Goal: Information Seeking & Learning: Learn about a topic

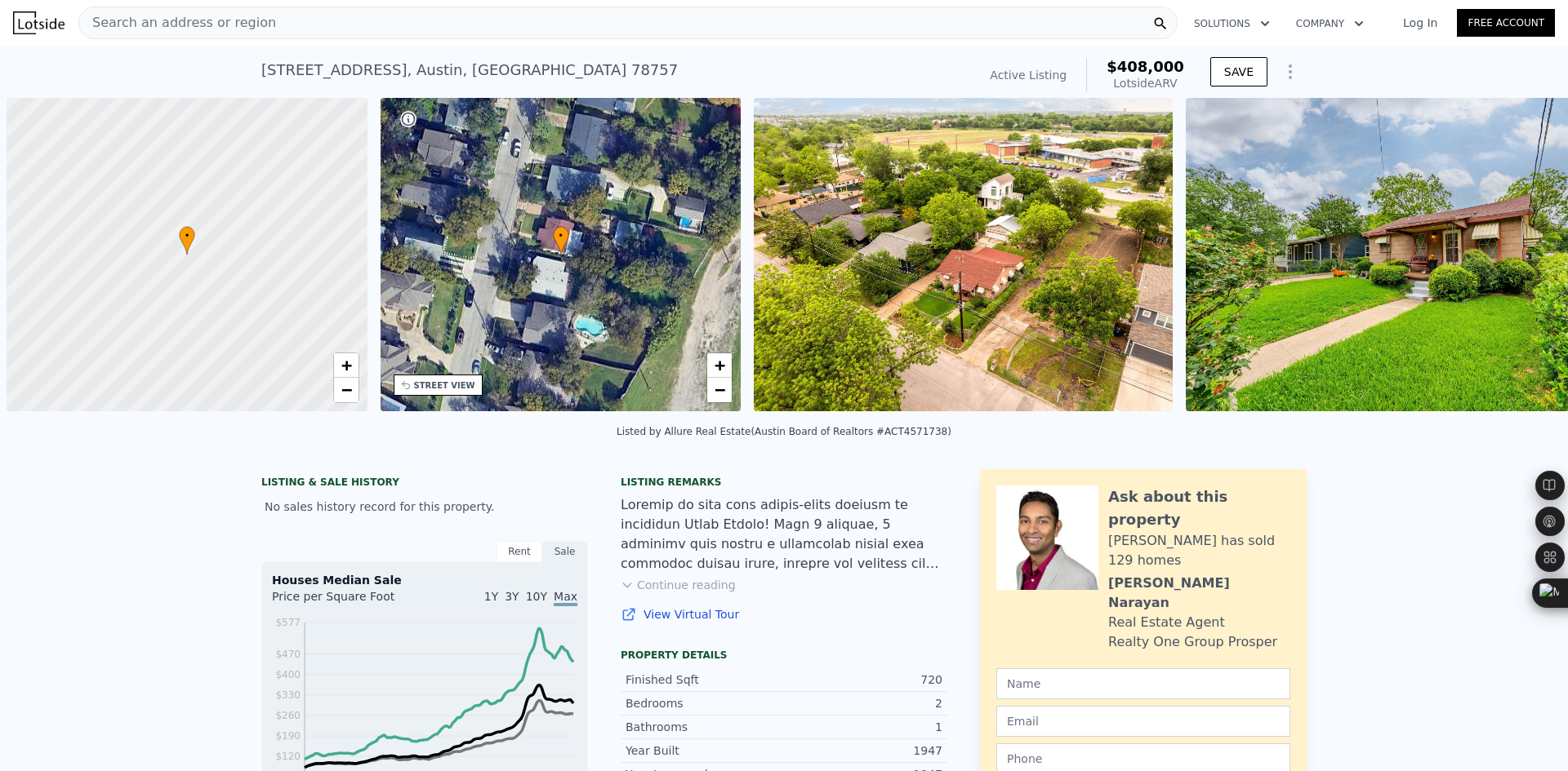
click at [269, 31] on div "Search an address or region" at bounding box center [627, 23] width 1099 height 33
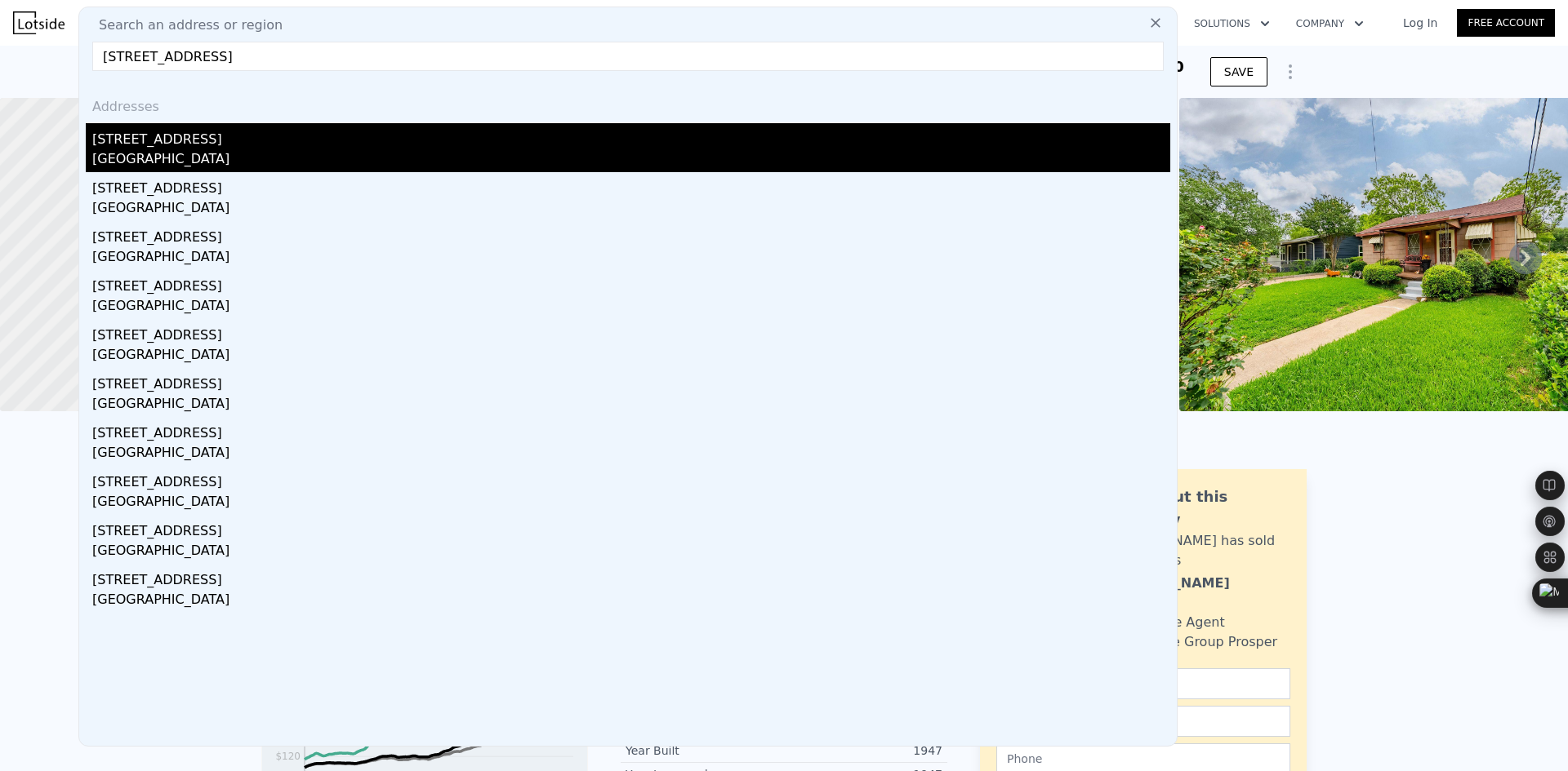
type input "[STREET_ADDRESS]"
click at [269, 145] on div "[STREET_ADDRESS]" at bounding box center [631, 136] width 1078 height 26
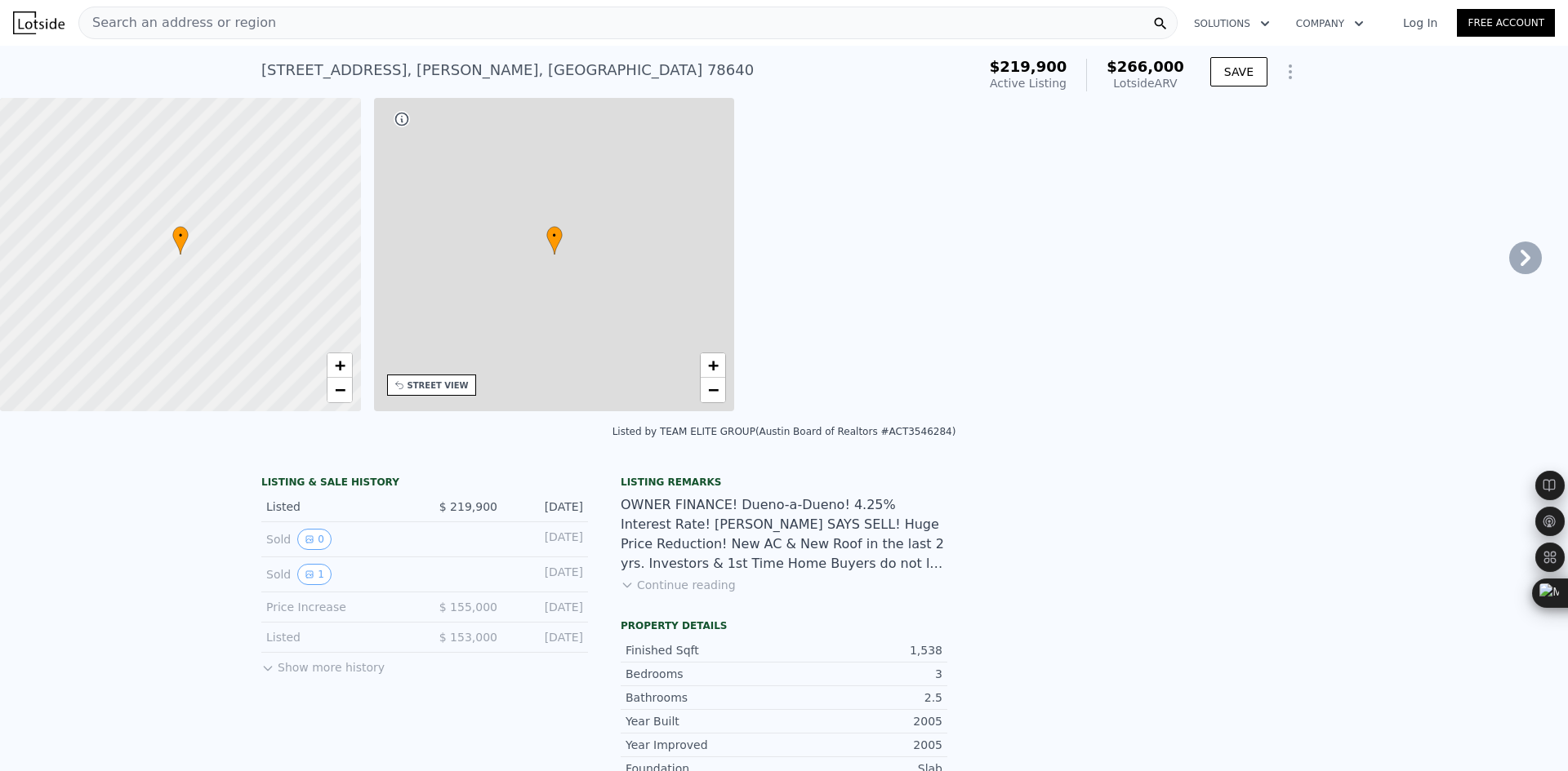
type input "4"
type input "2"
type input "2.5"
type input "1106"
type input "1945"
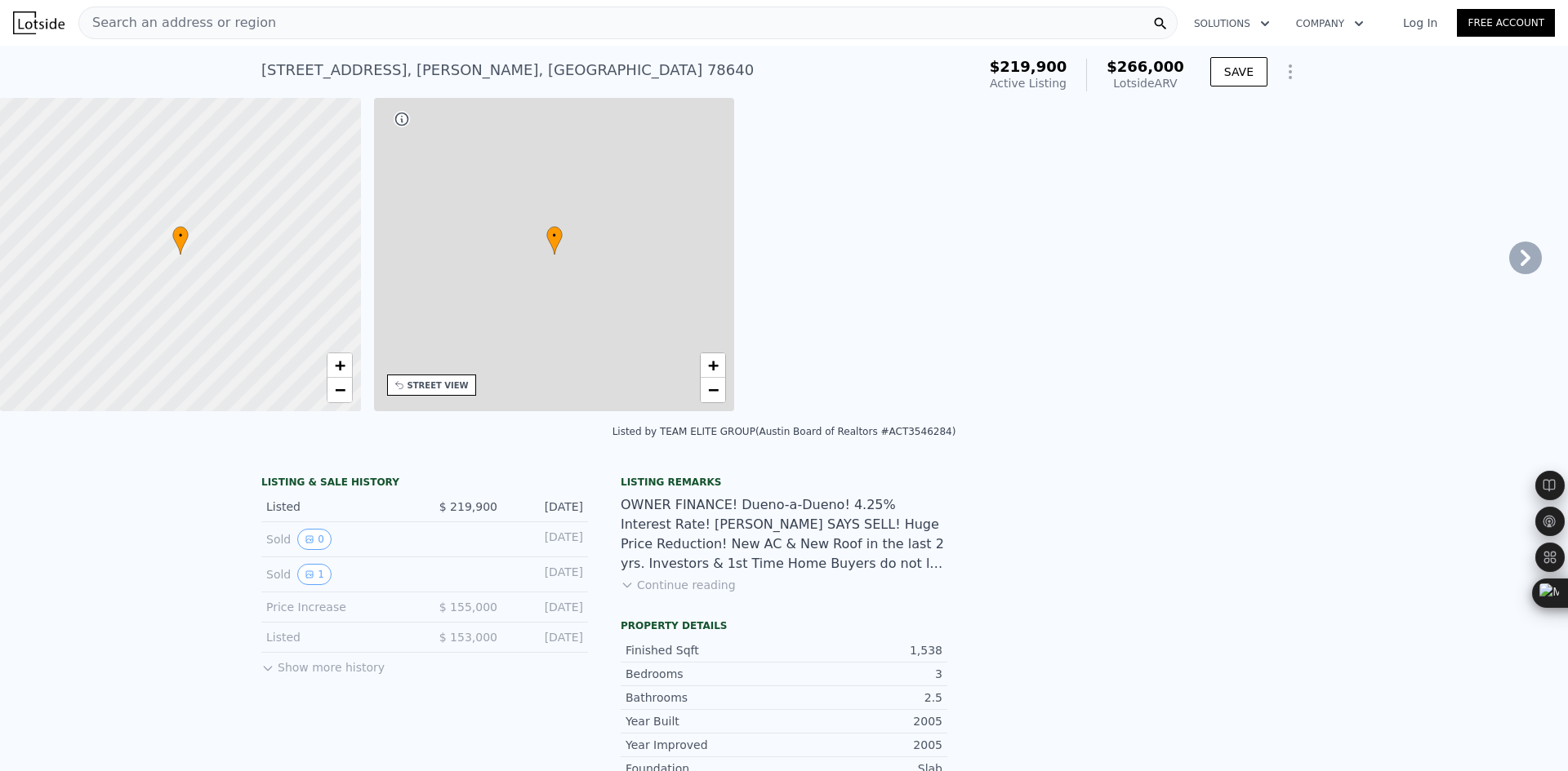
type input "5079.1"
type input "7875.65"
type input "$ 266,000"
type input "4"
type input "$ 15,848"
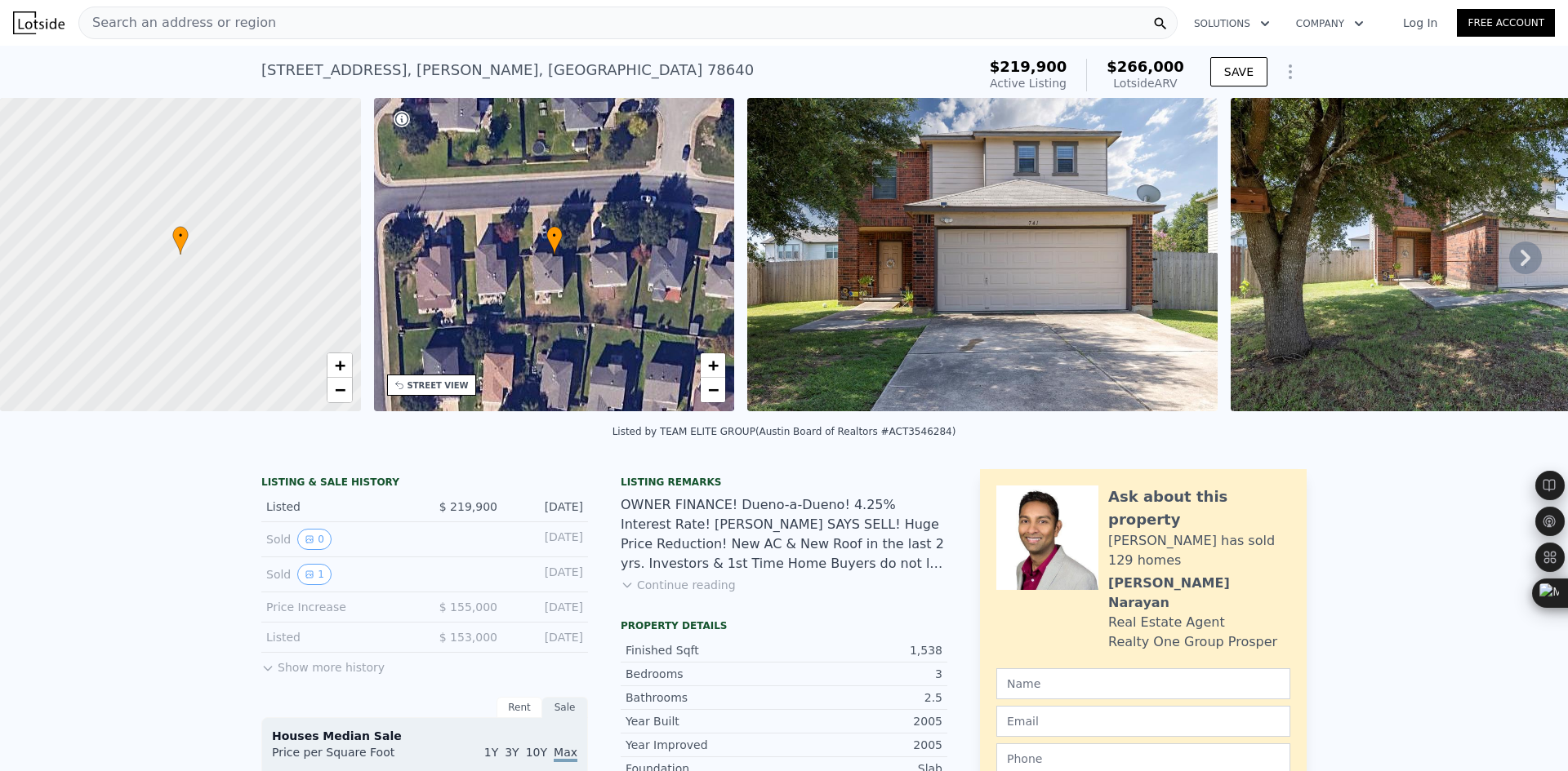
click at [1508, 264] on icon at bounding box center [1525, 258] width 33 height 33
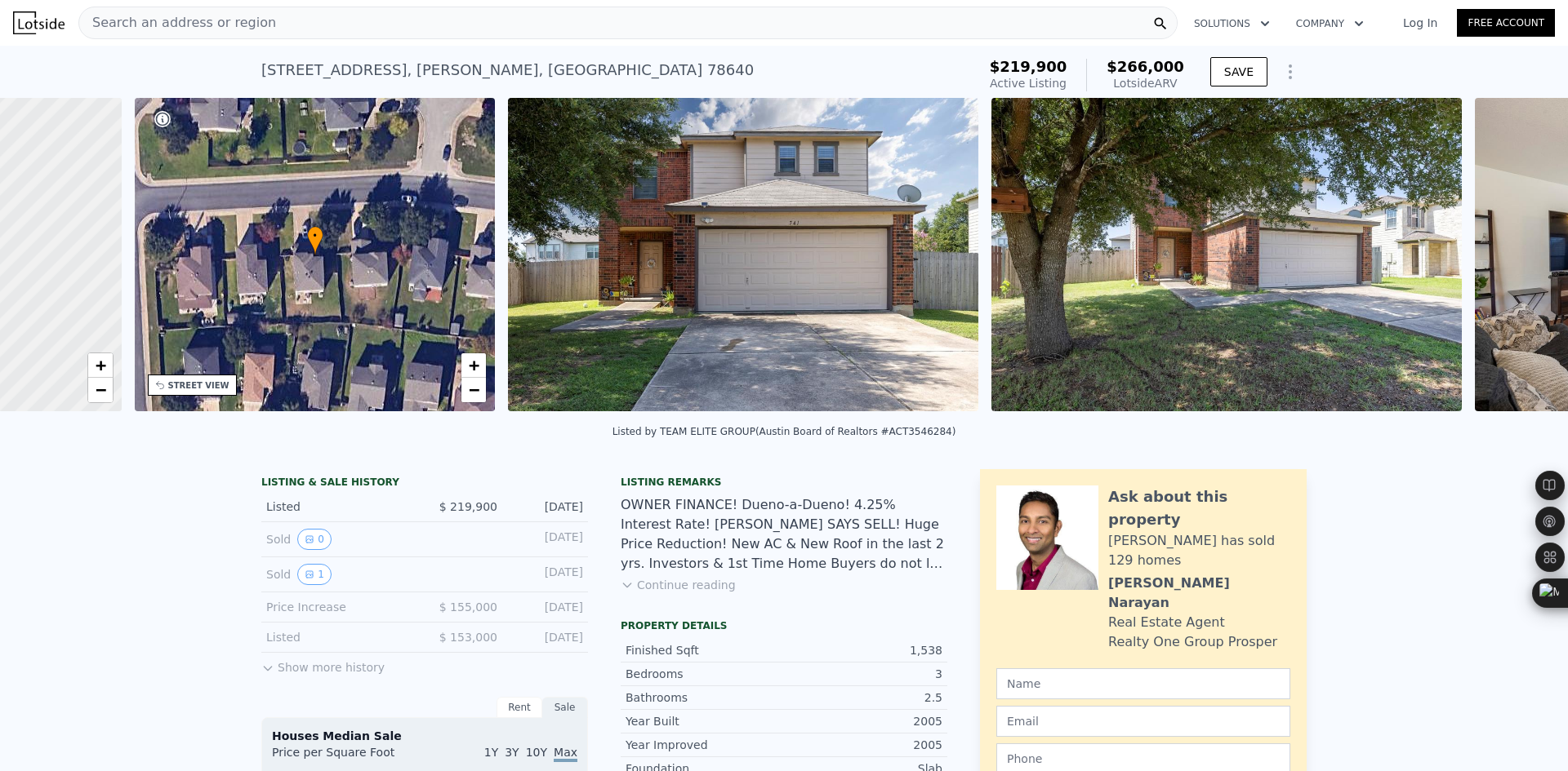
click at [1508, 264] on div "• + − • + − STREET VIEW ← Move left → Move right ↑ Move up ↓ Move down + Zoom i…" at bounding box center [784, 258] width 1568 height 319
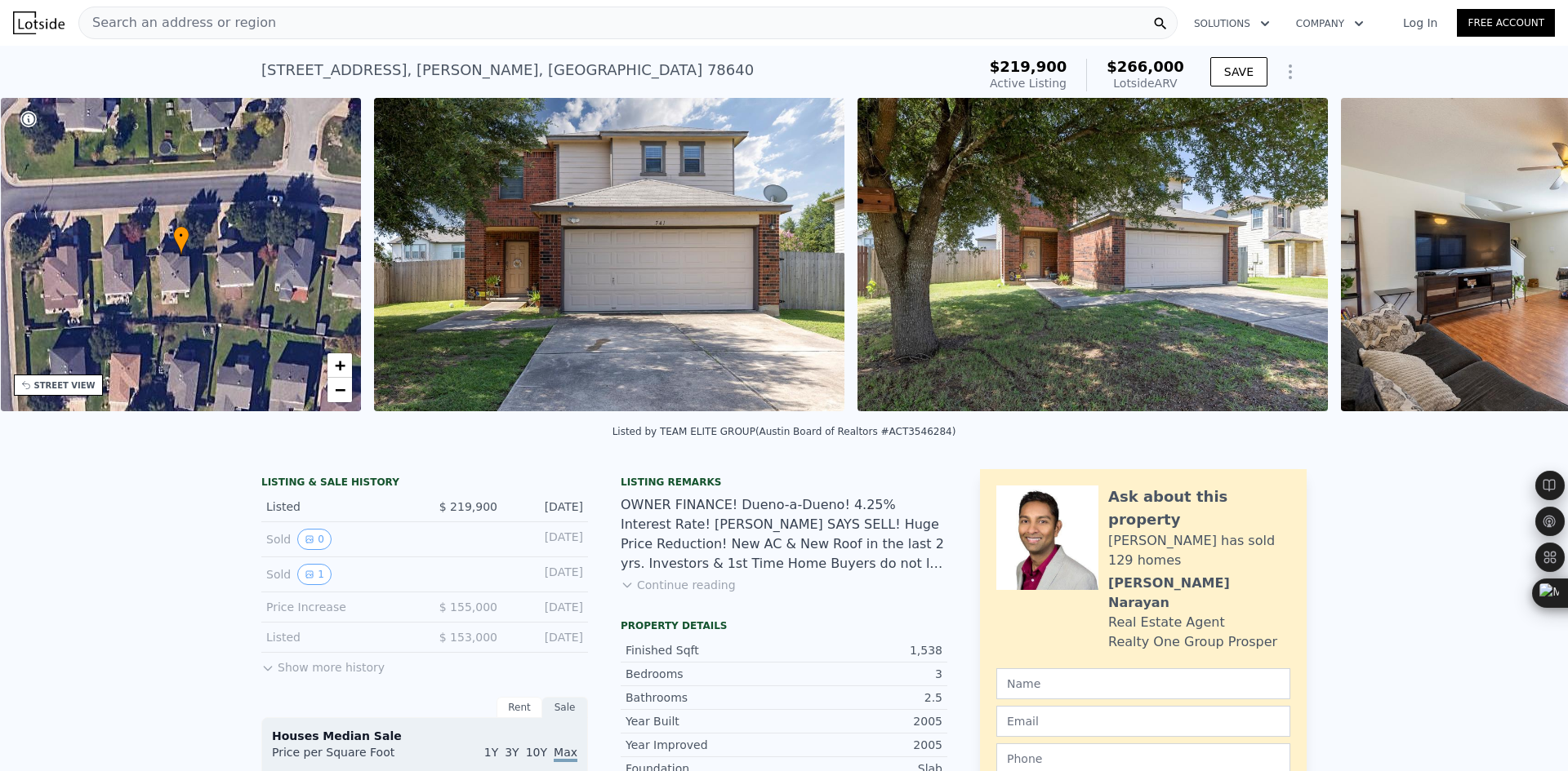
click at [1508, 264] on img at bounding box center [1575, 255] width 470 height 314
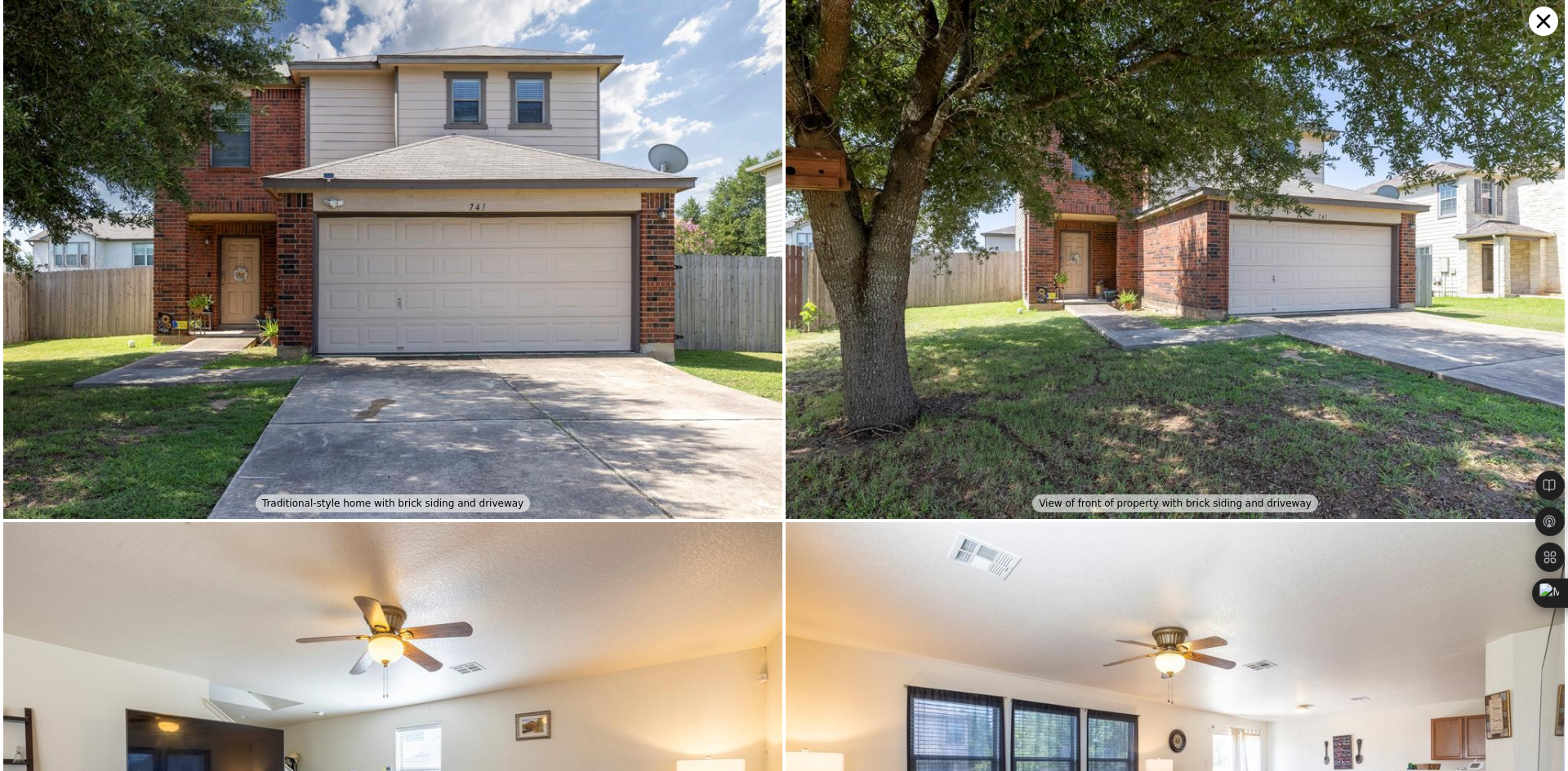
click at [1534, 26] on icon at bounding box center [1543, 21] width 29 height 29
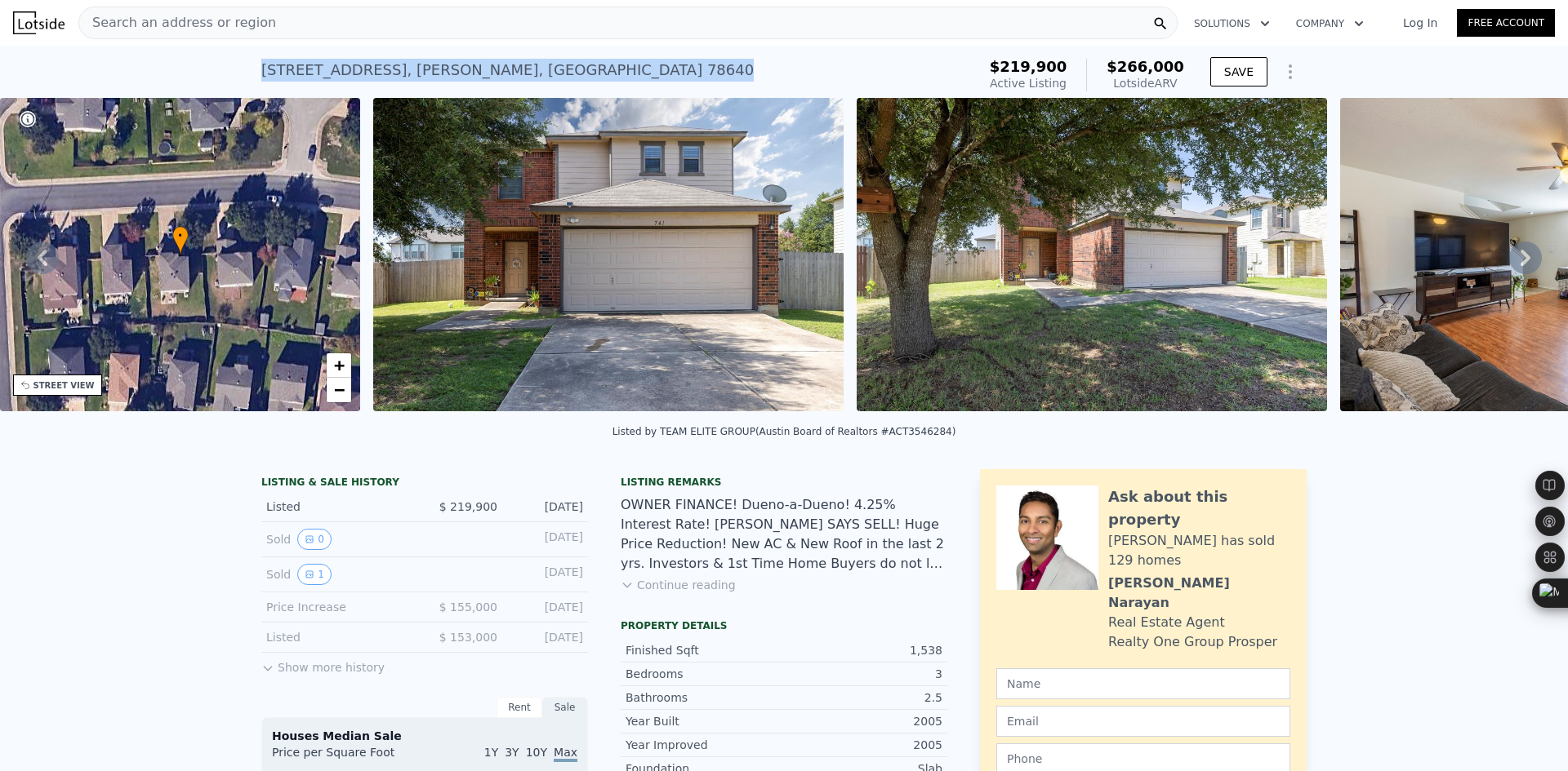
drag, startPoint x: 532, startPoint y: 71, endPoint x: 244, endPoint y: 73, distance: 288.0
click at [244, 73] on div "[STREET_ADDRESS] Active at $219,900 (~ARV $266k ) $219,900 Active Listing $266,…" at bounding box center [784, 72] width 1568 height 52
copy div "[STREET_ADDRESS]"
click at [162, 22] on span "Search an address or region" at bounding box center [177, 22] width 196 height 19
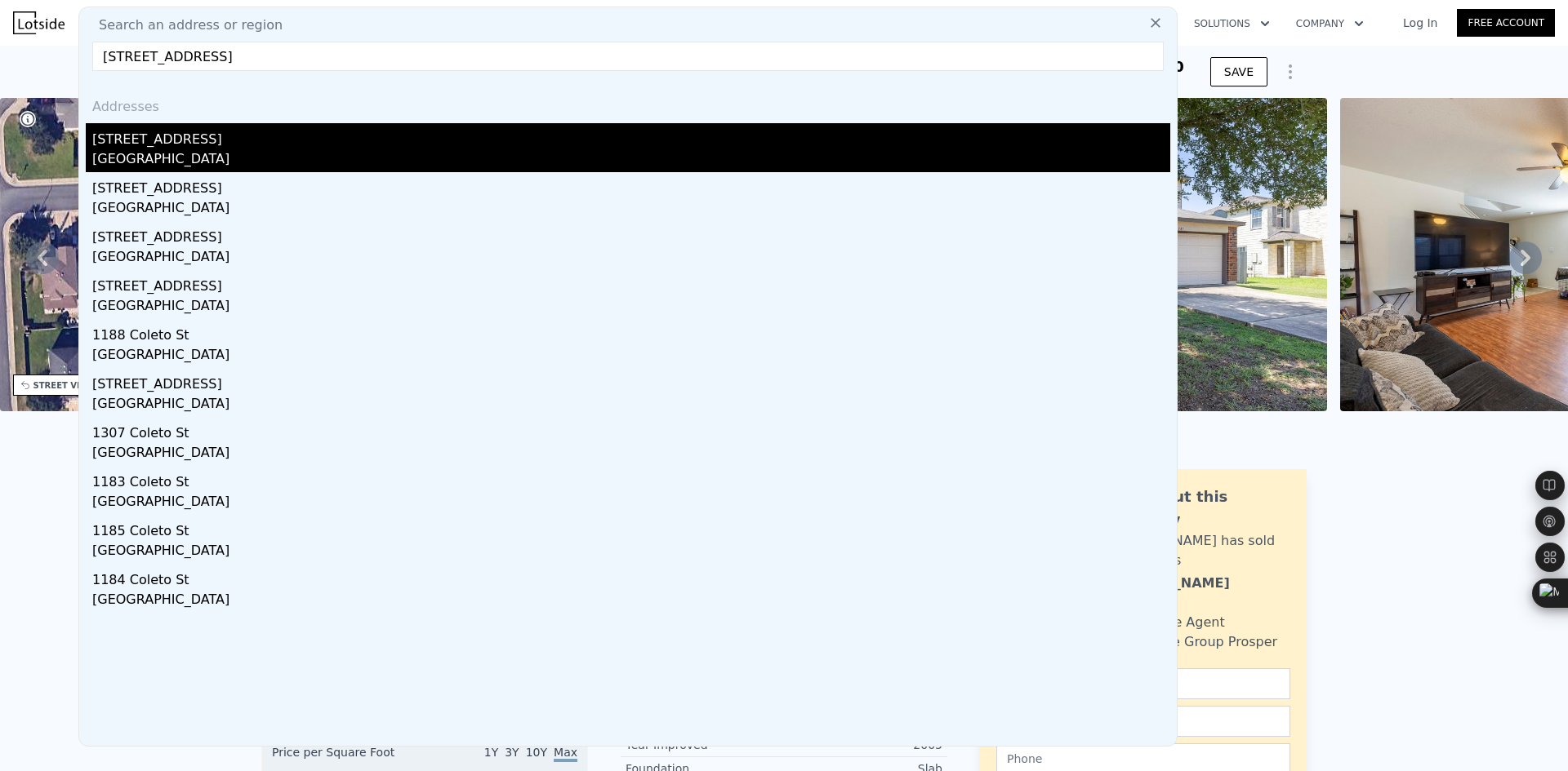
type input "[STREET_ADDRESS]"
click at [154, 130] on div "[STREET_ADDRESS]" at bounding box center [631, 136] width 1078 height 26
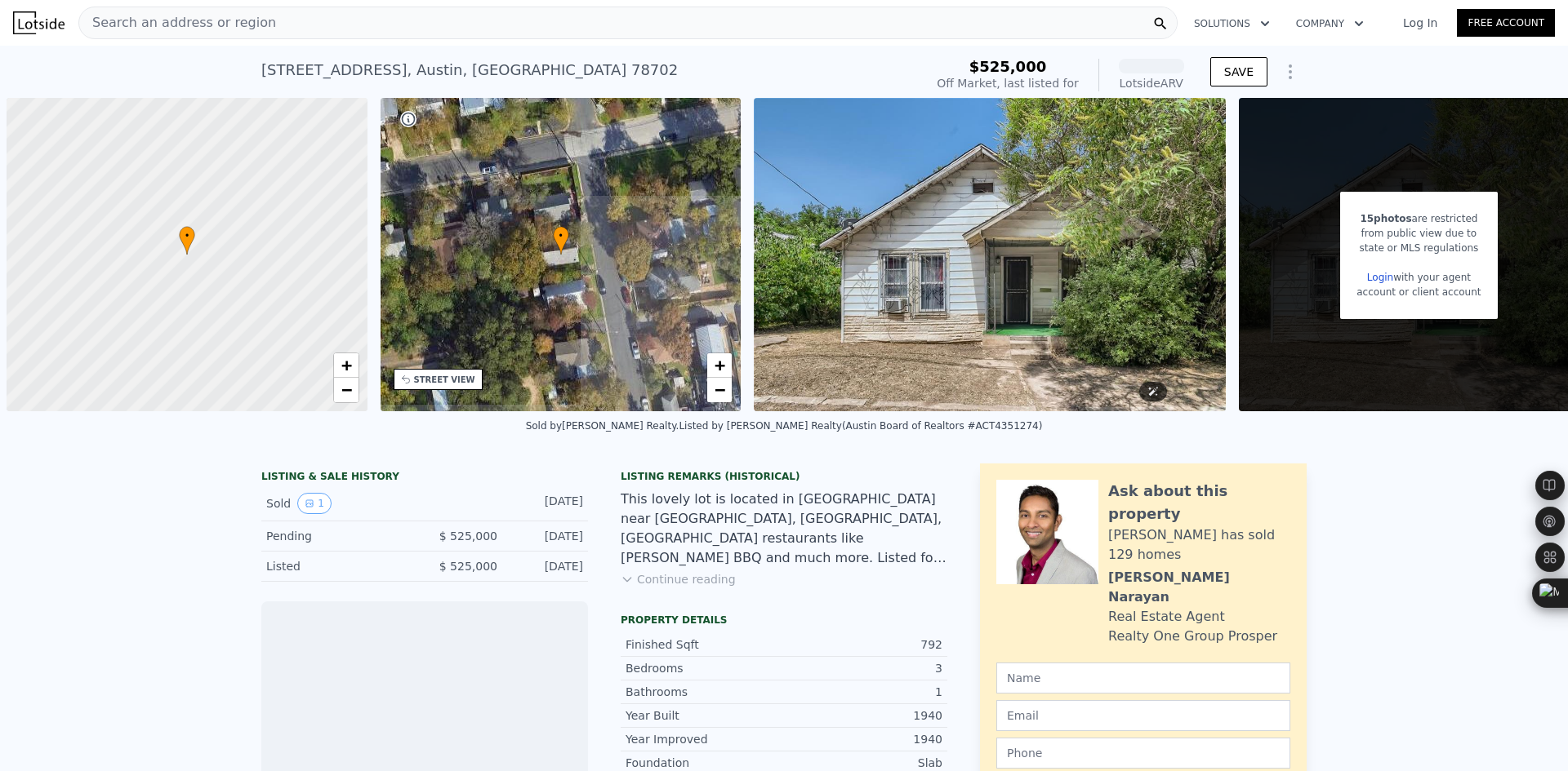
scroll to position [0, 50]
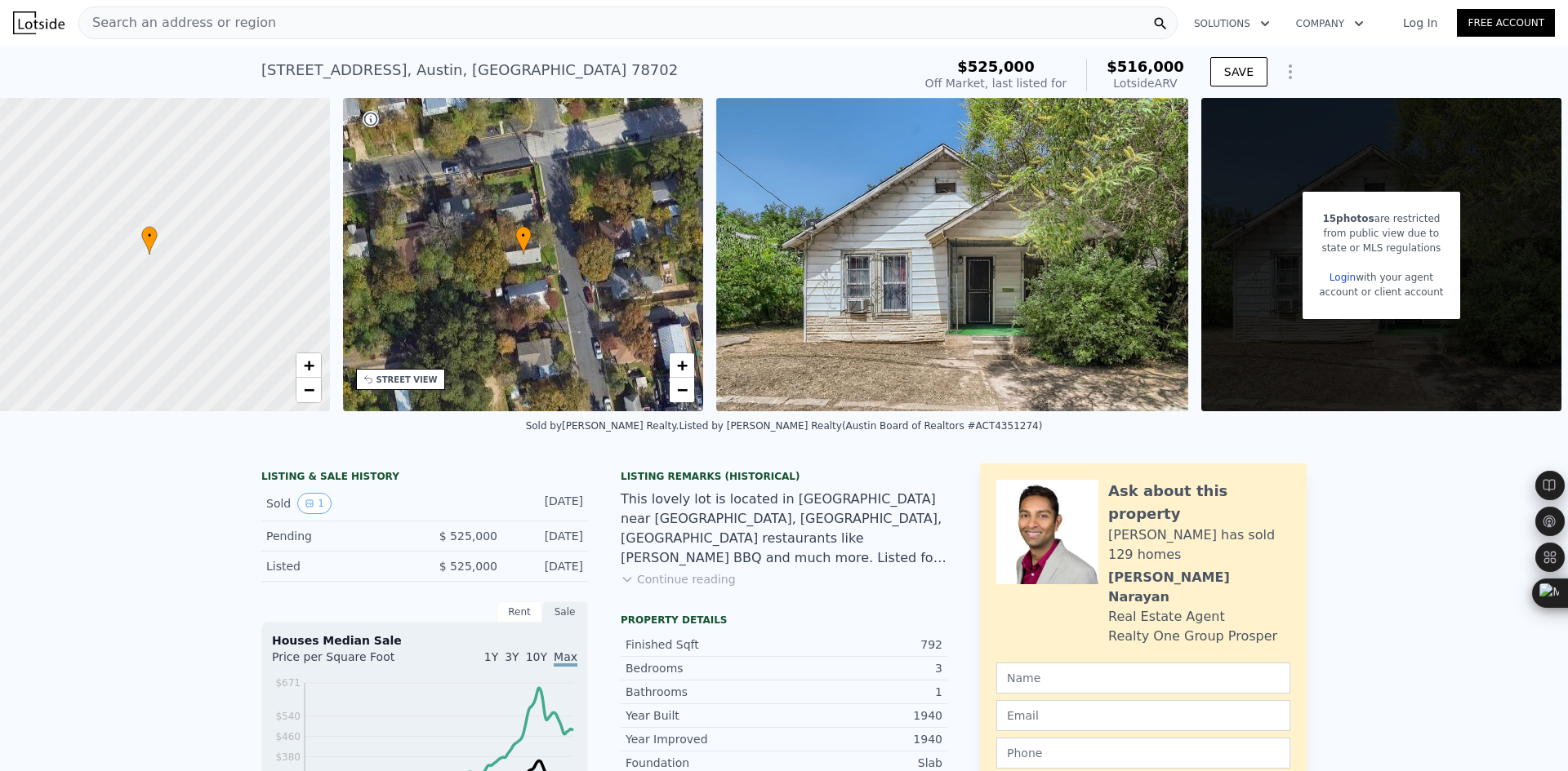
click at [798, 520] on div "This lovely lot is located in [GEOGRAPHIC_DATA] near [GEOGRAPHIC_DATA], [GEOGRA…" at bounding box center [784, 529] width 327 height 78
click at [182, 21] on span "Search an address or region" at bounding box center [177, 22] width 196 height 19
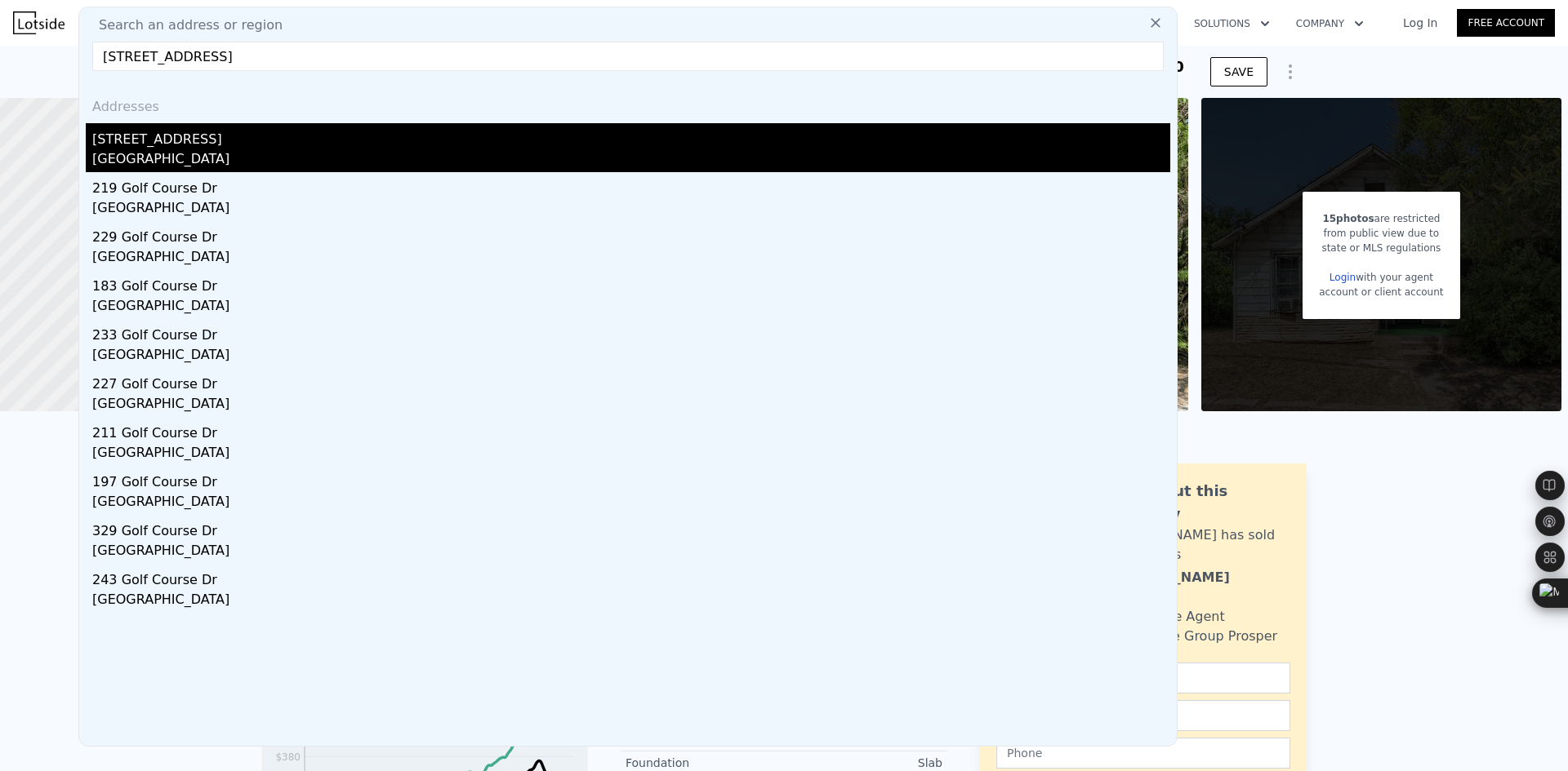
type input "[STREET_ADDRESS]"
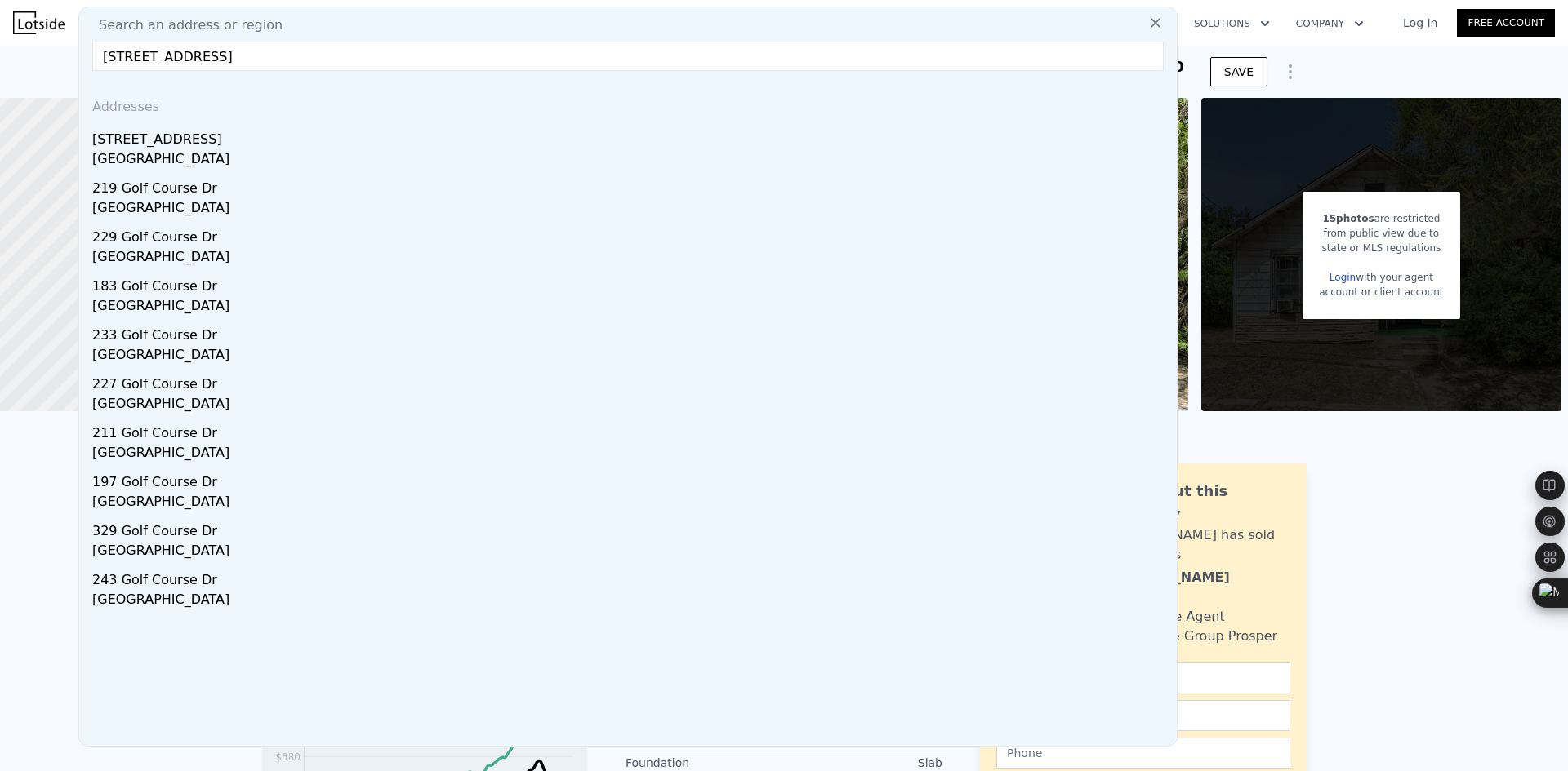
drag, startPoint x: 169, startPoint y: 140, endPoint x: 185, endPoint y: 135, distance: 16.8
click at [169, 140] on div "[STREET_ADDRESS]" at bounding box center [631, 136] width 1078 height 26
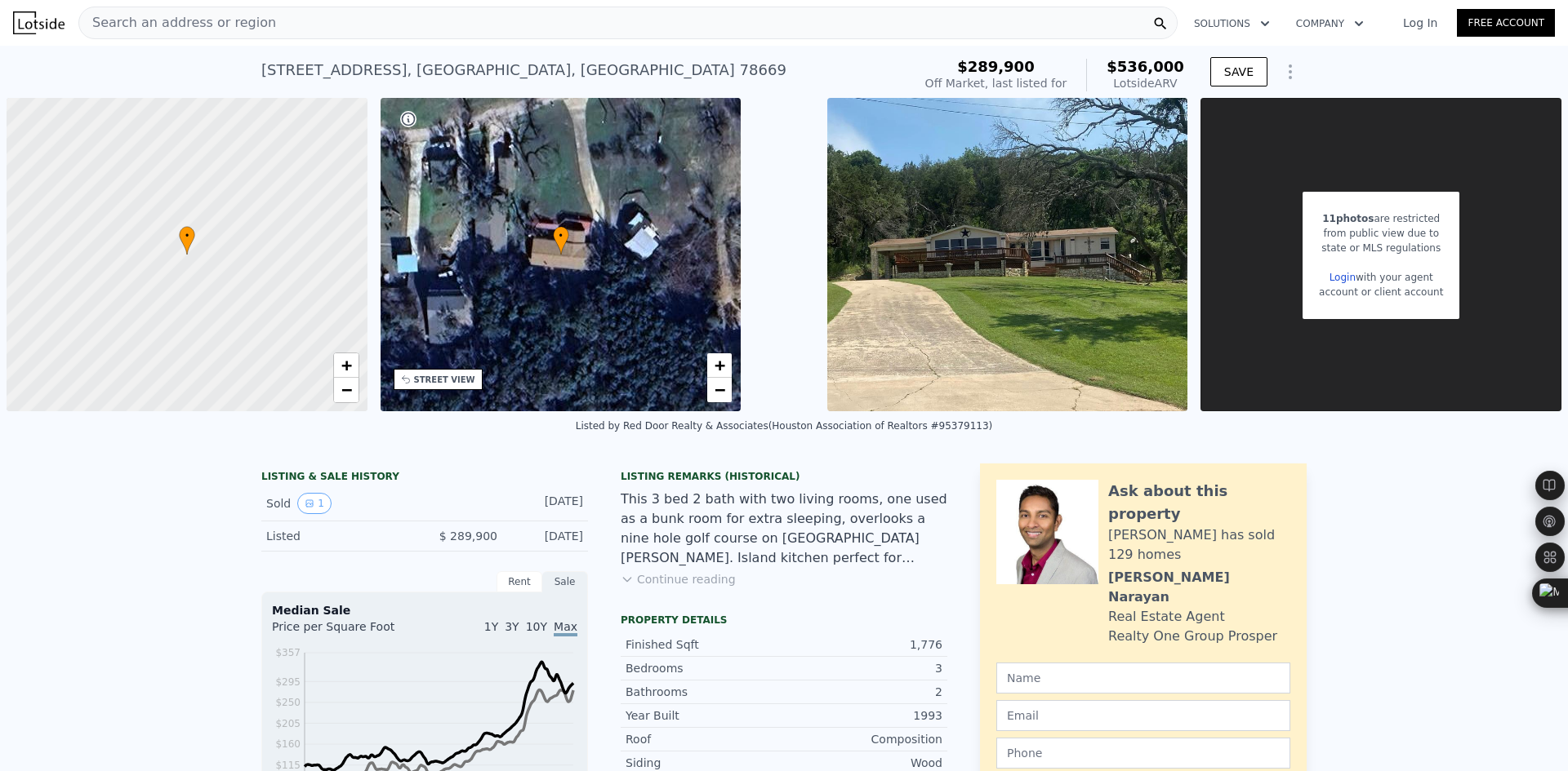
click at [303, 17] on div "Search an address or region" at bounding box center [627, 23] width 1099 height 33
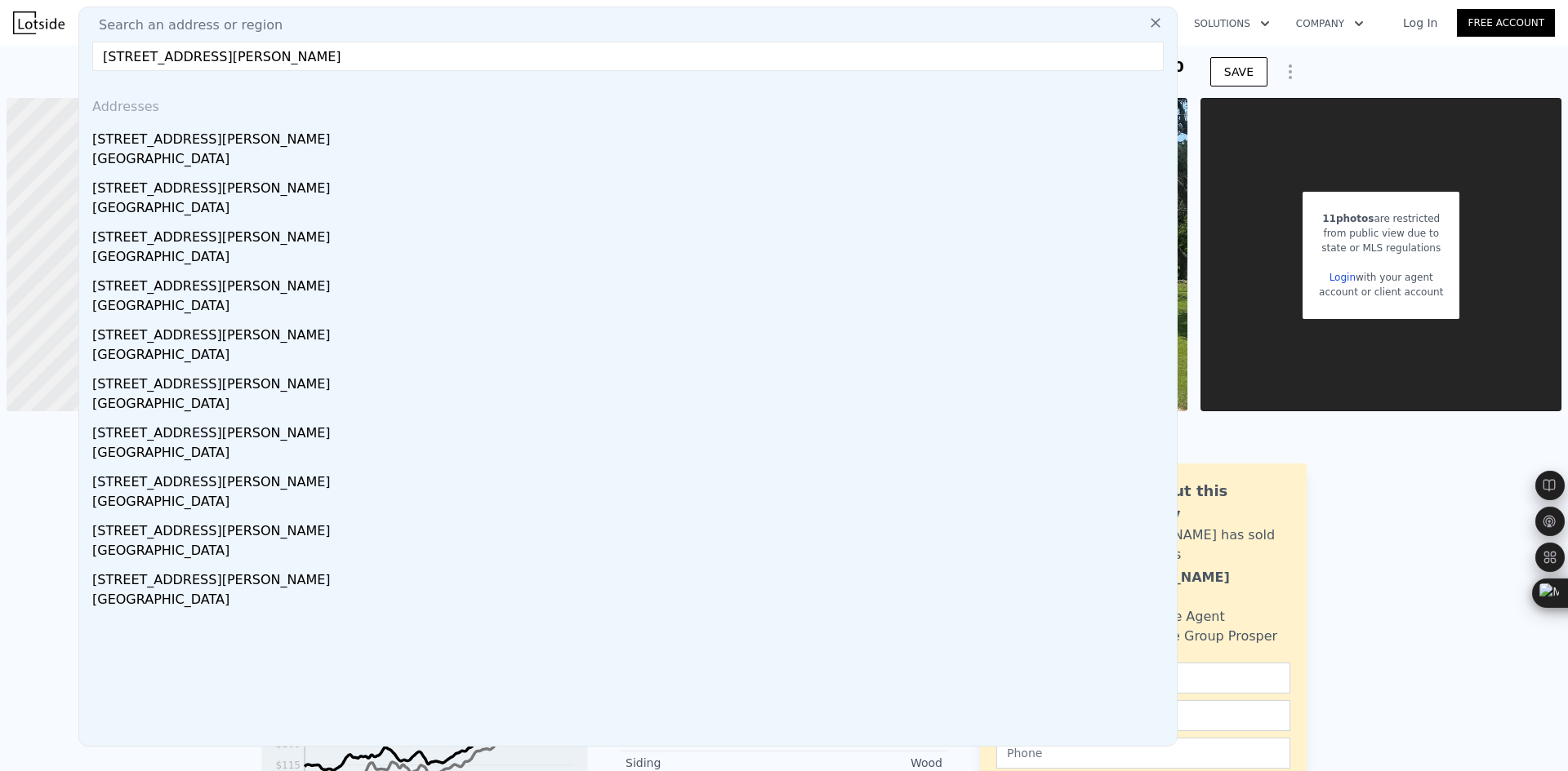
type input "[STREET_ADDRESS][PERSON_NAME]"
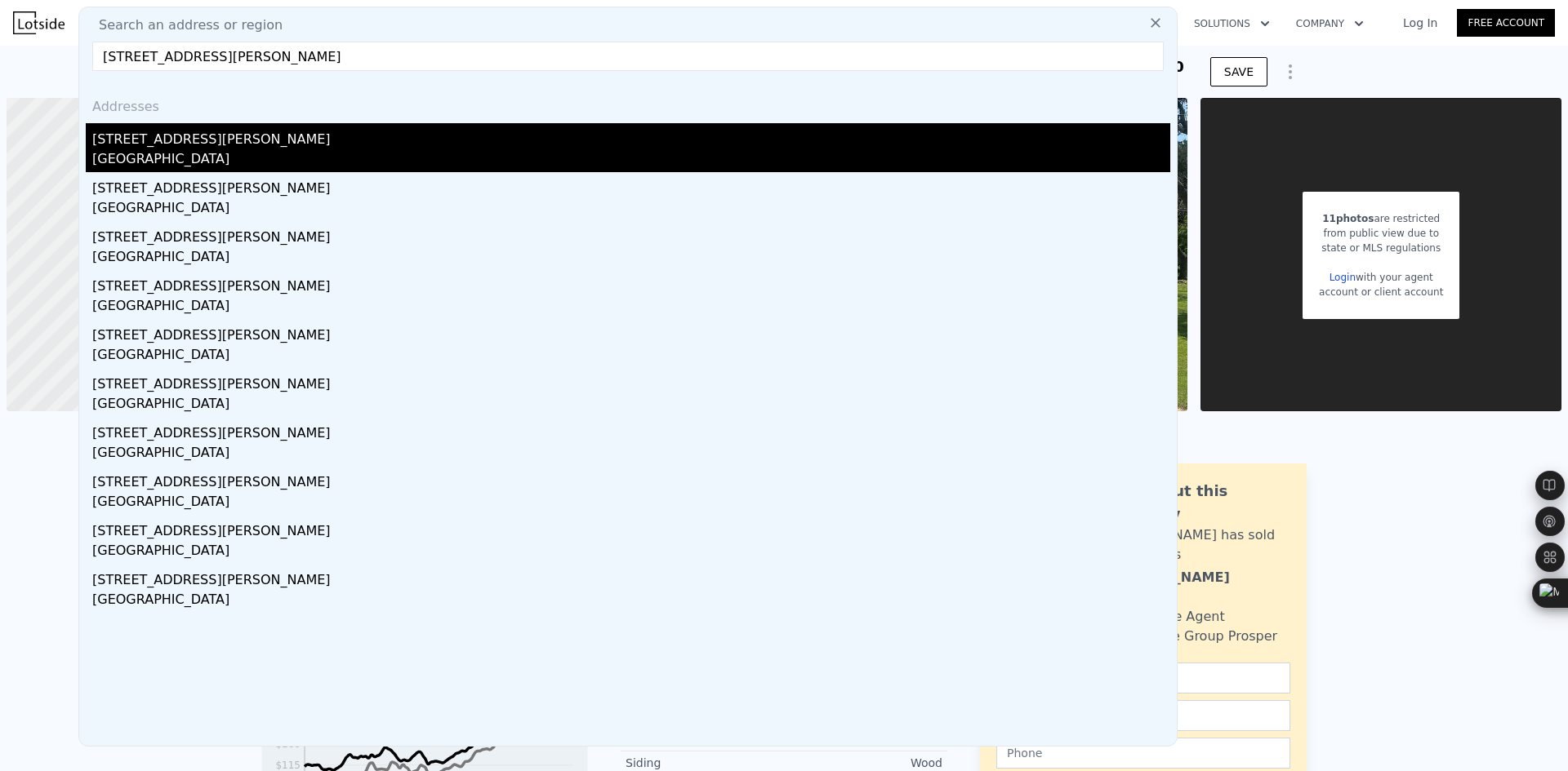
click at [274, 130] on div "[STREET_ADDRESS][PERSON_NAME]" at bounding box center [631, 136] width 1078 height 26
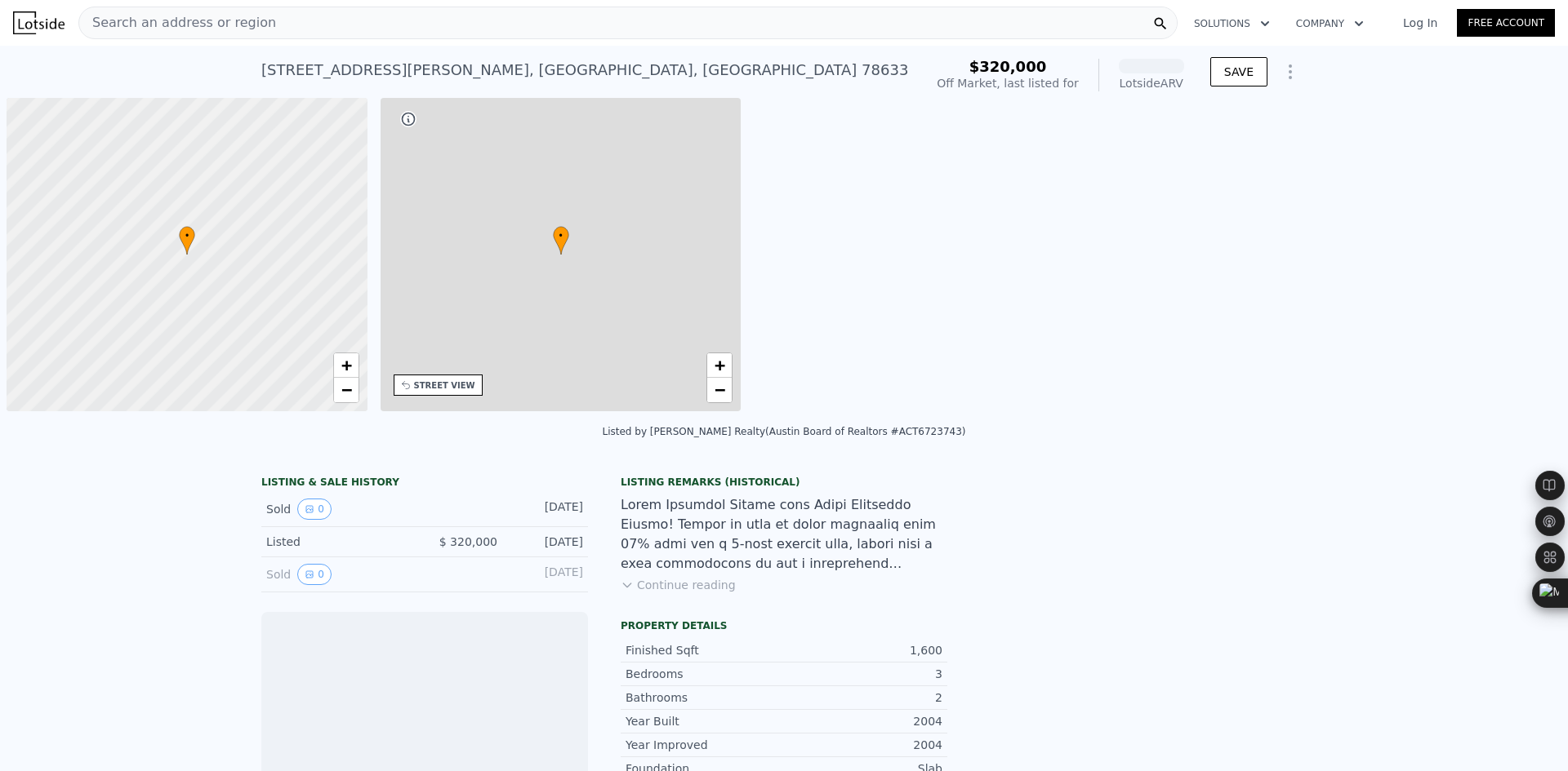
scroll to position [0, 380]
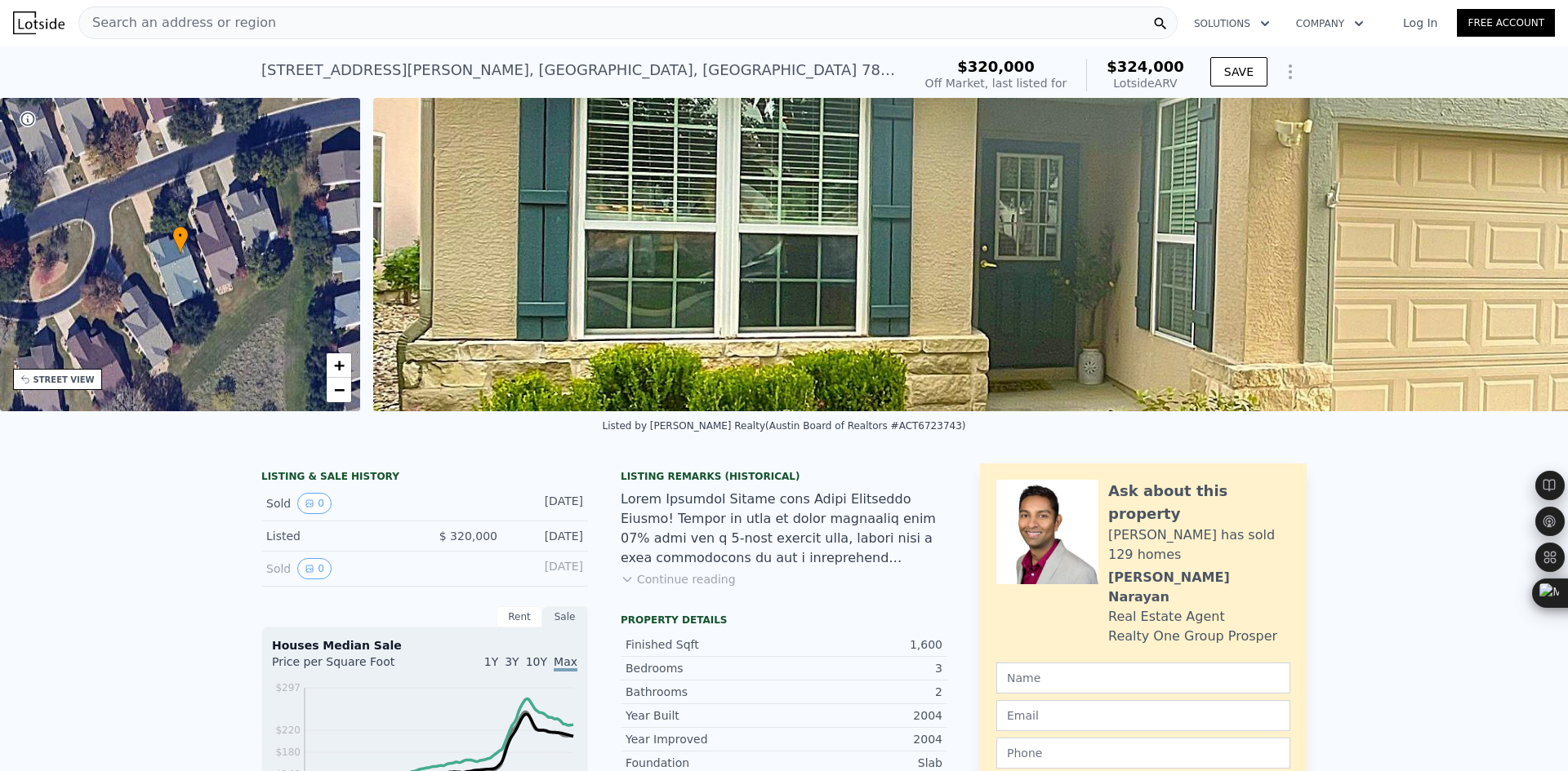
click at [198, 35] on div "Search an address or region" at bounding box center [177, 23] width 196 height 31
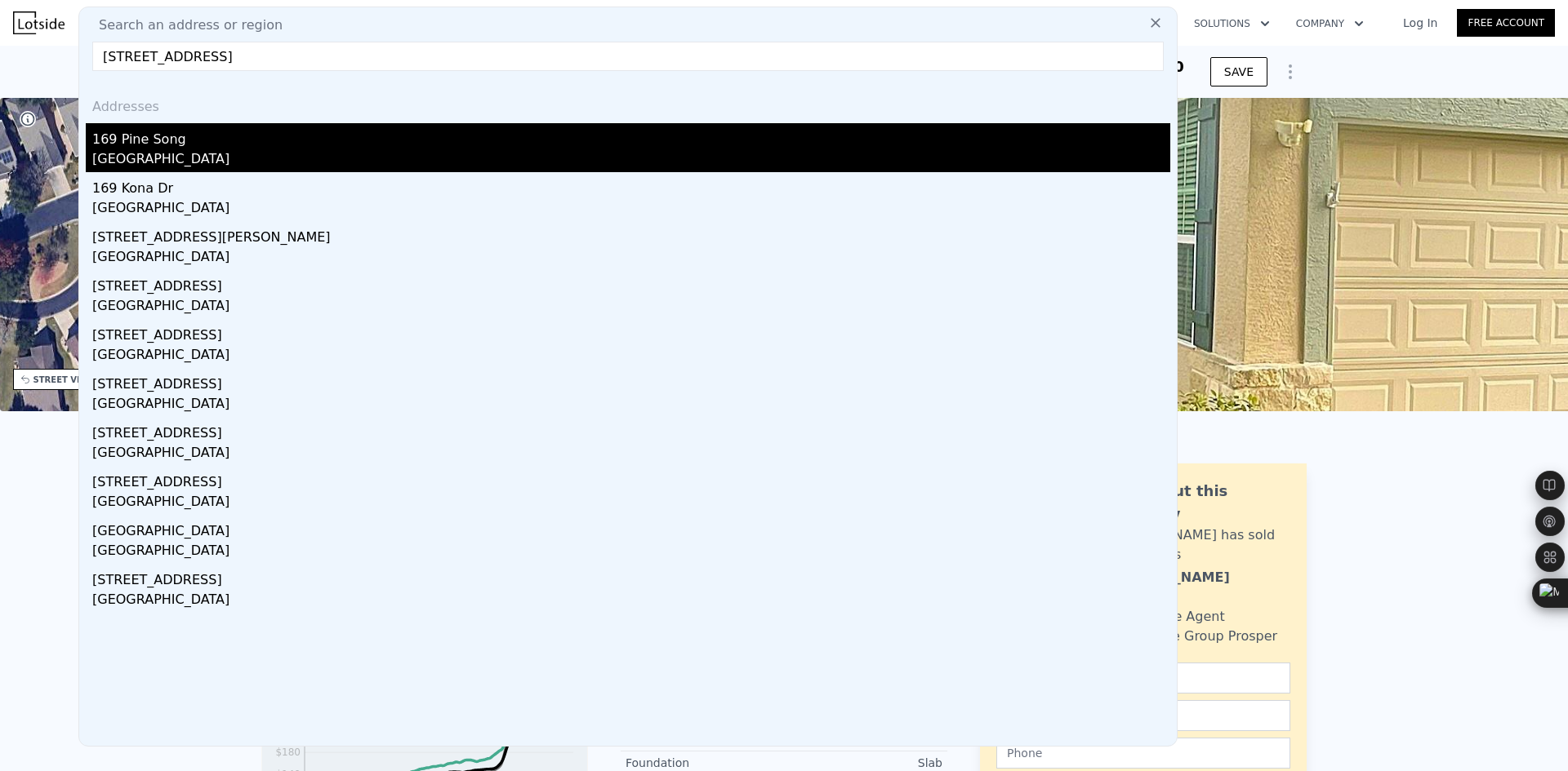
type input "[STREET_ADDRESS]"
click at [252, 159] on div "[GEOGRAPHIC_DATA]" at bounding box center [631, 161] width 1078 height 23
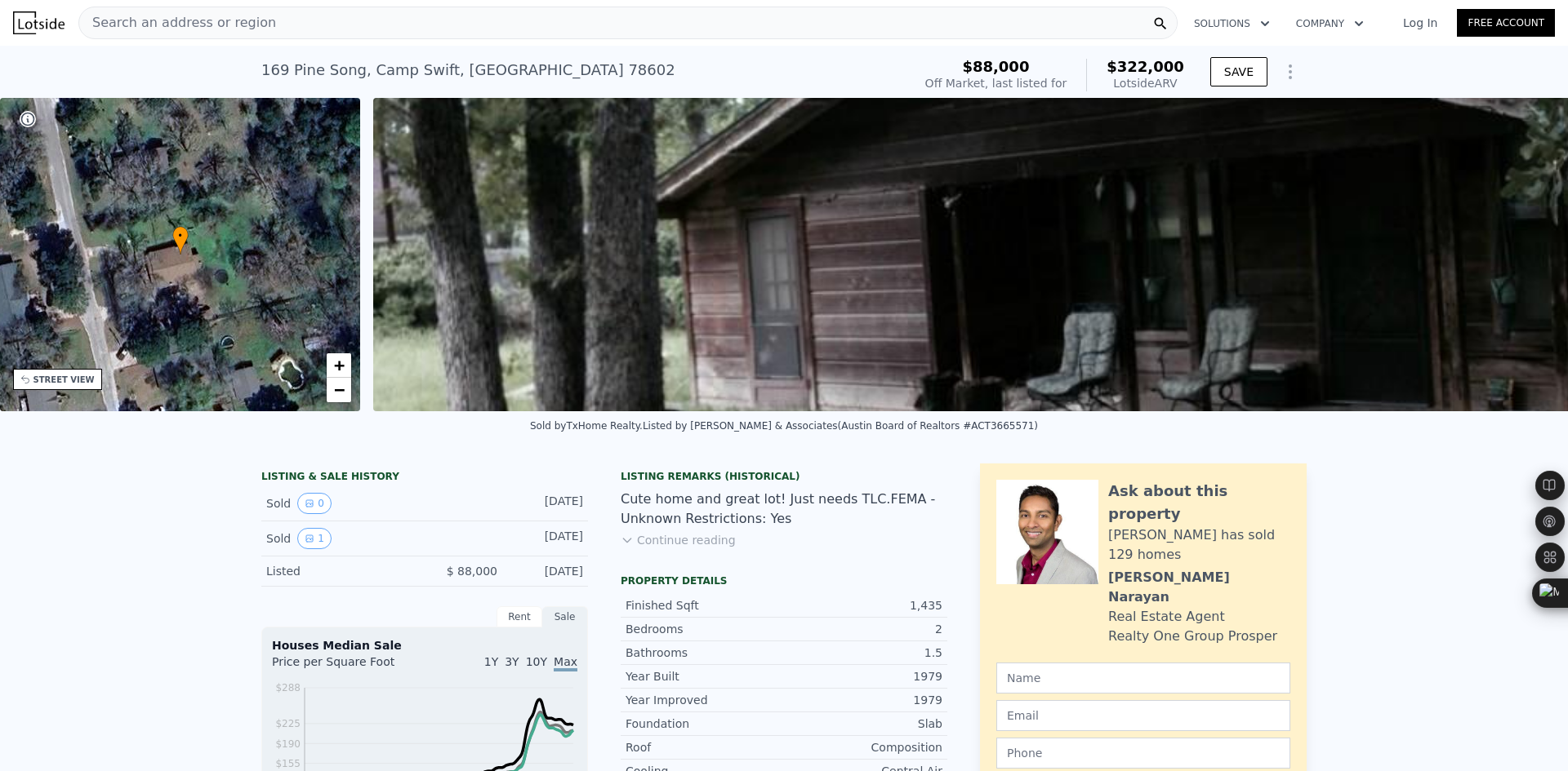
click at [186, 22] on span "Search an address or region" at bounding box center [177, 22] width 196 height 19
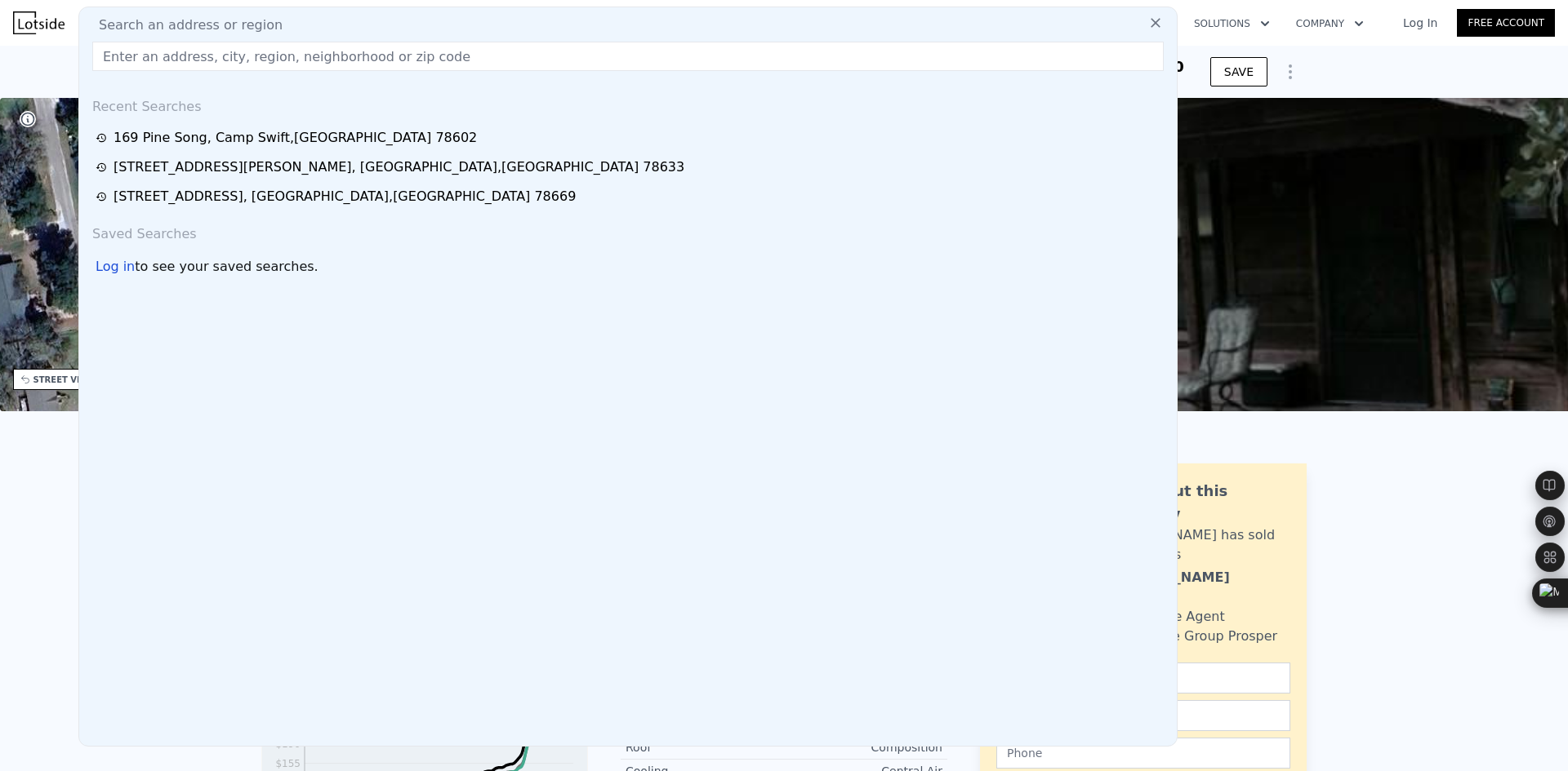
type input "[STREET_ADDRESS][PERSON_NAME]"
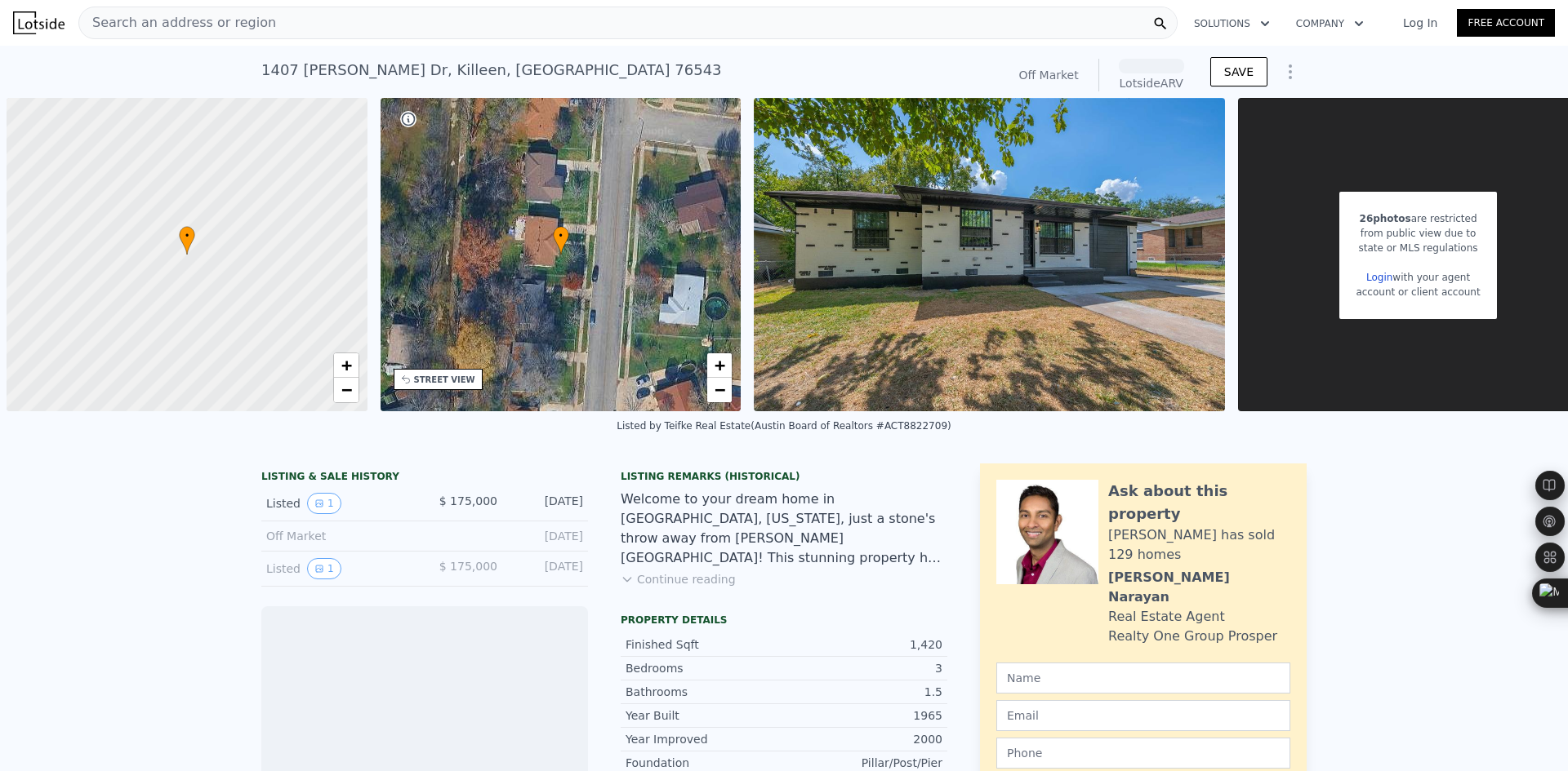
scroll to position [0, 49]
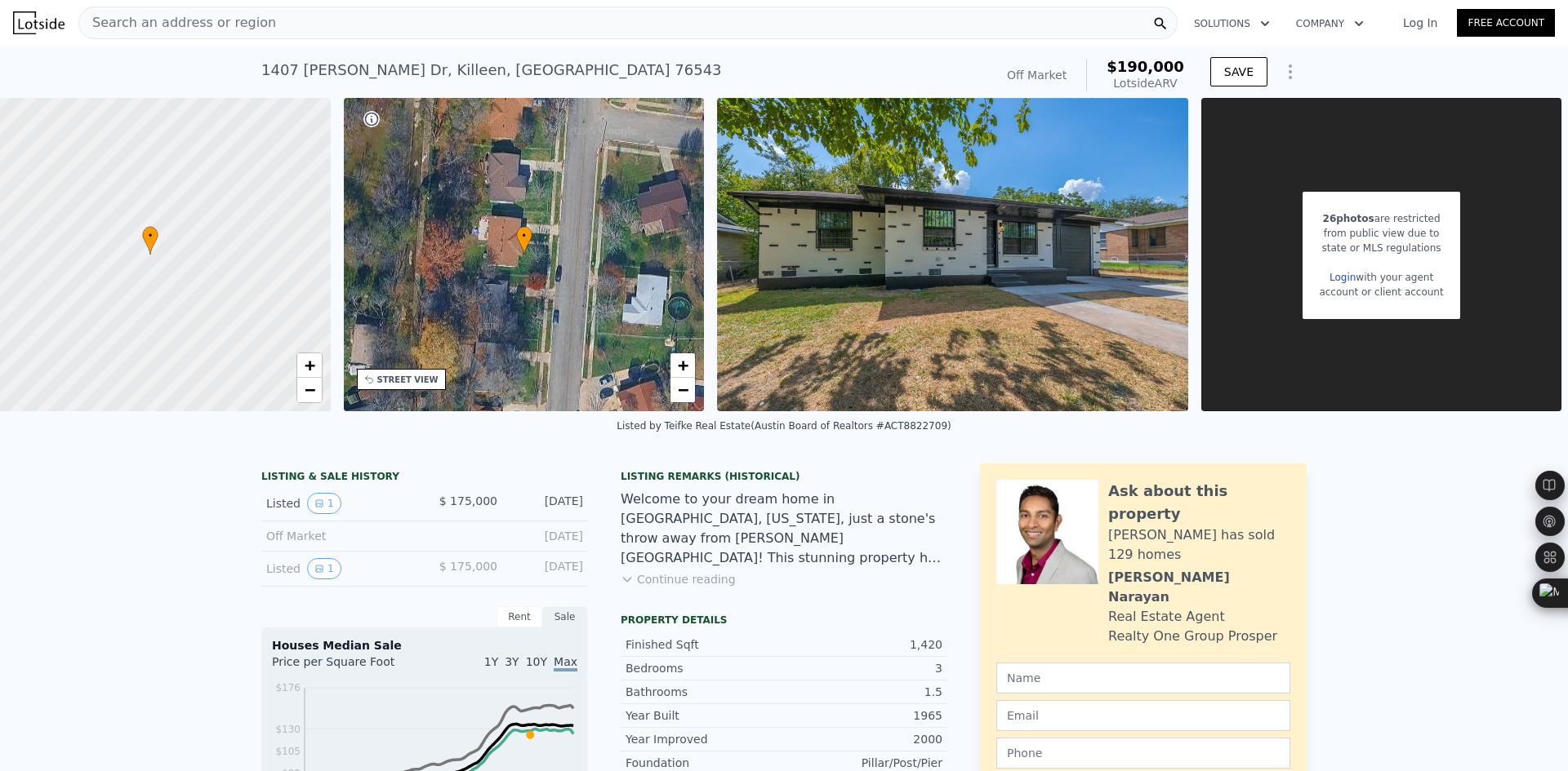
click at [266, 28] on div "Search an address or region" at bounding box center [627, 23] width 1099 height 33
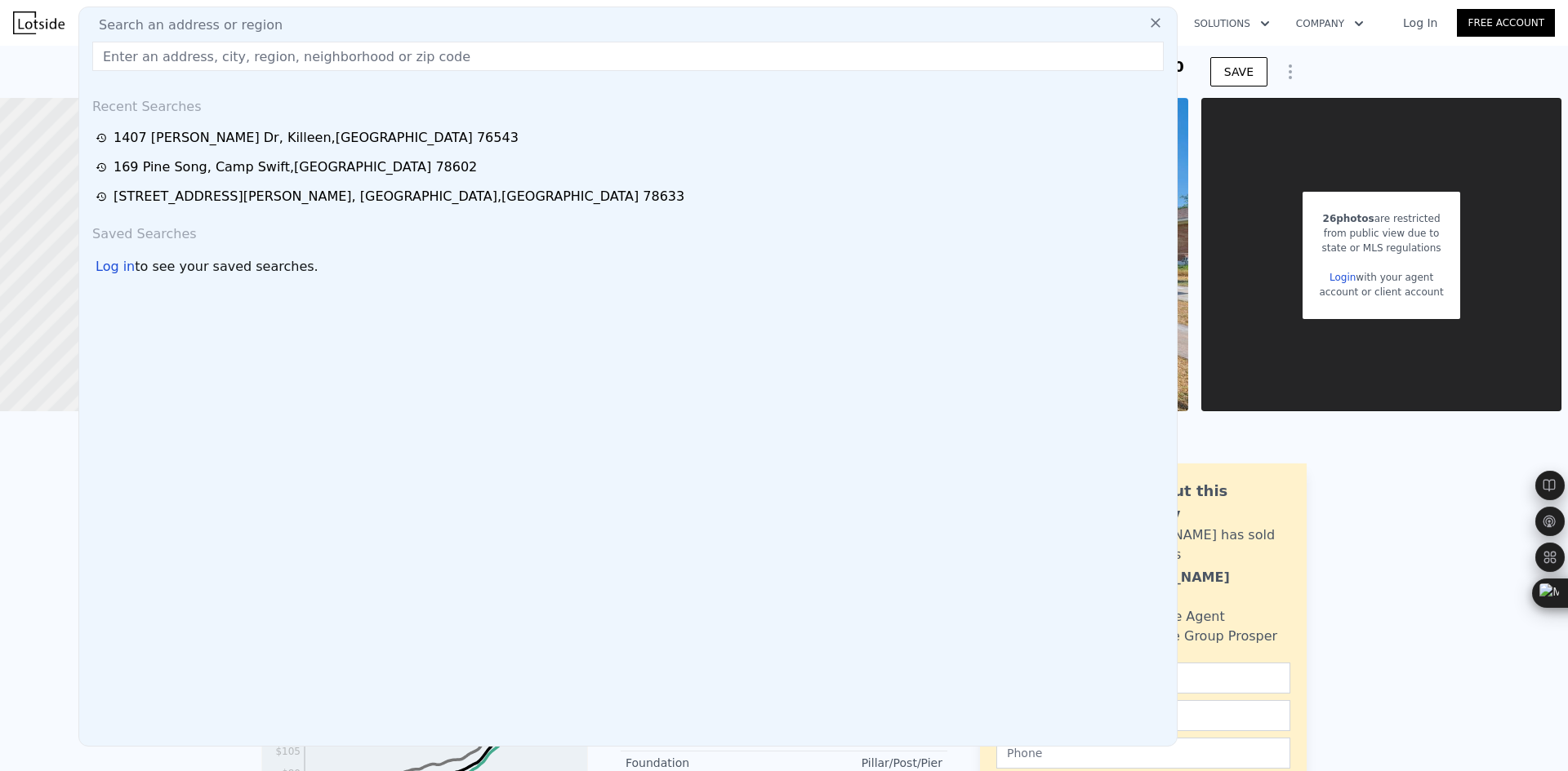
type input "[STREET_ADDRESS]"
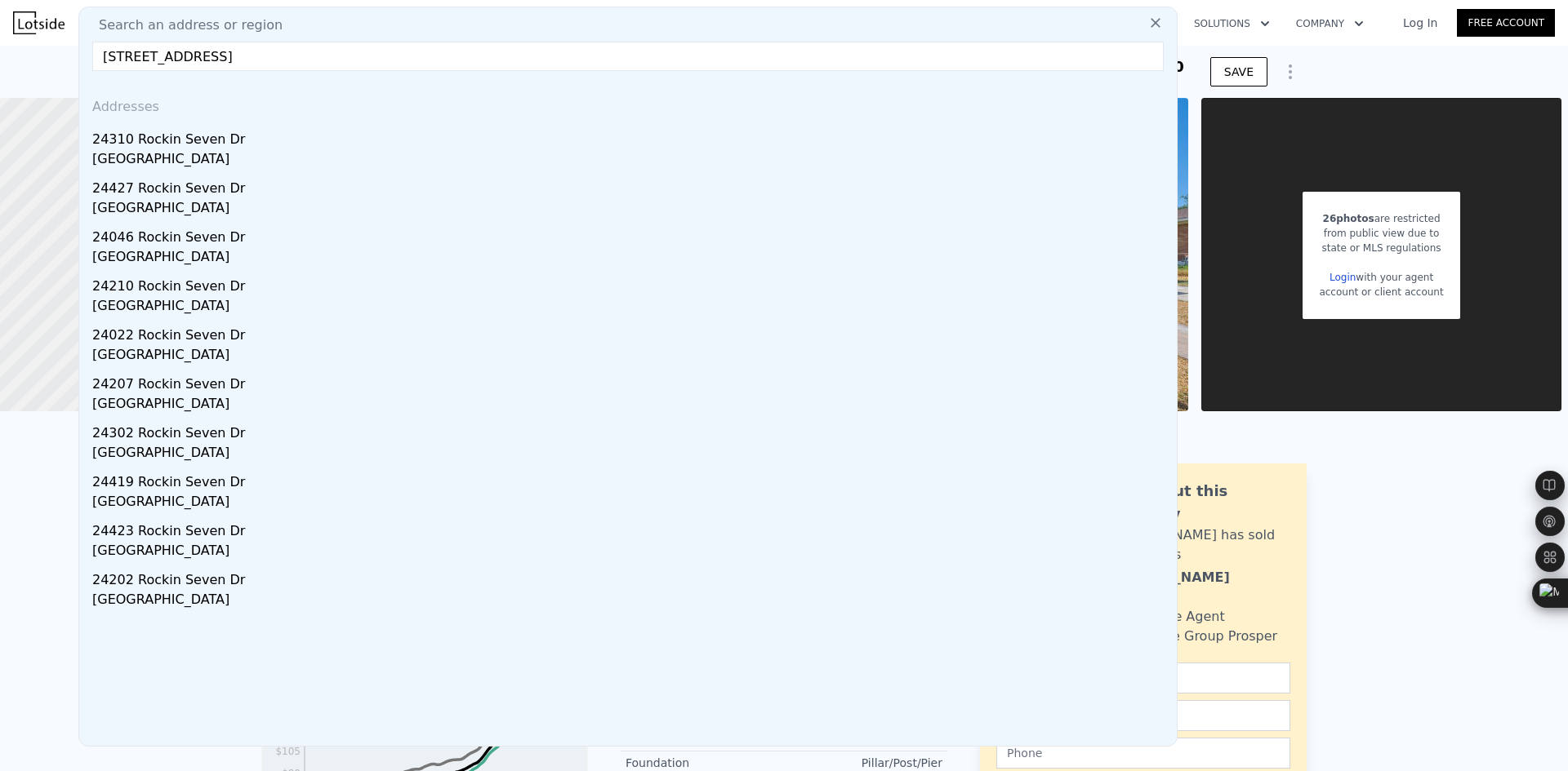
click at [325, 138] on div "24310 Rockin Seven Dr" at bounding box center [631, 136] width 1078 height 26
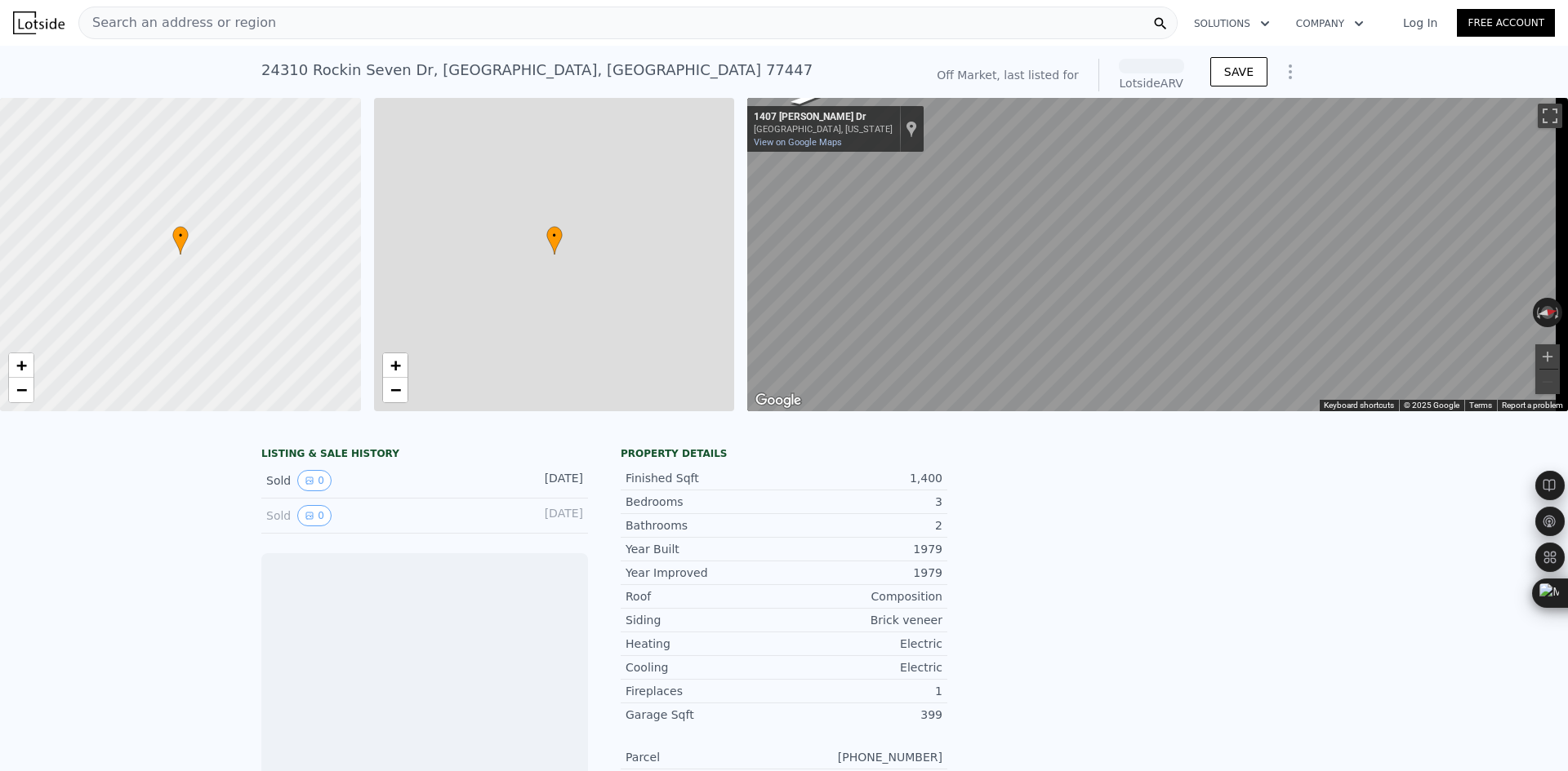
scroll to position [0, 6]
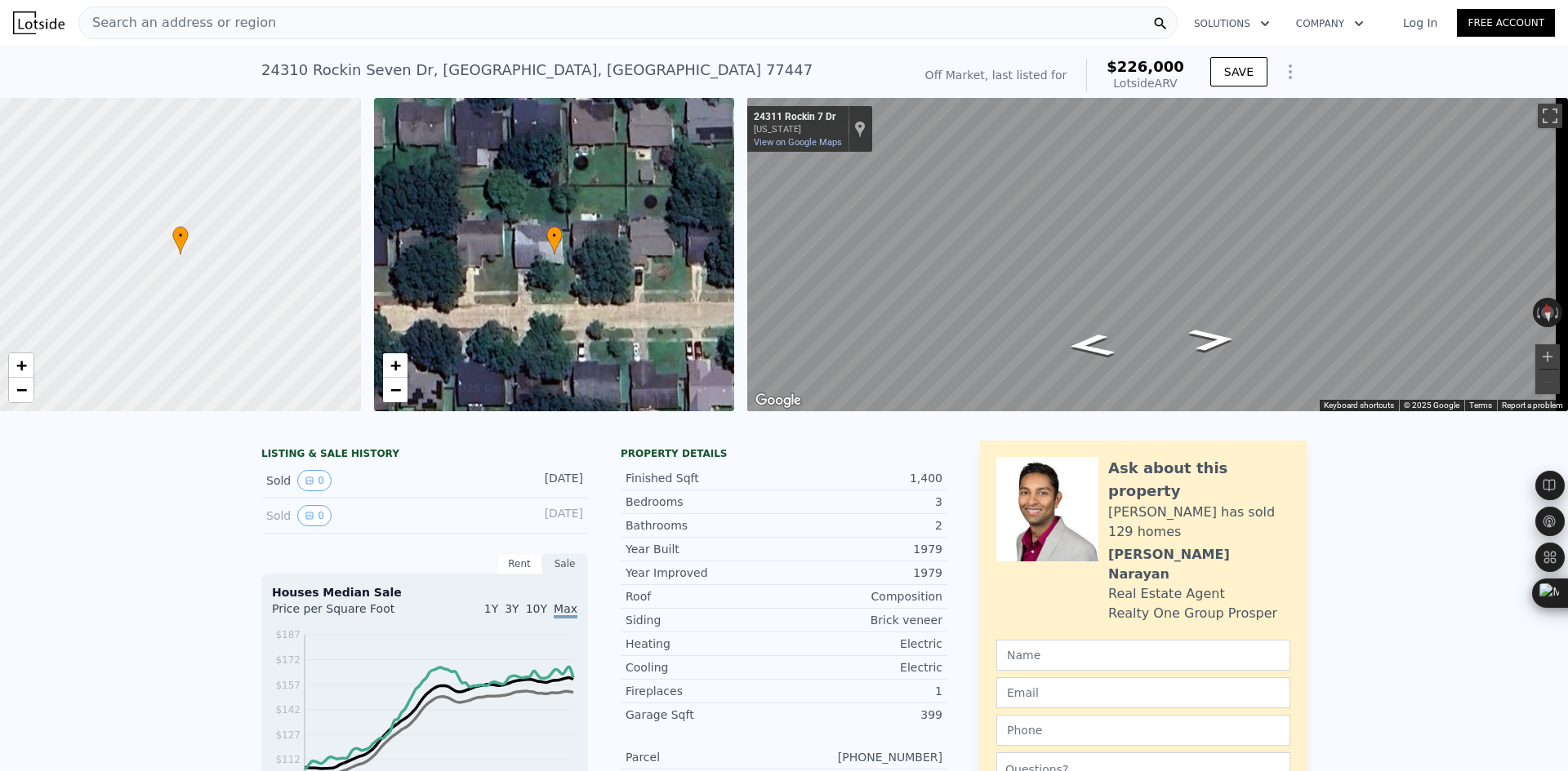
click at [276, 24] on div "Search an address or region" at bounding box center [627, 23] width 1099 height 33
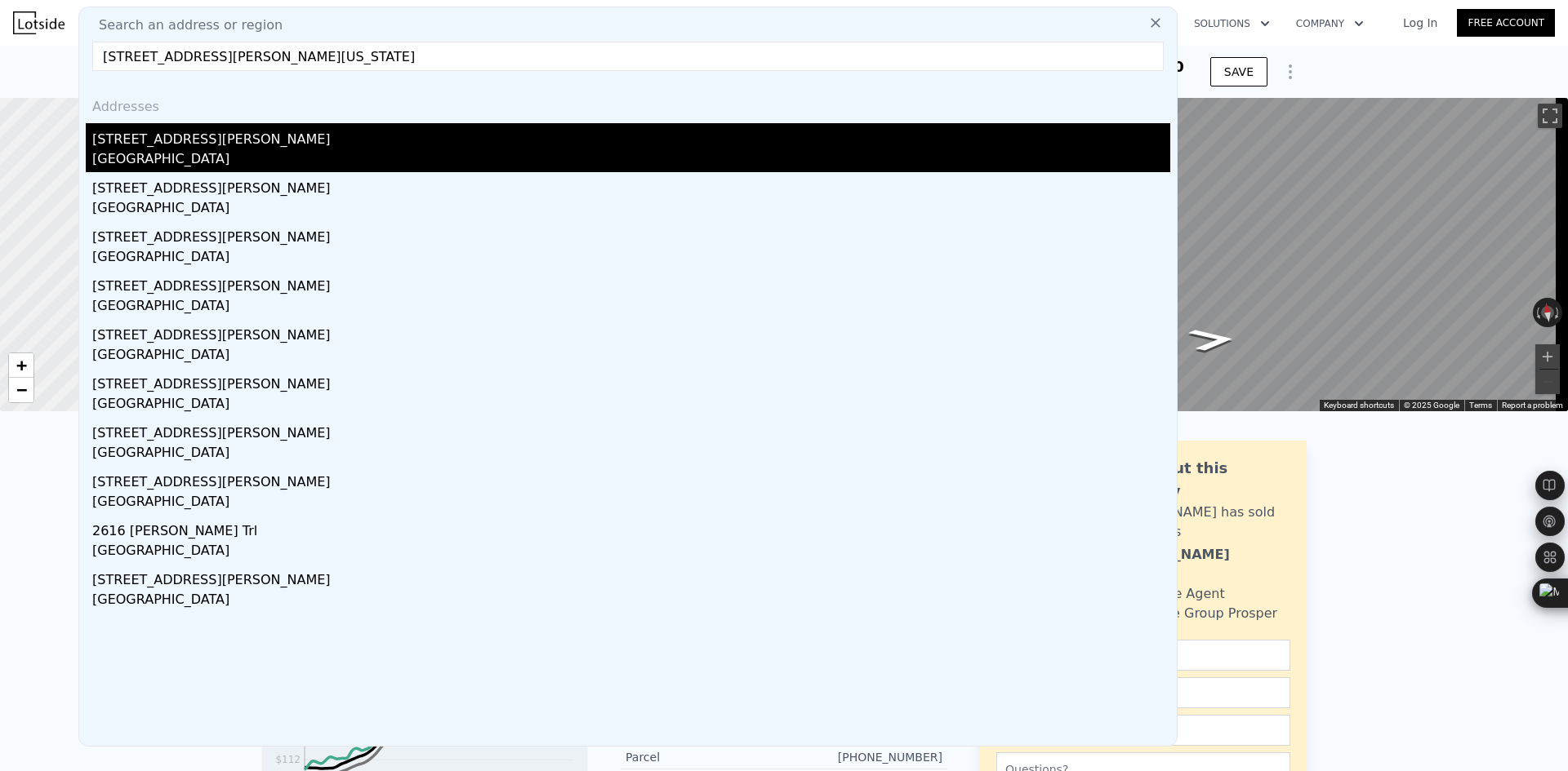
type input "[STREET_ADDRESS][PERSON_NAME][US_STATE]"
click at [252, 140] on div "[STREET_ADDRESS][PERSON_NAME]" at bounding box center [631, 136] width 1078 height 26
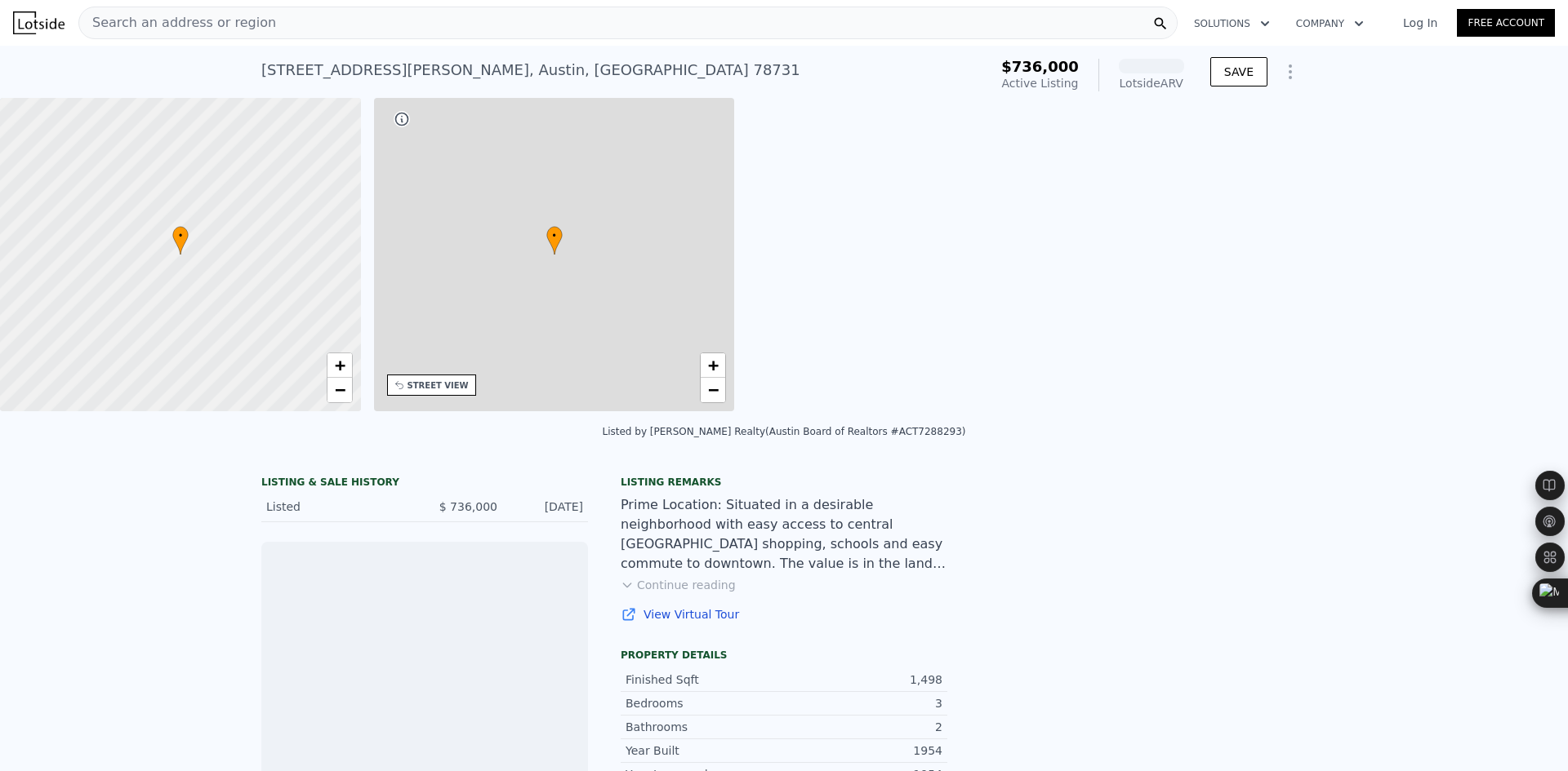
scroll to position [0, 380]
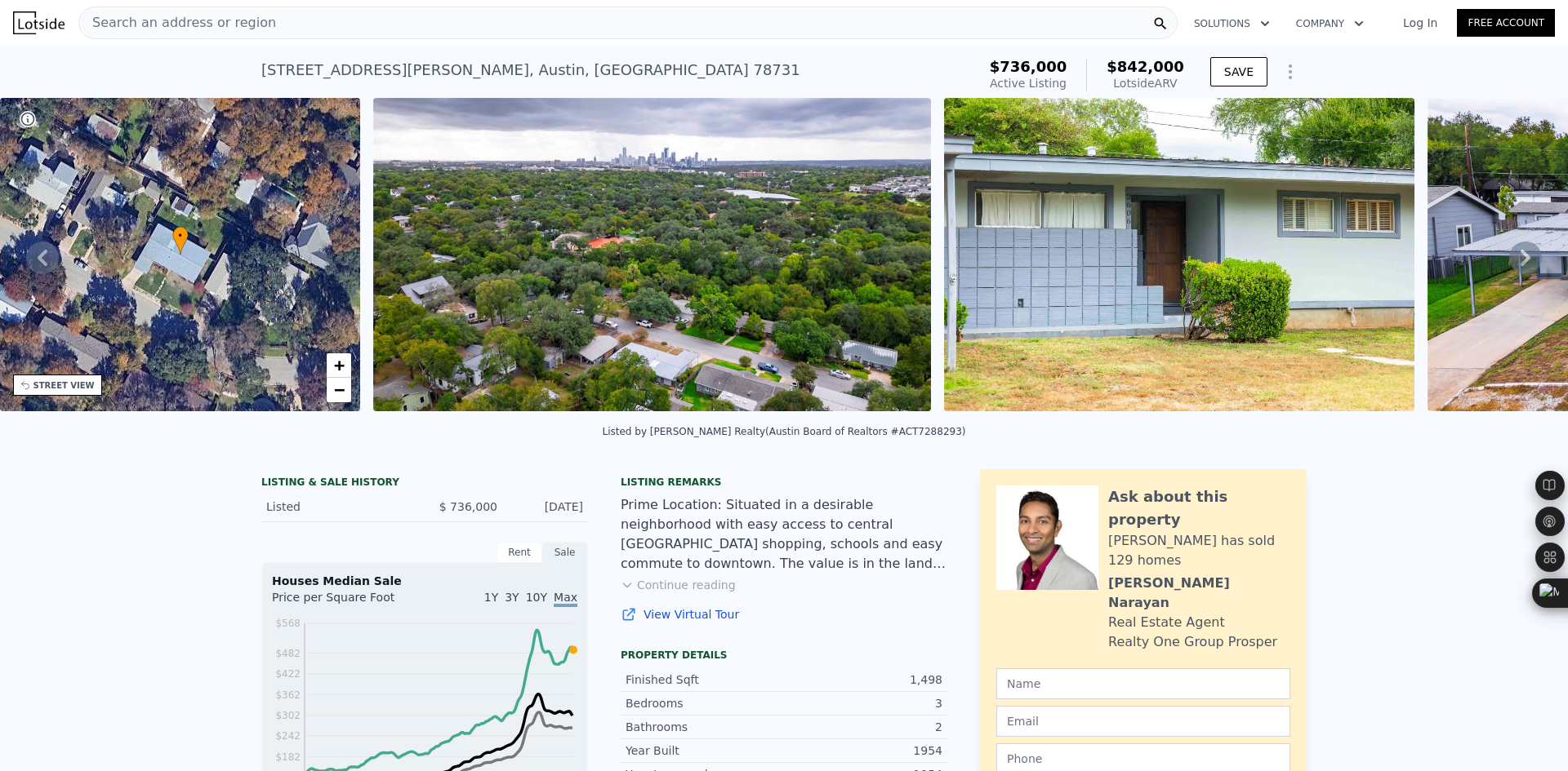
click at [1518, 267] on icon at bounding box center [1525, 258] width 33 height 33
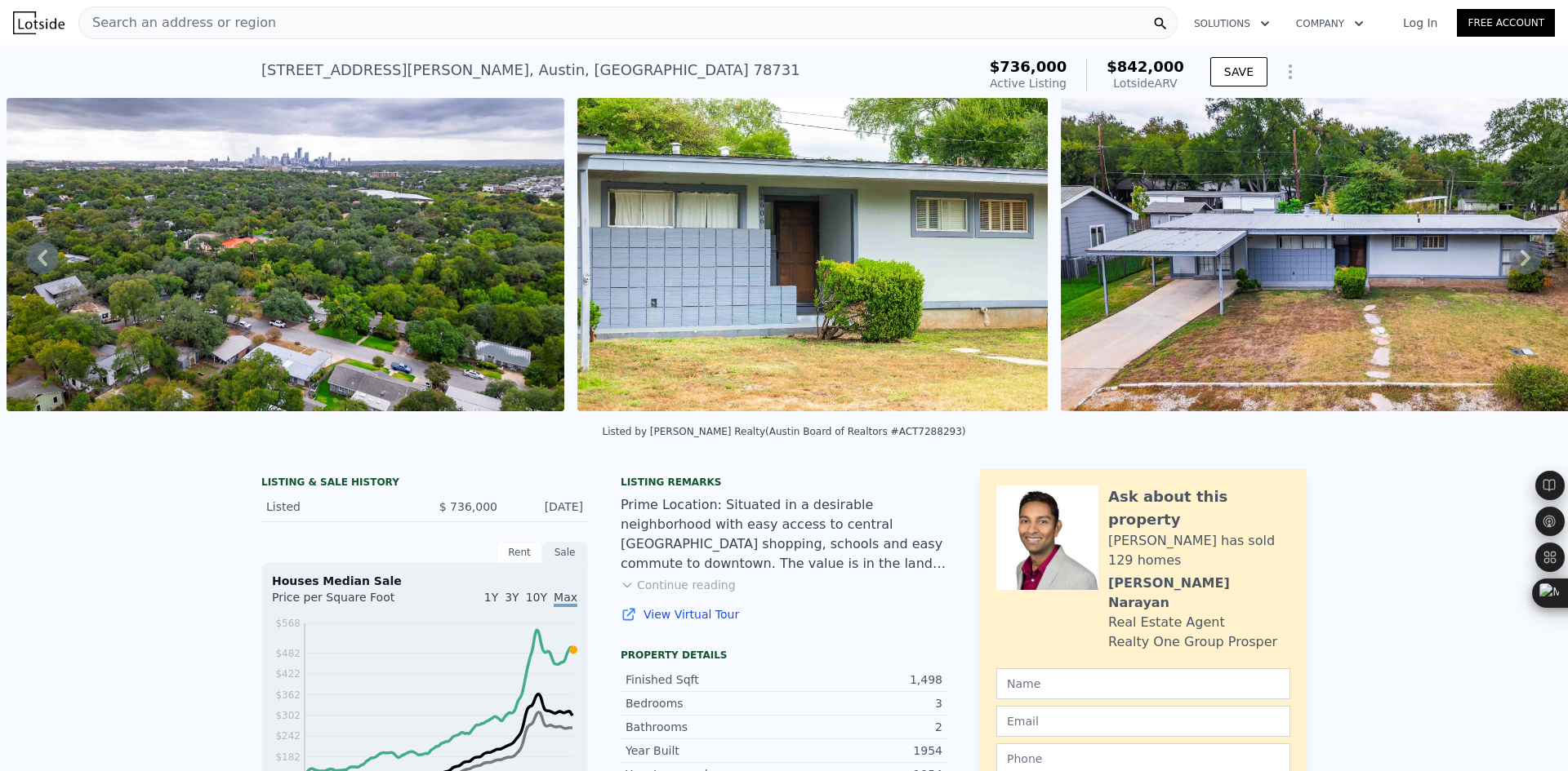
click at [1518, 267] on icon at bounding box center [1525, 258] width 33 height 33
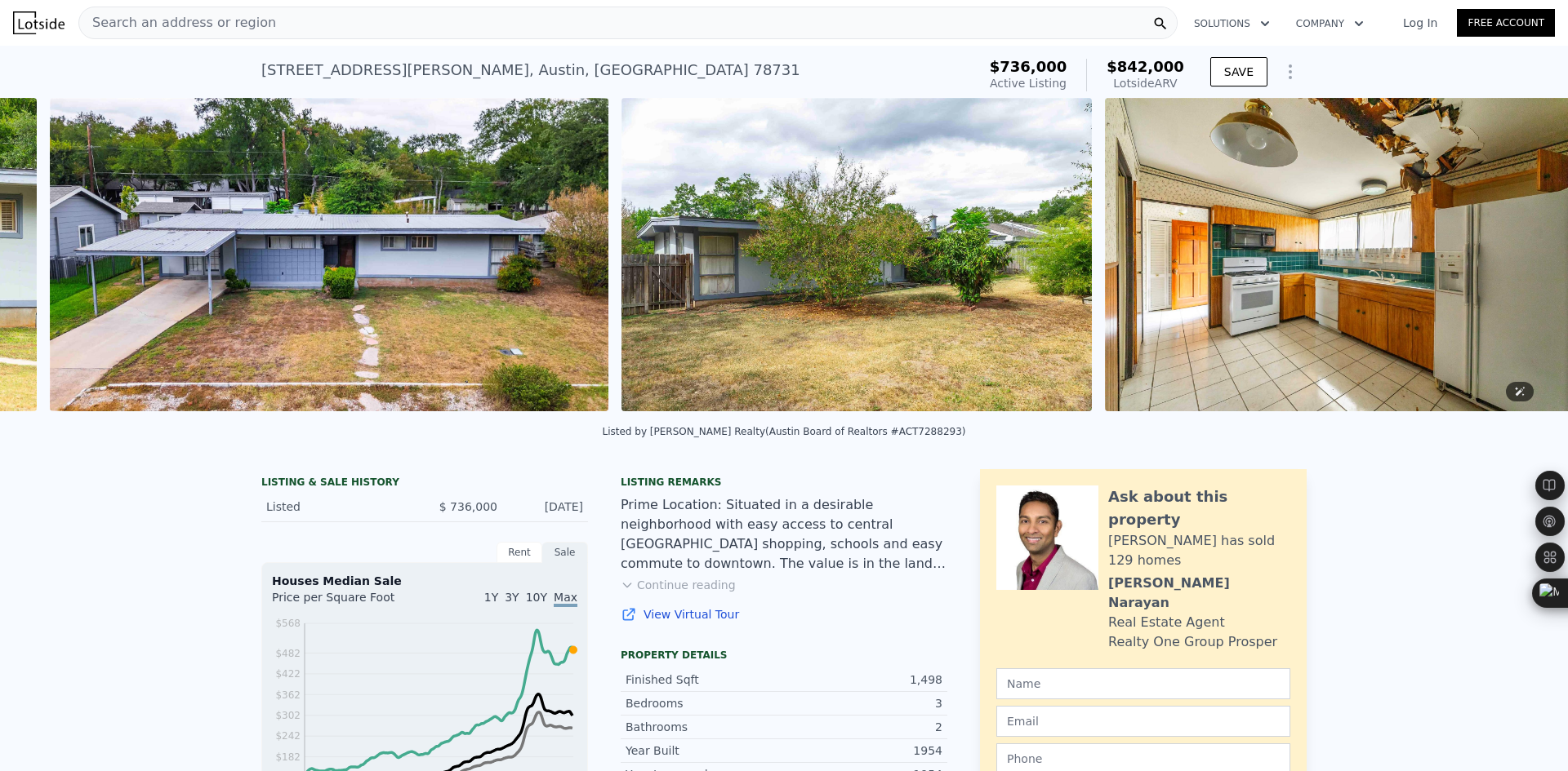
scroll to position [0, 1801]
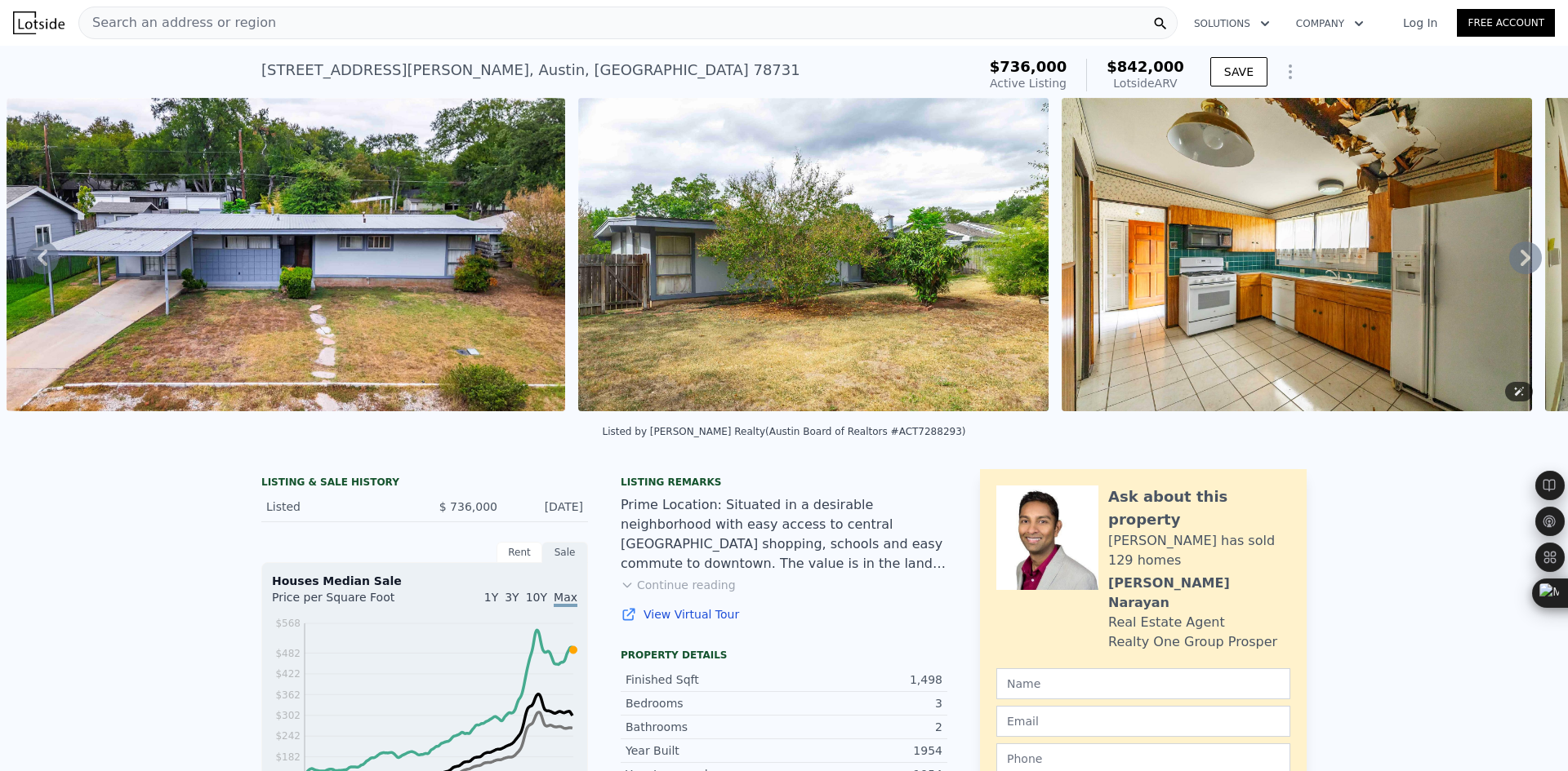
click at [1518, 267] on icon at bounding box center [1525, 258] width 33 height 33
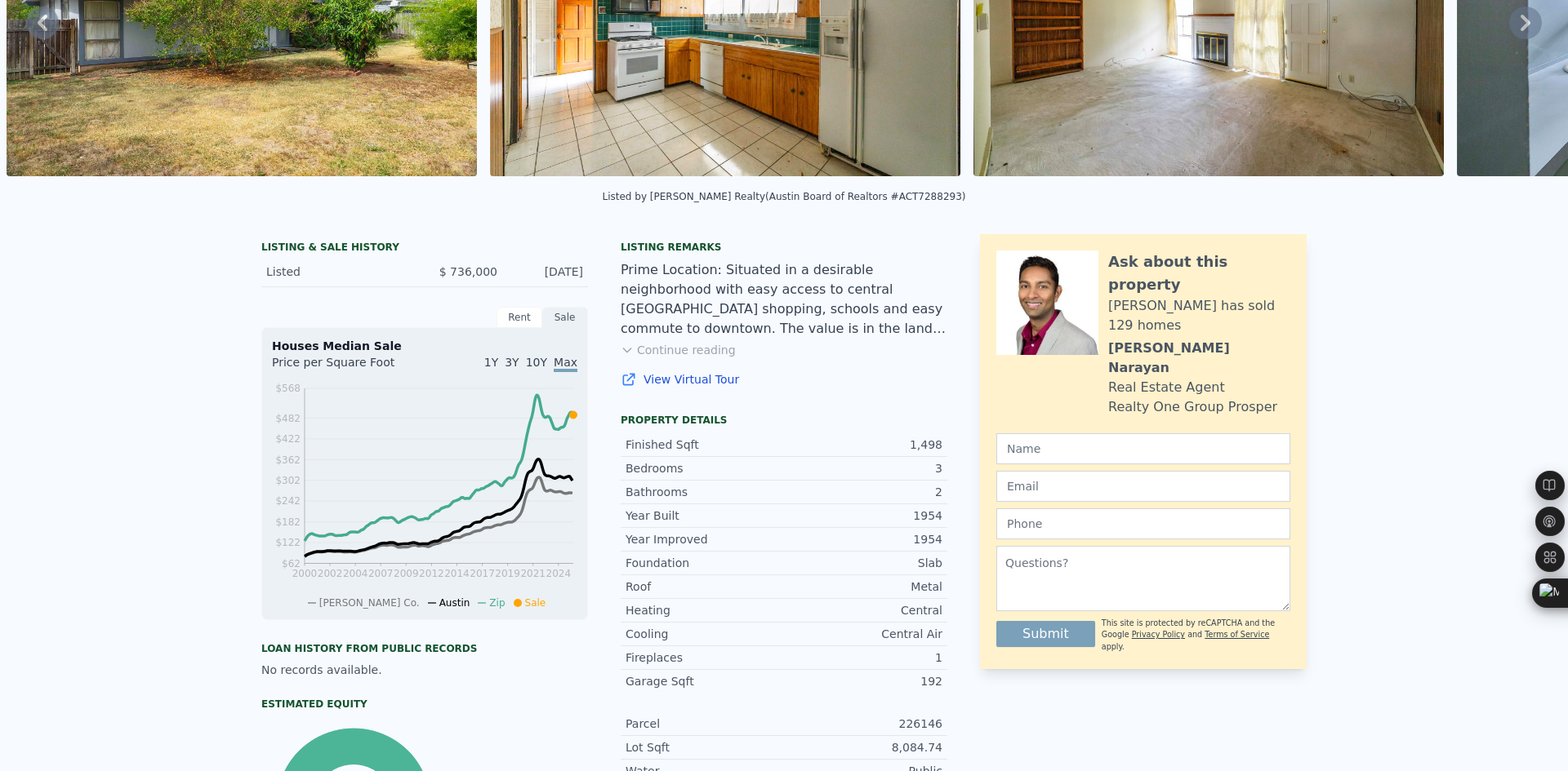
scroll to position [0, 0]
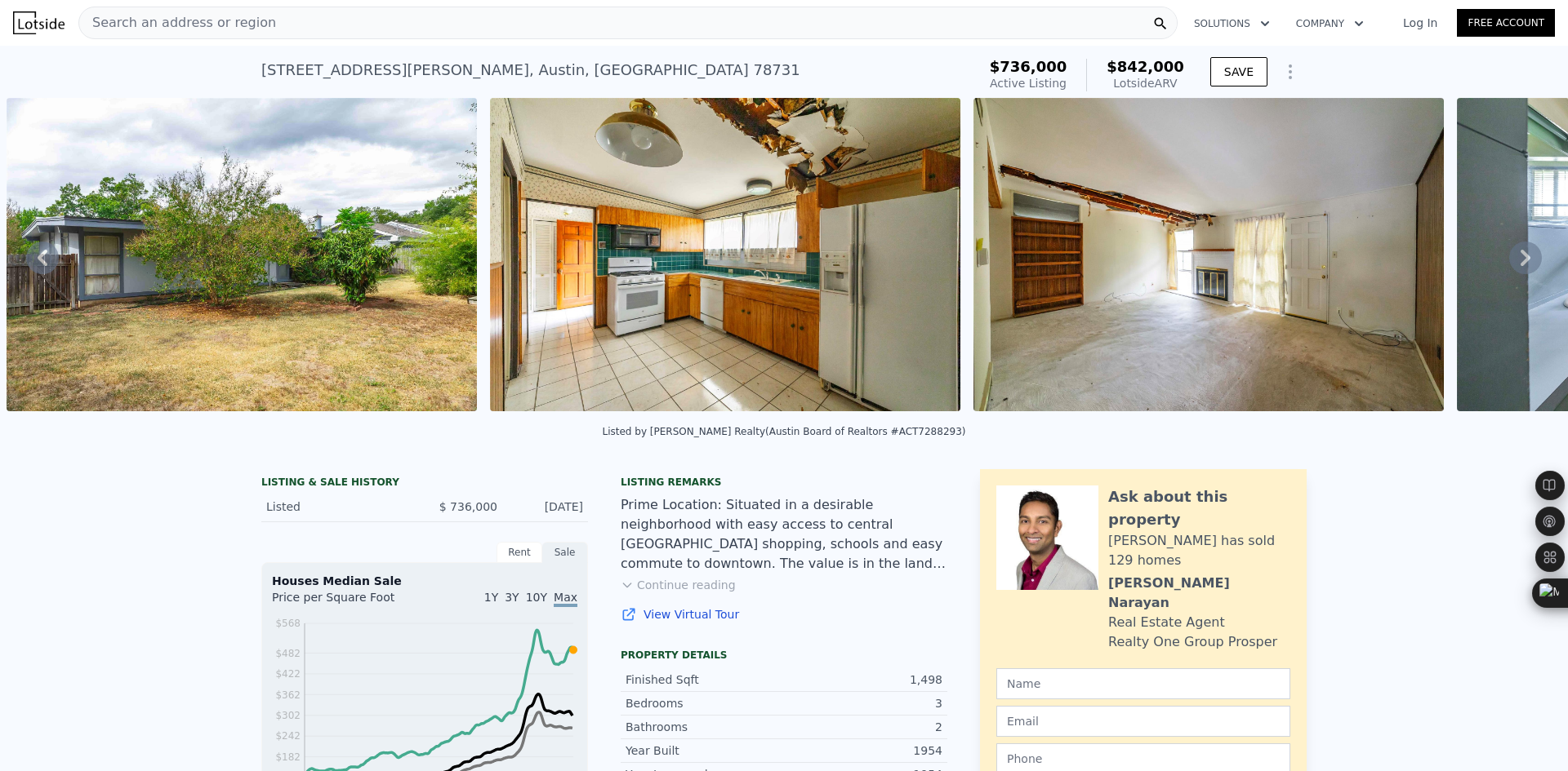
click at [181, 21] on span "Search an address or region" at bounding box center [177, 22] width 196 height 19
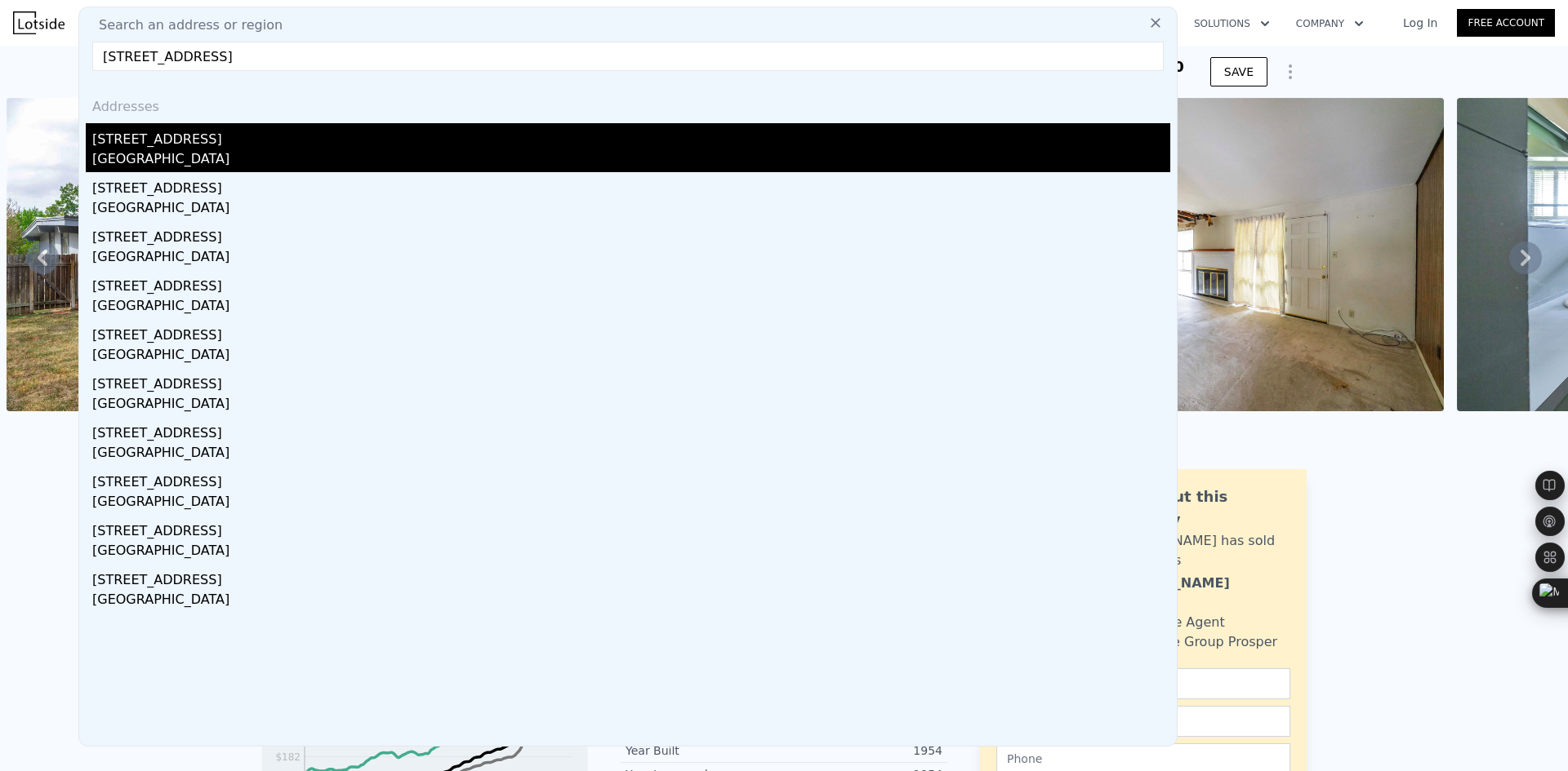
type input "[STREET_ADDRESS]"
click at [207, 141] on div "[STREET_ADDRESS]" at bounding box center [631, 136] width 1078 height 26
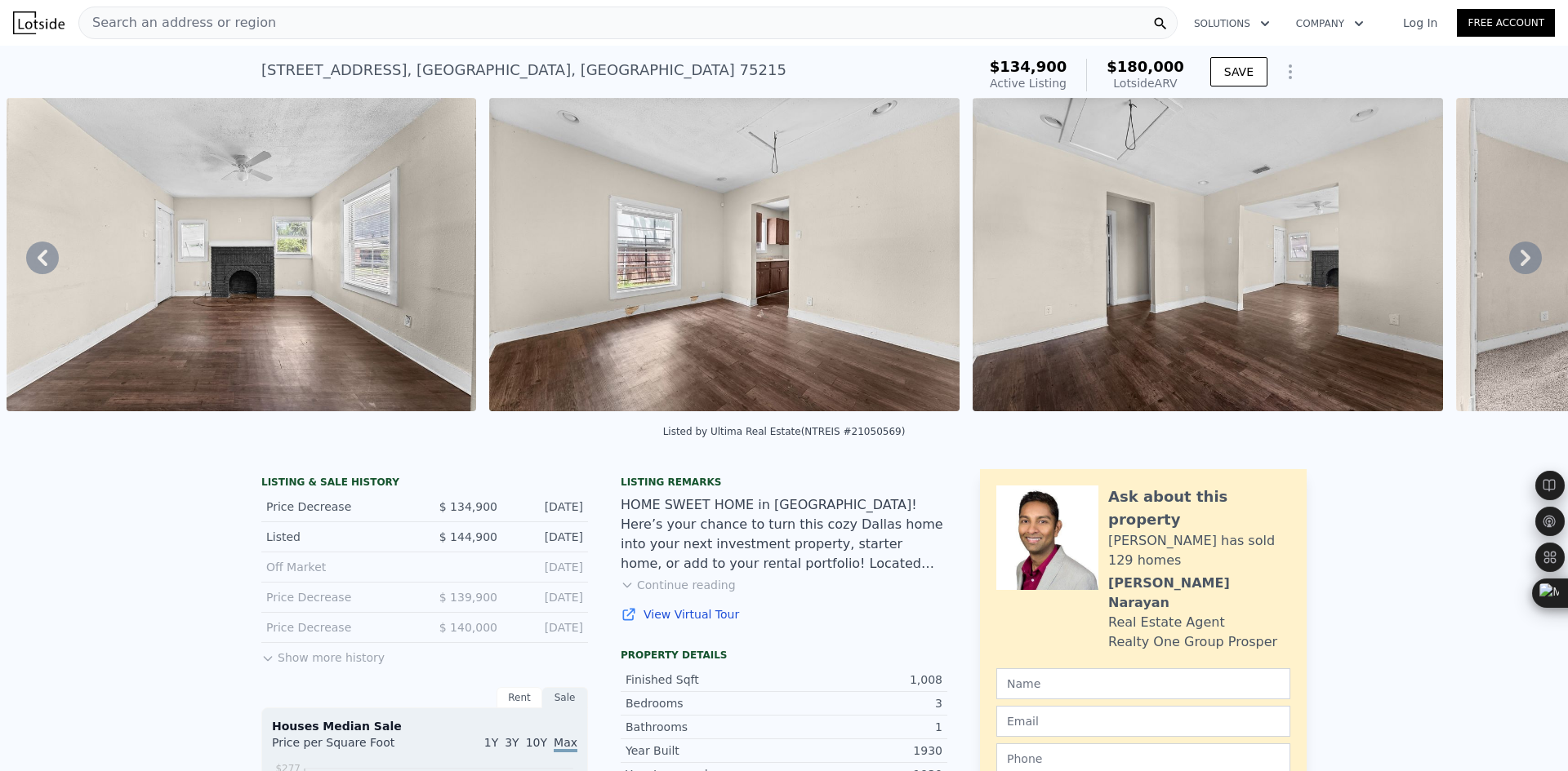
click at [395, 22] on div "Search an address or region" at bounding box center [627, 23] width 1099 height 33
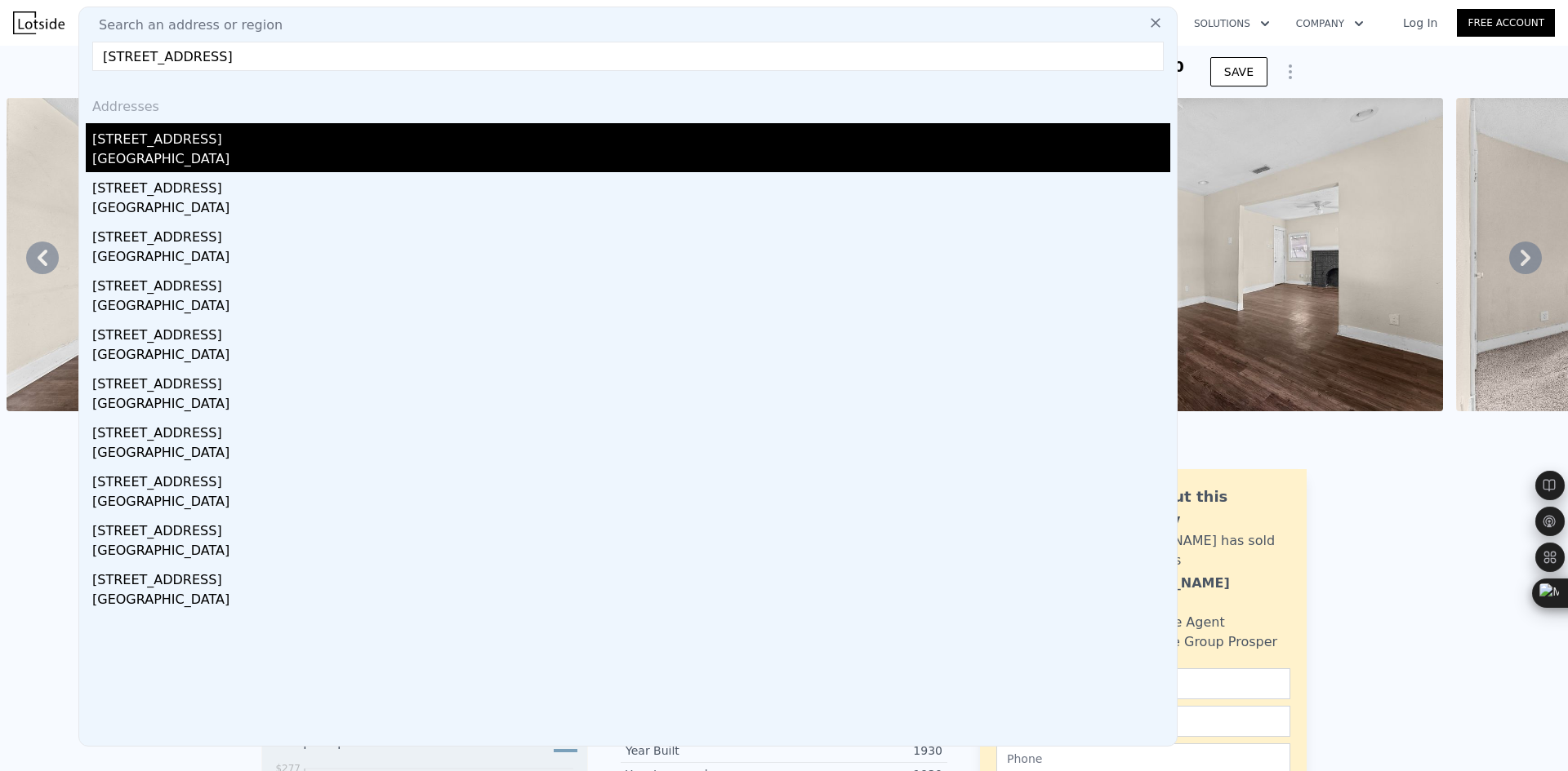
type input "[STREET_ADDRESS]"
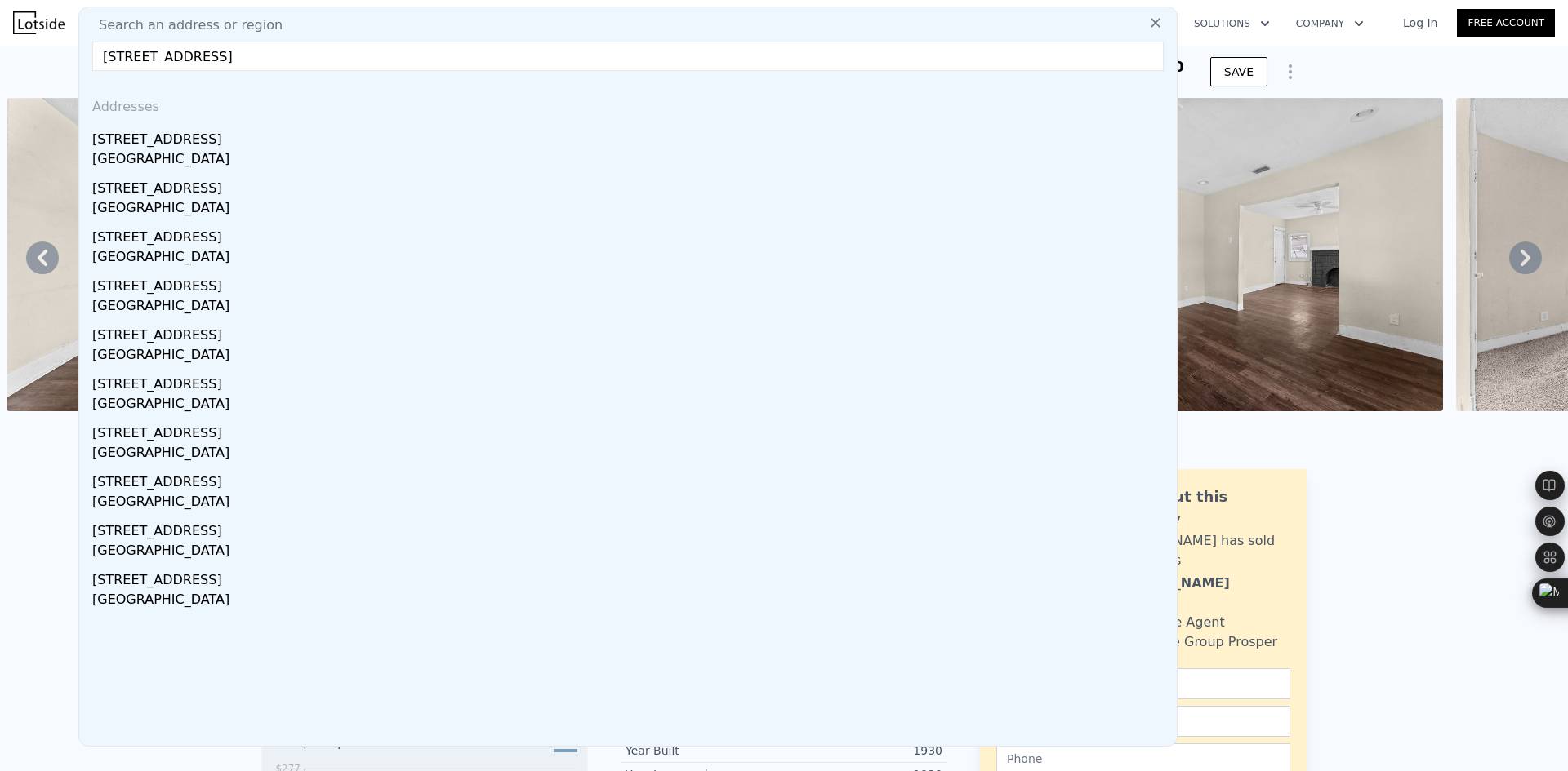
click at [293, 138] on div "[STREET_ADDRESS]" at bounding box center [631, 136] width 1078 height 26
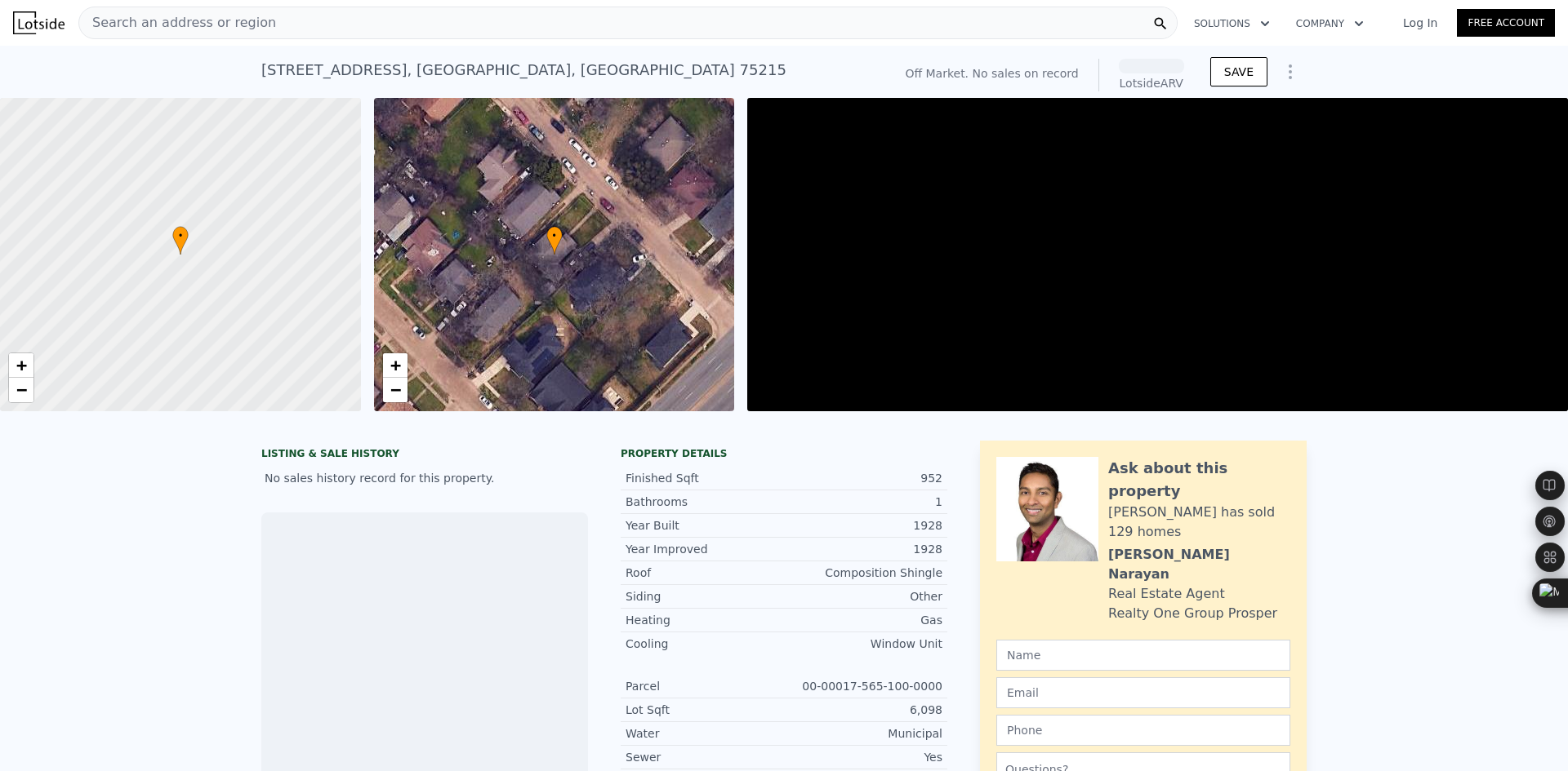
scroll to position [0, 6]
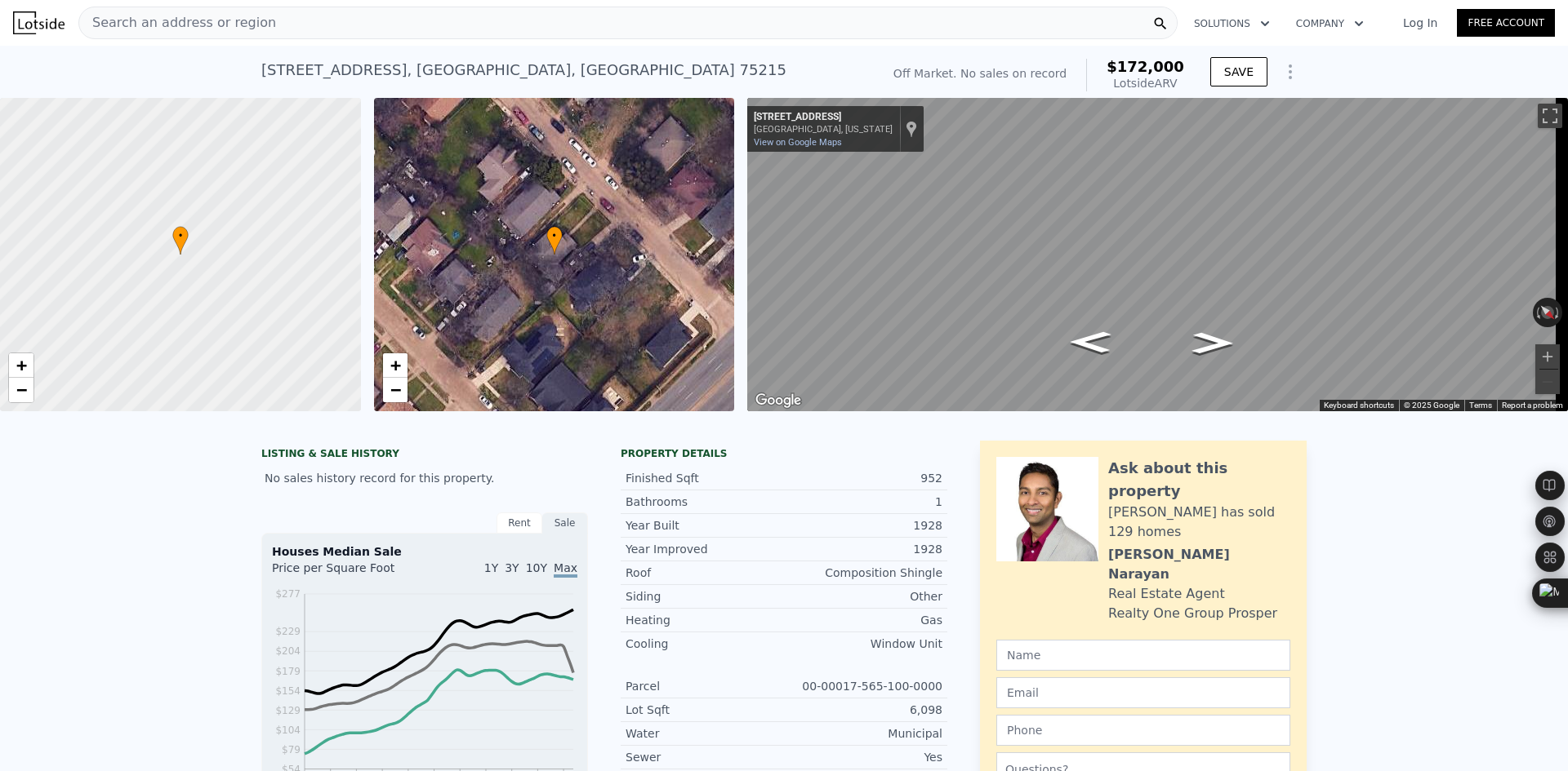
click at [162, 28] on span "Search an address or region" at bounding box center [177, 22] width 196 height 19
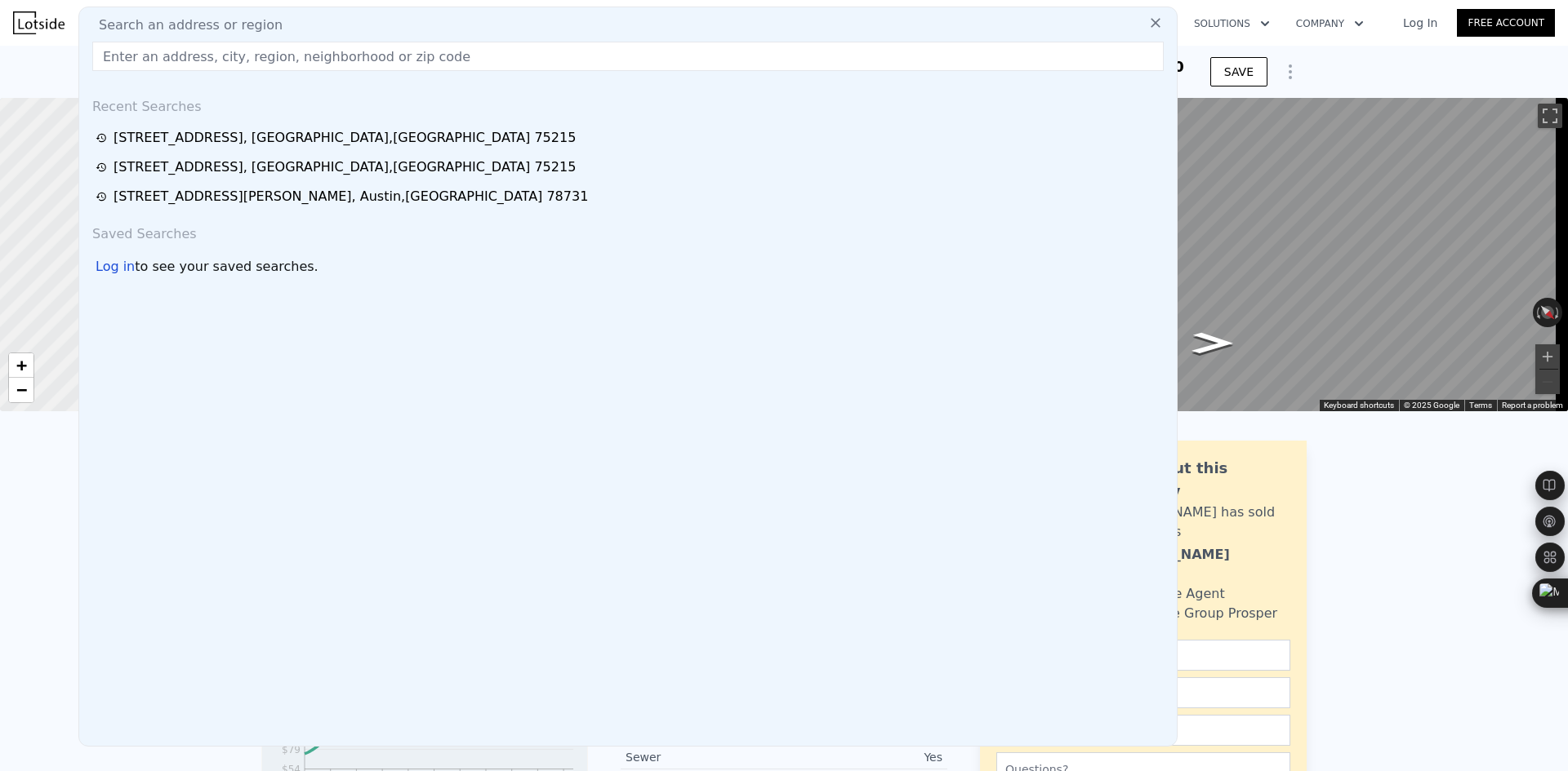
paste input "[STREET_ADDRESS][PERSON_NAME]"
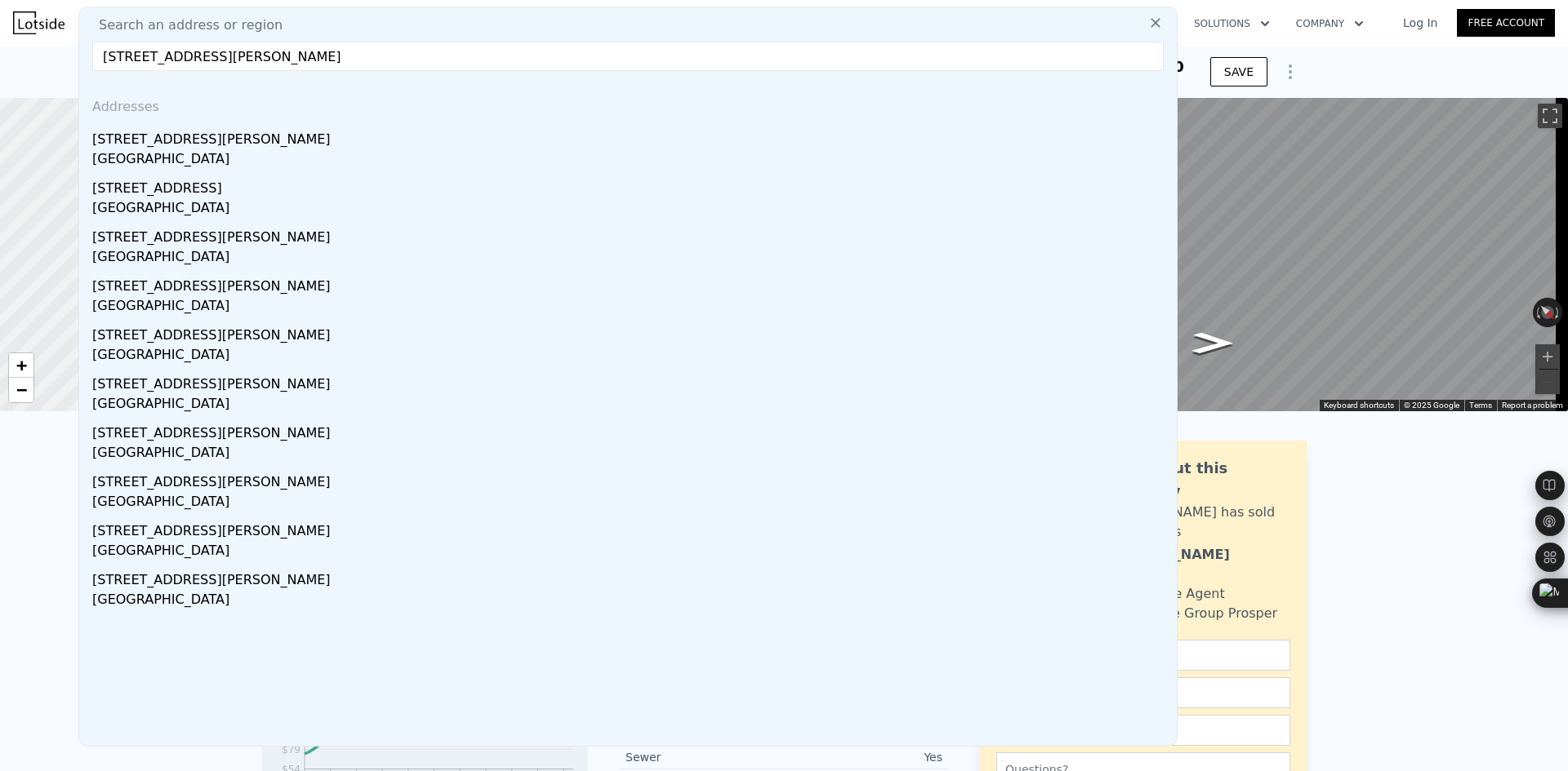
type input "[STREET_ADDRESS][PERSON_NAME]"
click at [250, 152] on div "[GEOGRAPHIC_DATA]" at bounding box center [631, 161] width 1078 height 23
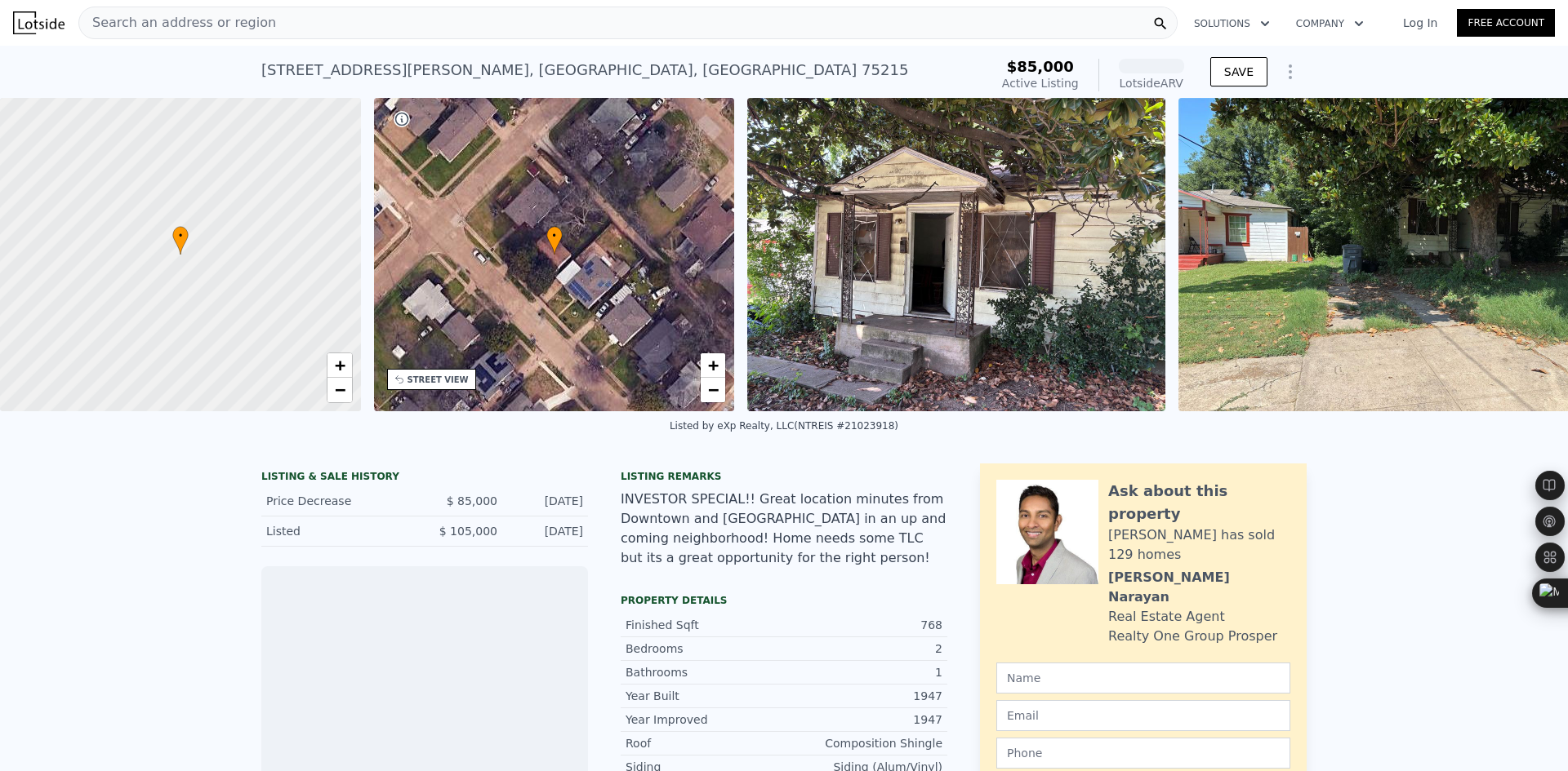
scroll to position [0, 6]
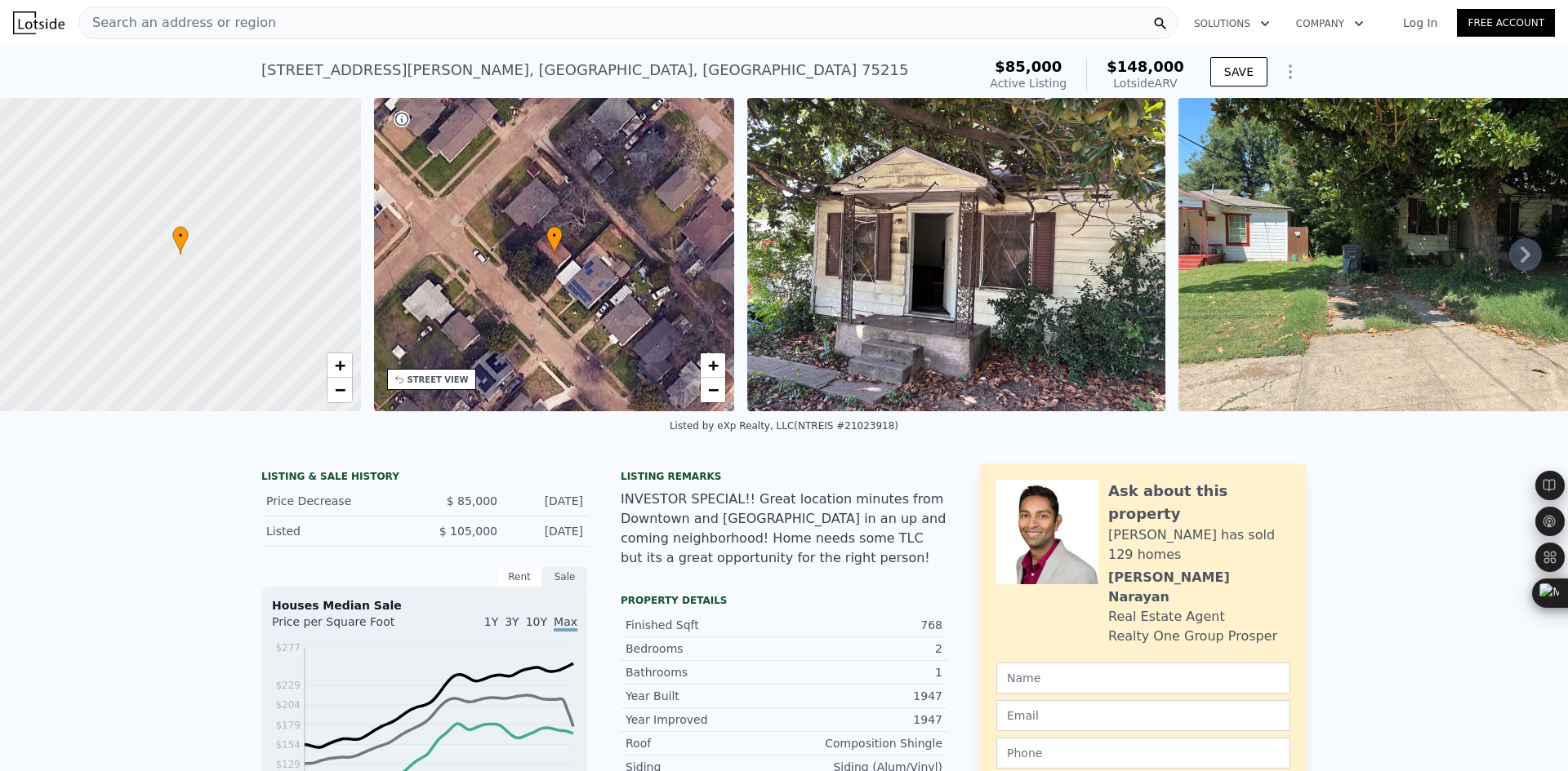
click at [246, 25] on span "Search an address or region" at bounding box center [177, 22] width 196 height 19
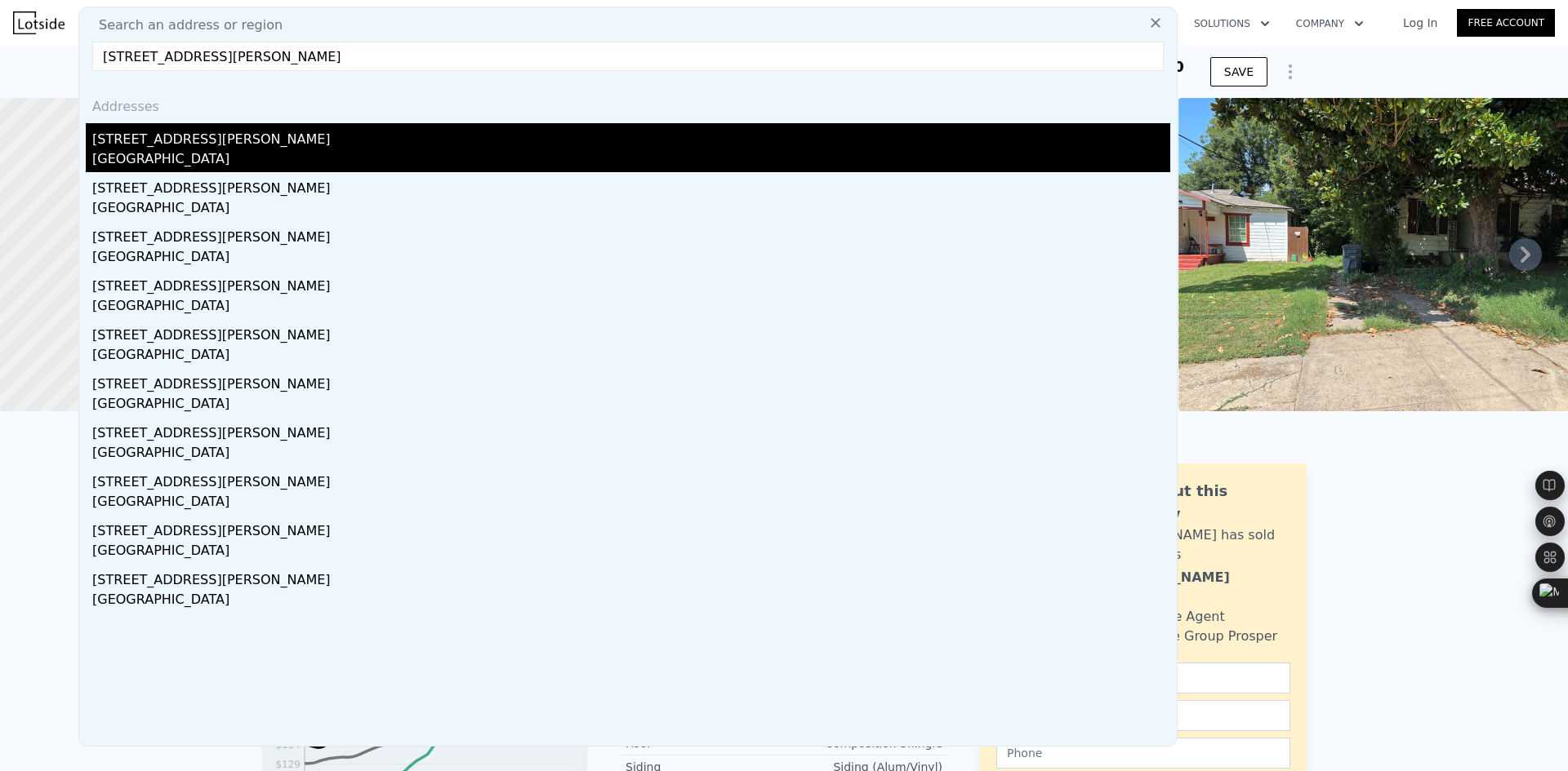
type input "[STREET_ADDRESS][PERSON_NAME]"
click at [316, 156] on div "[GEOGRAPHIC_DATA]" at bounding box center [631, 161] width 1078 height 23
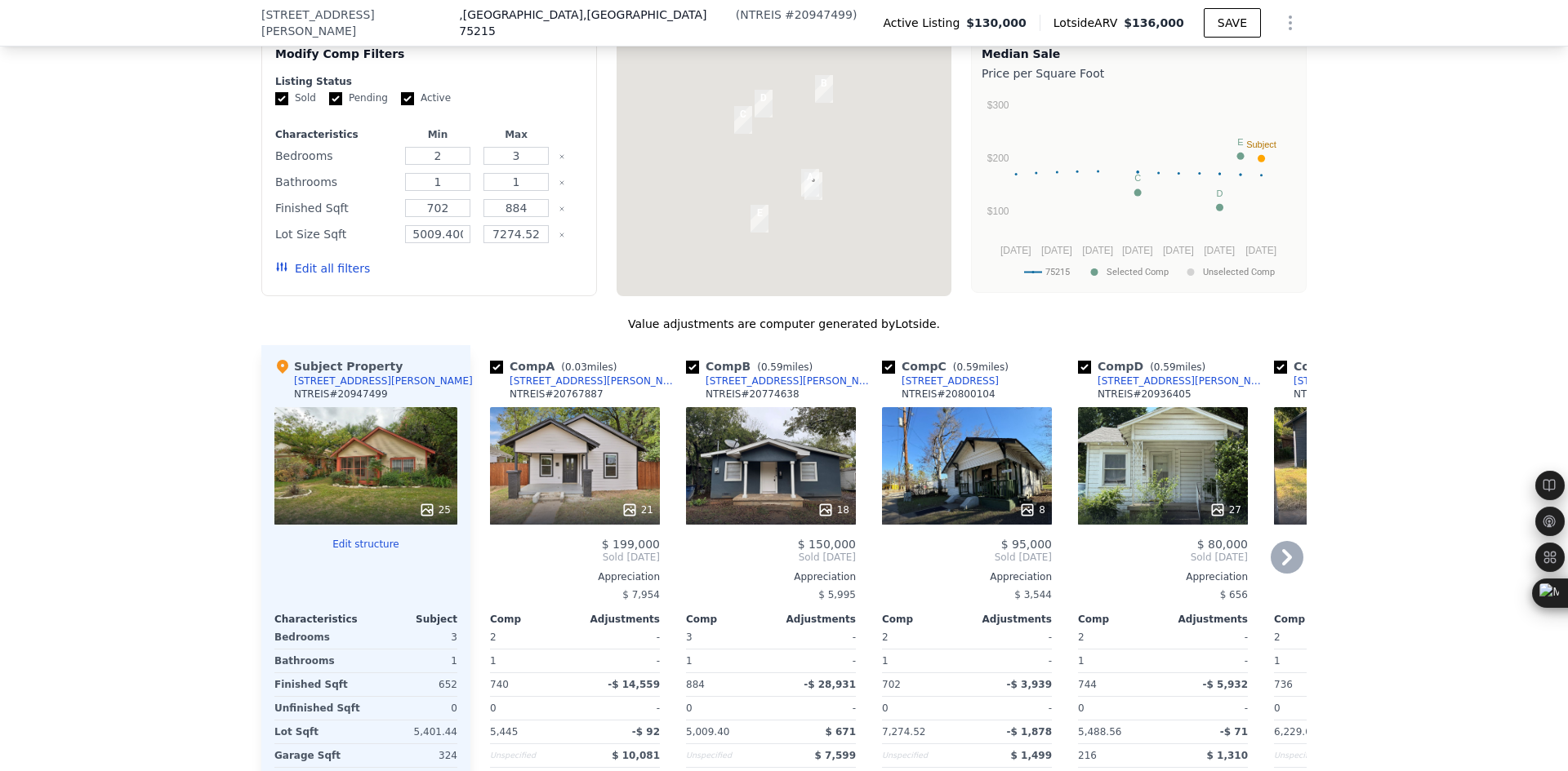
scroll to position [1626, 0]
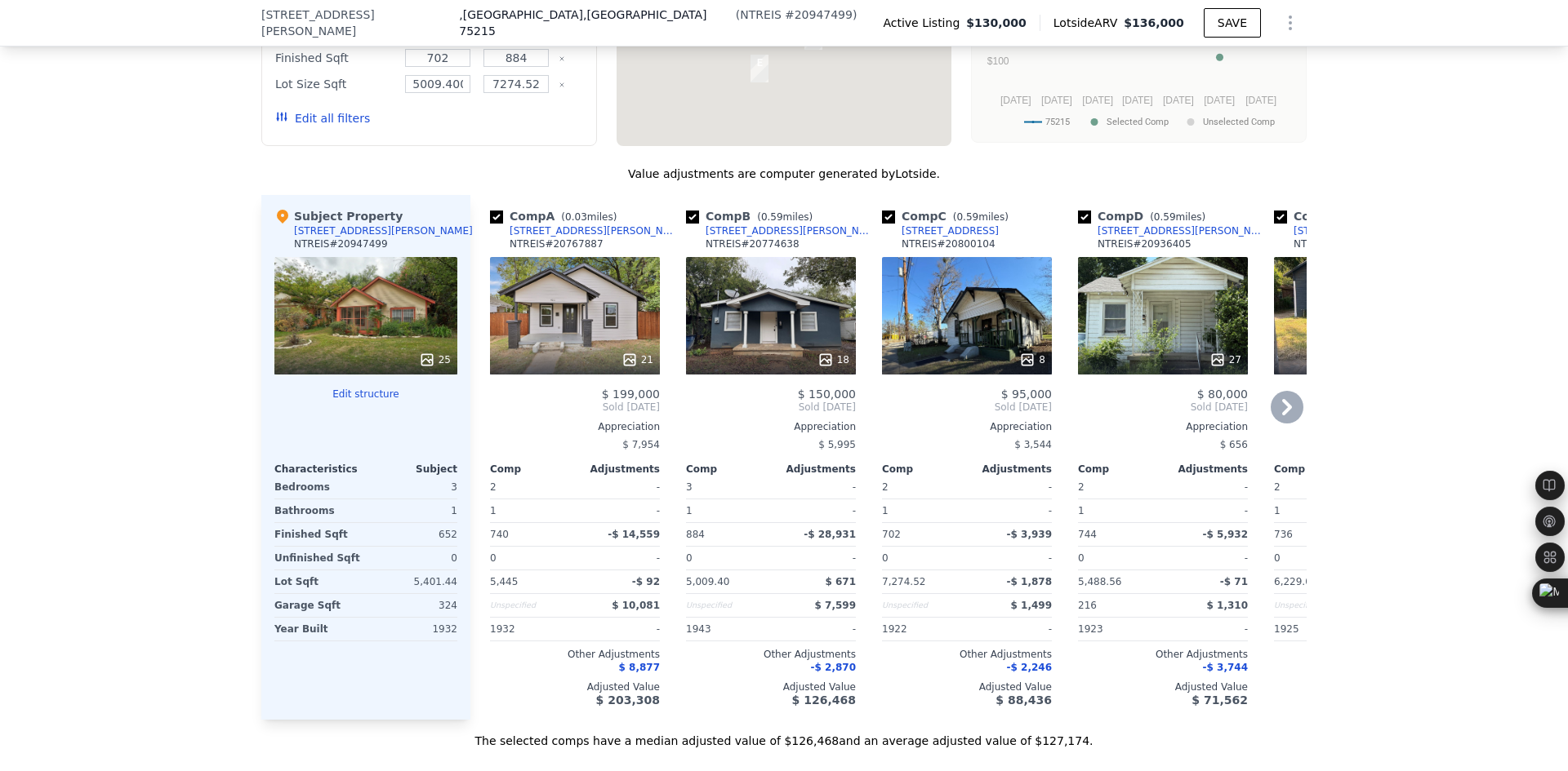
click at [1286, 409] on icon at bounding box center [1287, 408] width 33 height 33
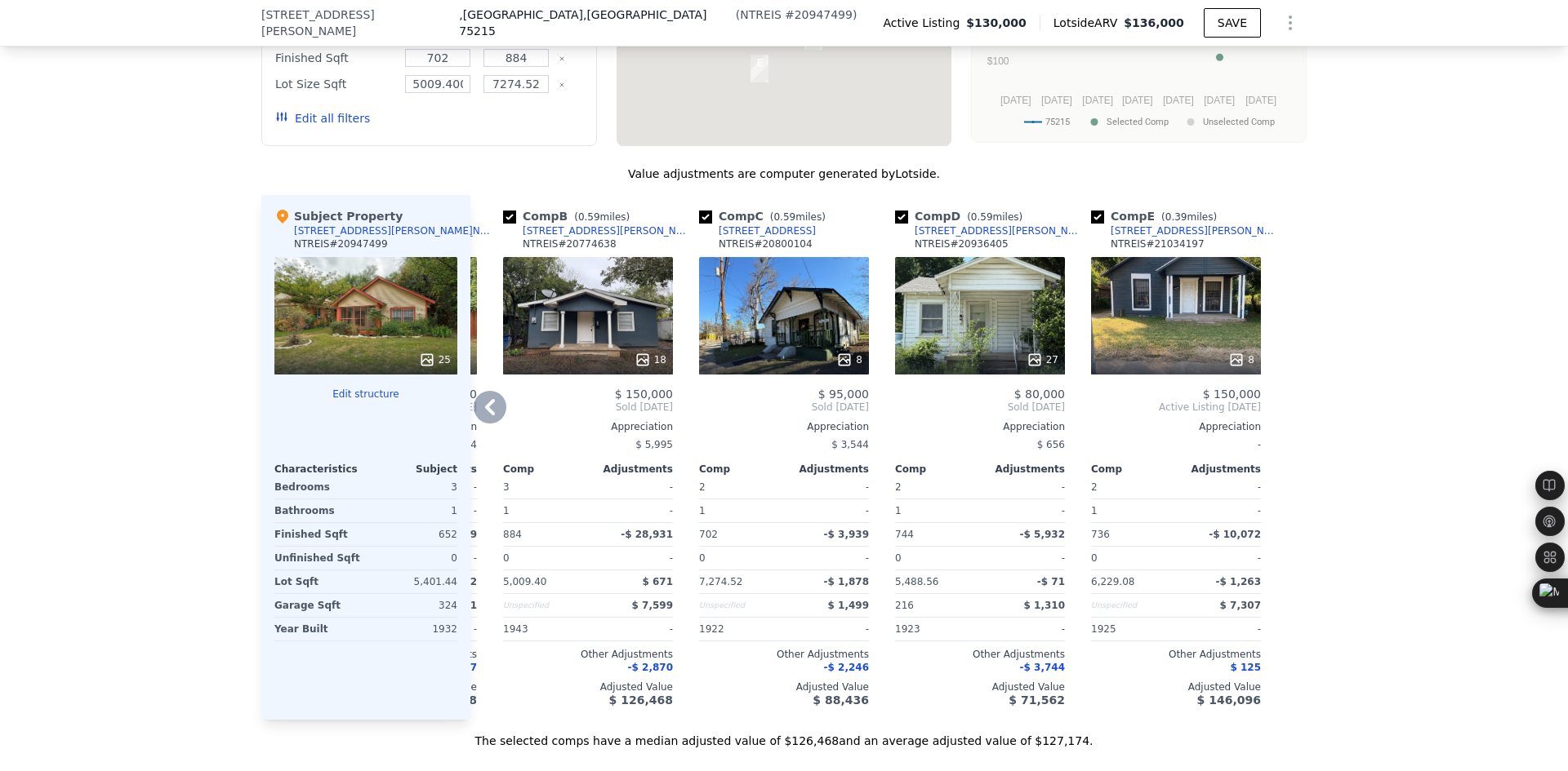
click at [491, 420] on icon at bounding box center [490, 408] width 33 height 33
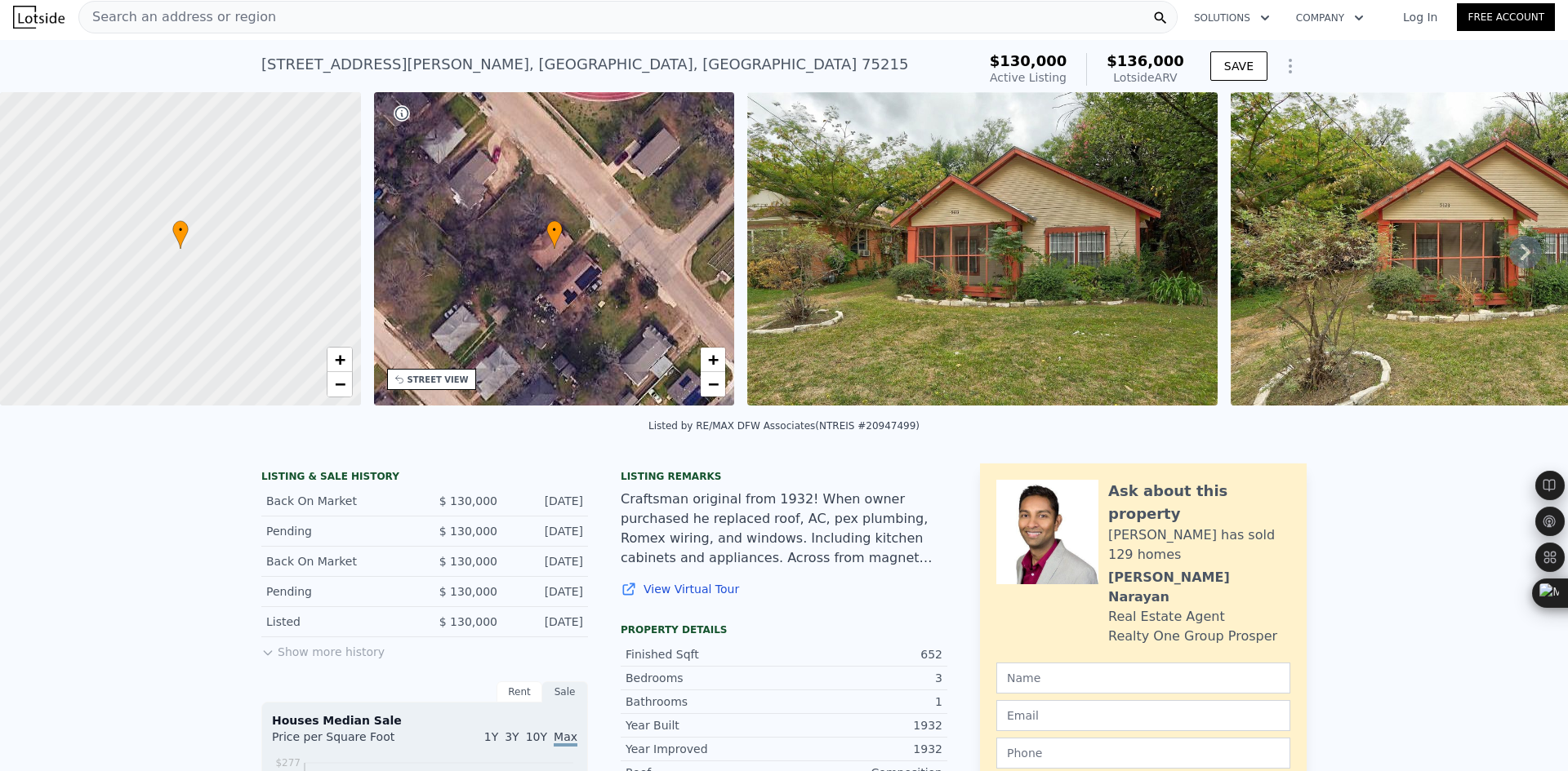
scroll to position [0, 0]
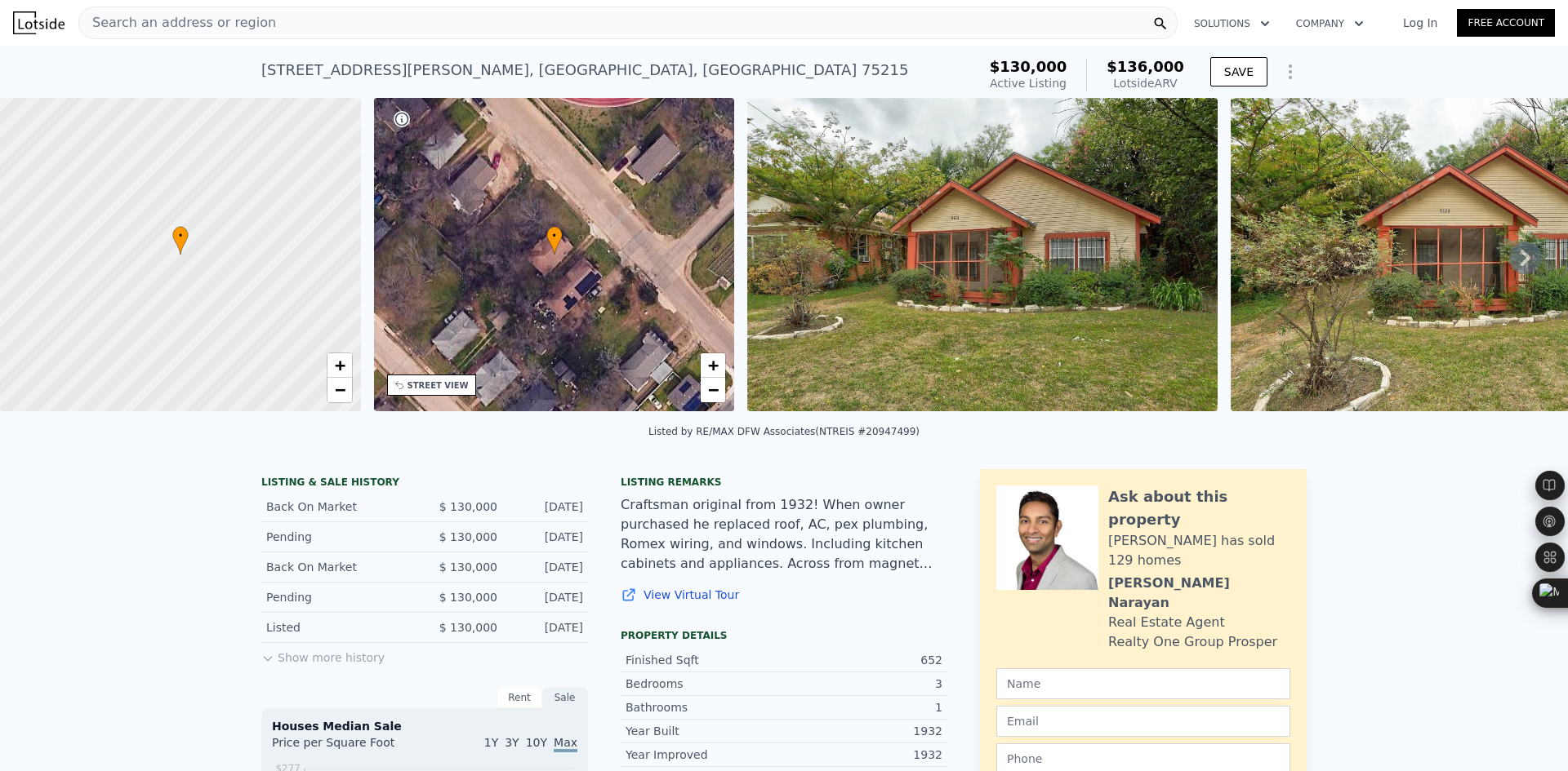
click at [284, 26] on div "Search an address or region" at bounding box center [627, 23] width 1099 height 33
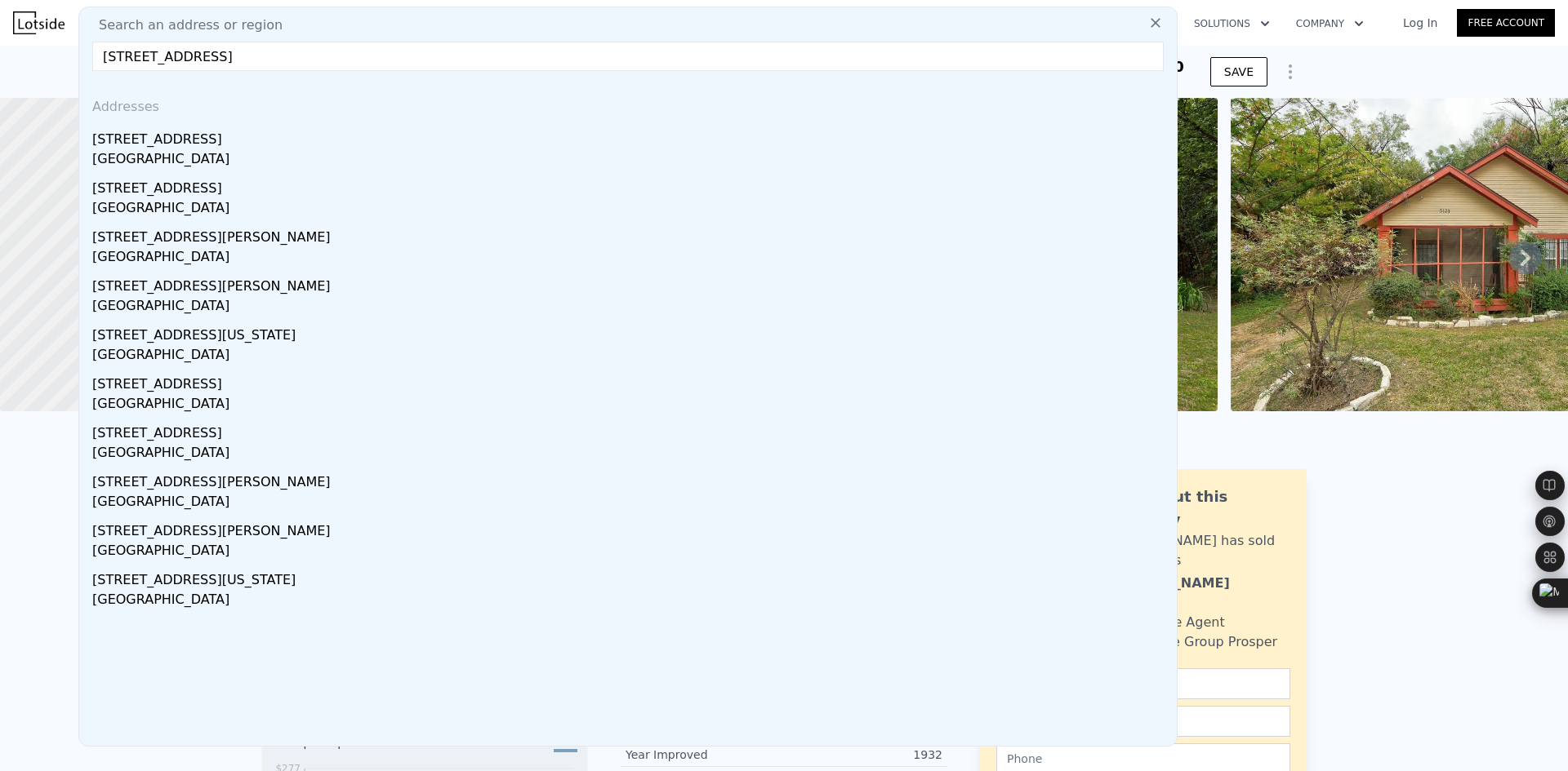
click at [240, 70] on div "Search an address or region [GEOGRAPHIC_DATA] [STREET_ADDRESS][GEOGRAPHIC_DATA]…" at bounding box center [627, 376] width 1099 height 741
drag, startPoint x: 240, startPoint y: 52, endPoint x: 79, endPoint y: 49, distance: 161.0
click at [79, 49] on div "Search an address or region [GEOGRAPHIC_DATA] [STREET_ADDRESS][GEOGRAPHIC_DATA]…" at bounding box center [627, 376] width 1099 height 741
paste input "[STREET_ADDRESS][PERSON_NAME]"
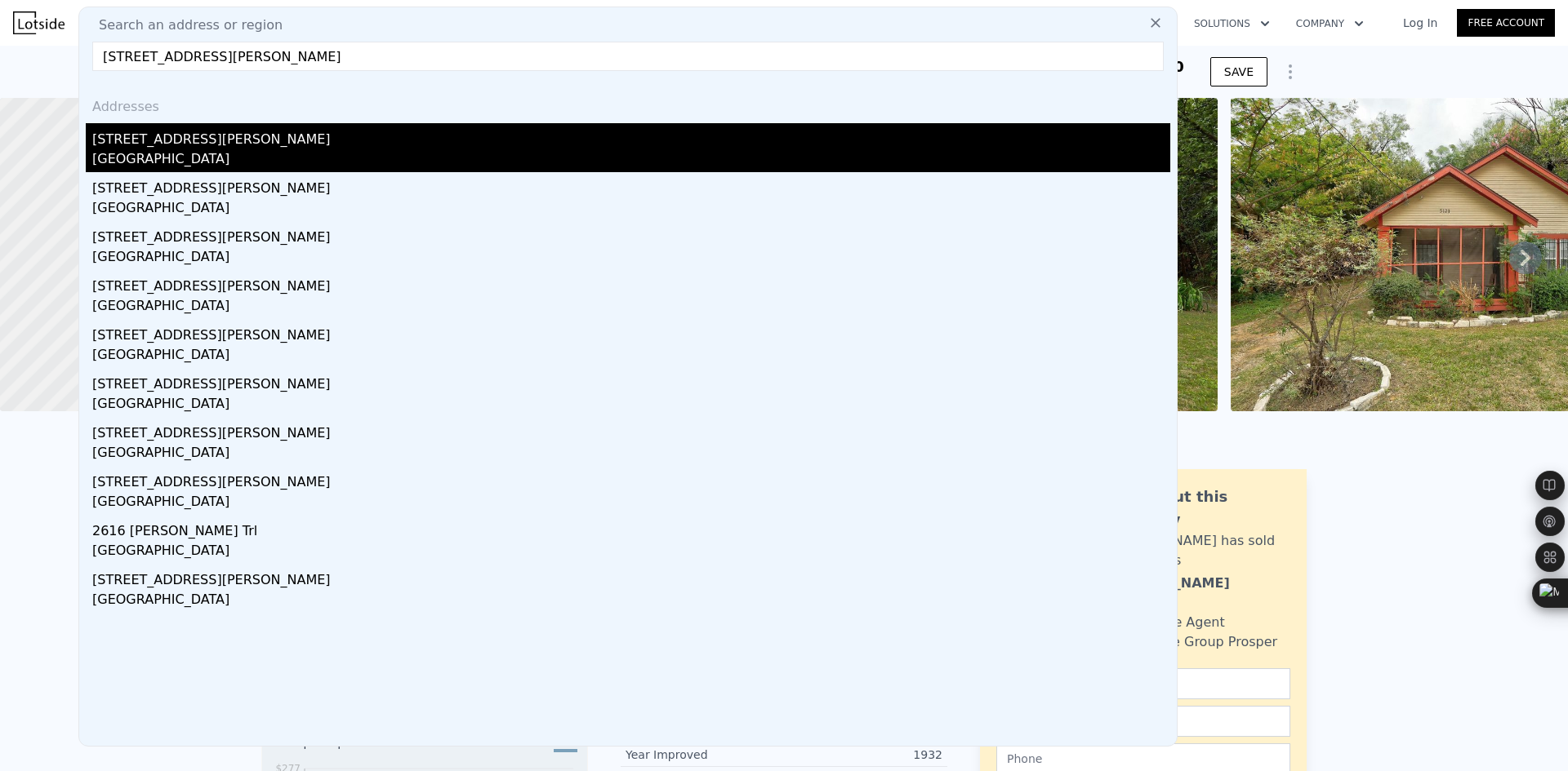
type input "[STREET_ADDRESS][PERSON_NAME]"
click at [307, 144] on div "[STREET_ADDRESS][PERSON_NAME]" at bounding box center [631, 136] width 1078 height 26
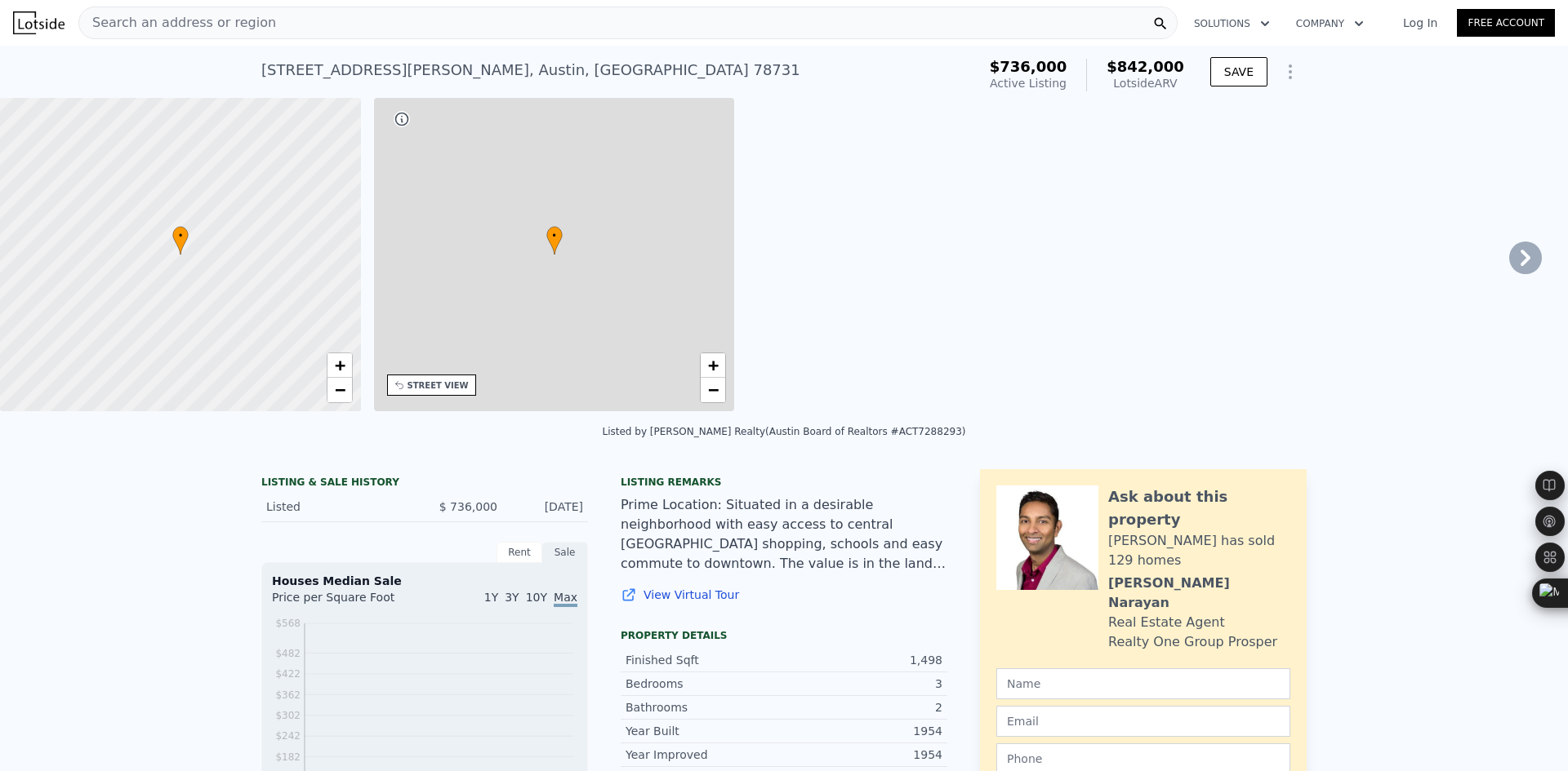
type input "4"
type input "4.5"
type input "1092"
type input "2580"
type input "5815.26"
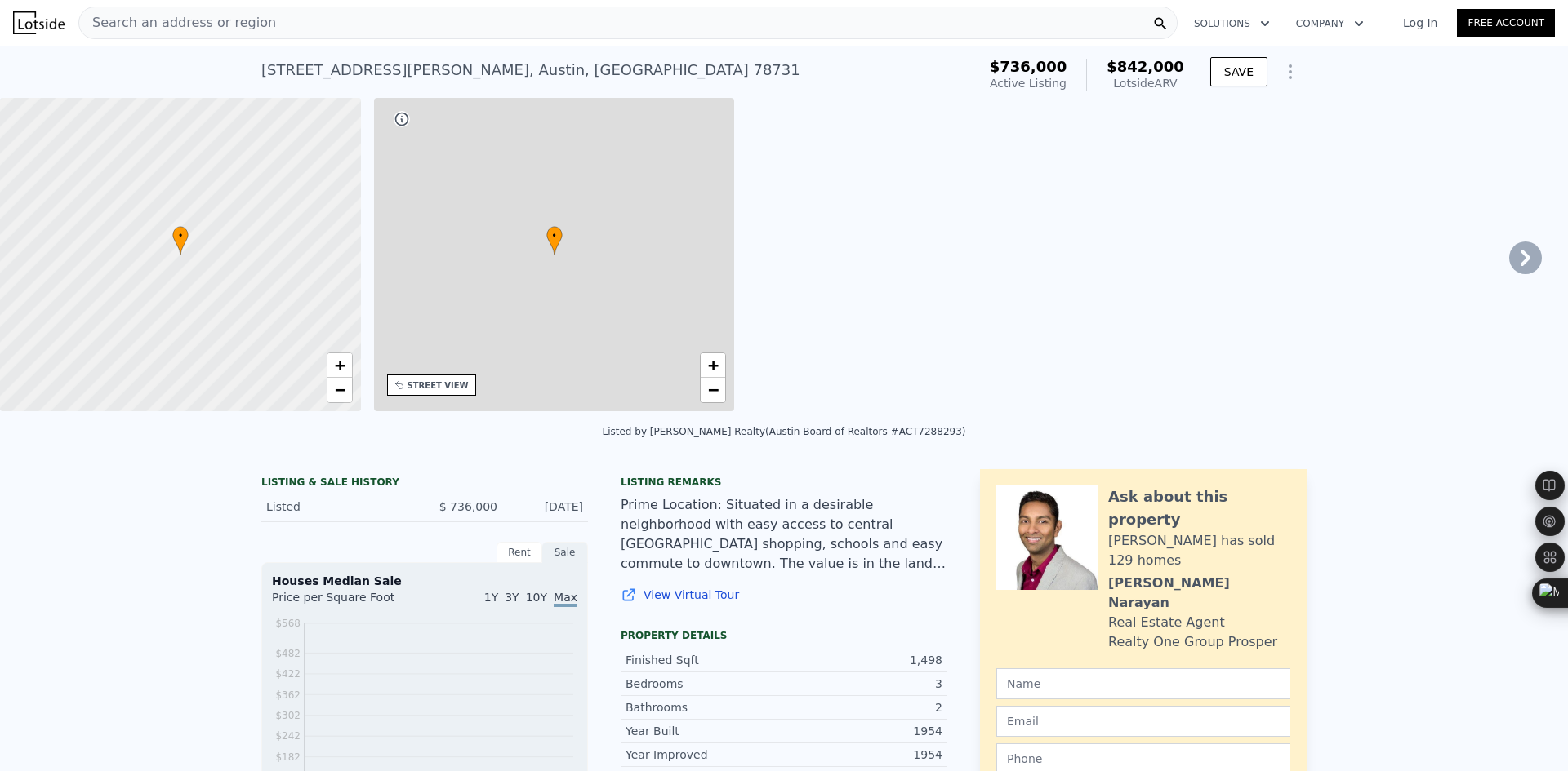
type input "12466.87"
type input "$ 842,000"
type input "6"
type input "$ 8,729"
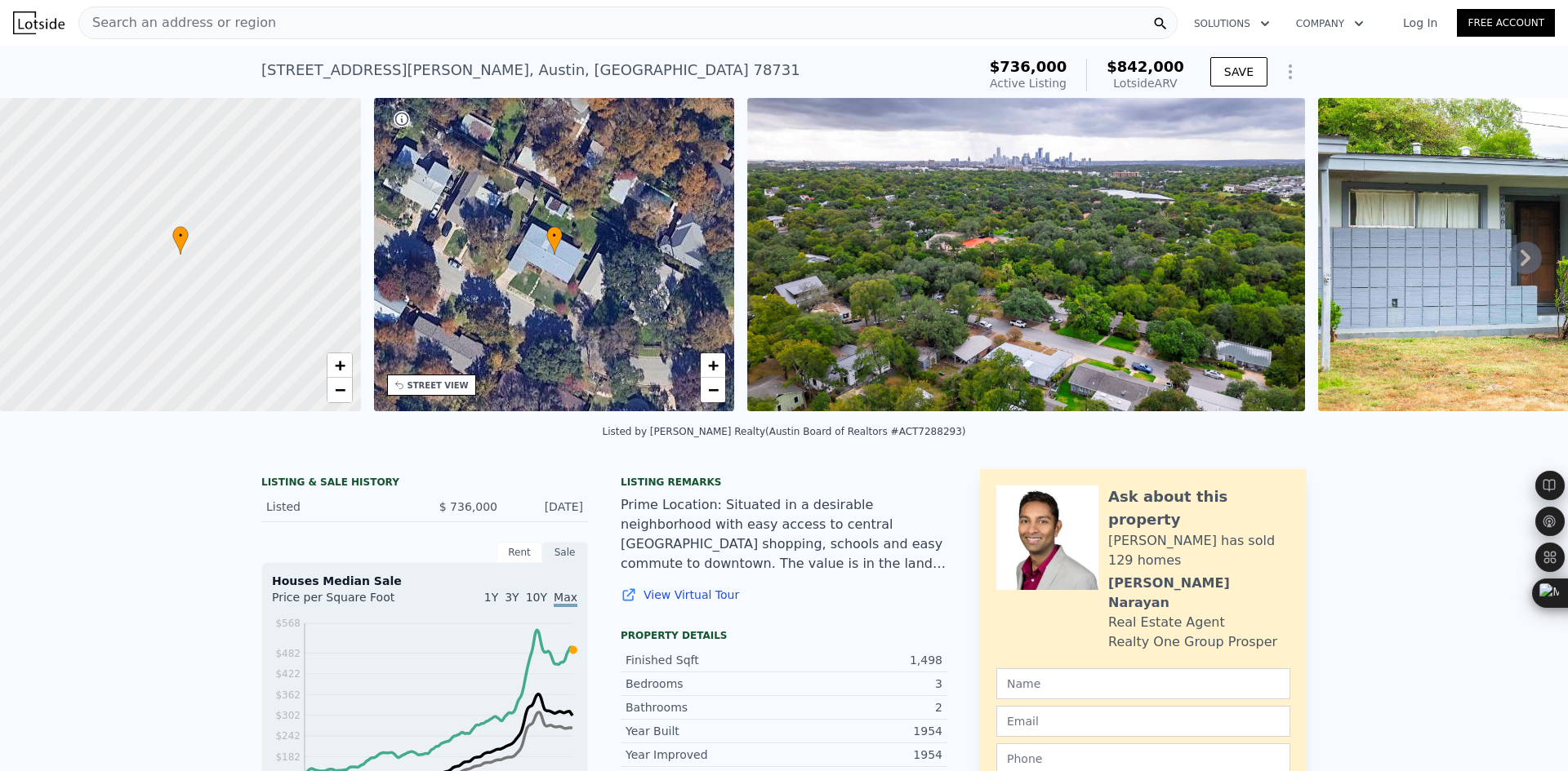
click at [336, 24] on div "Search an address or region" at bounding box center [627, 23] width 1099 height 33
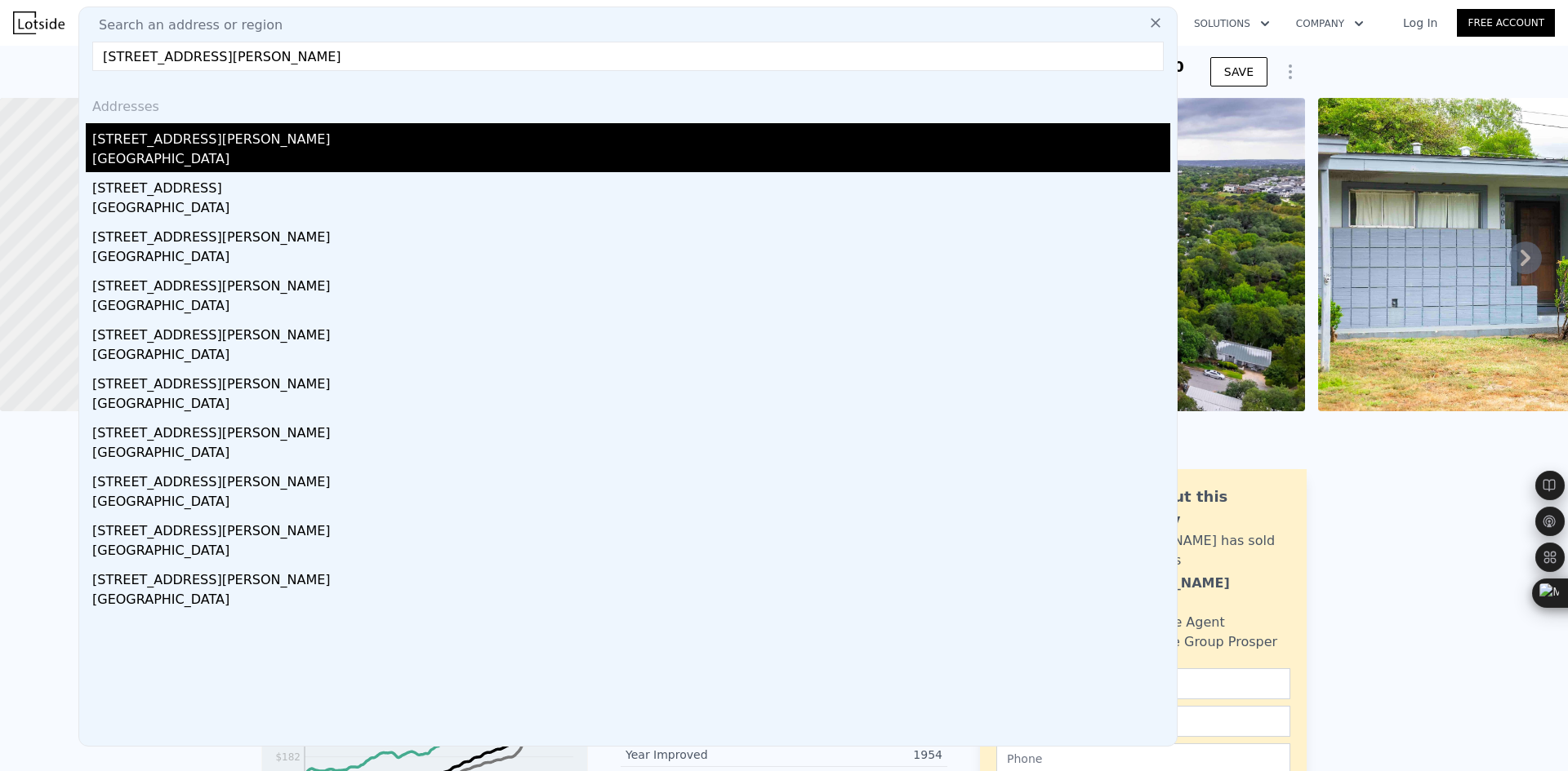
type input "[STREET_ADDRESS][PERSON_NAME]"
click at [307, 144] on div "[STREET_ADDRESS][PERSON_NAME]" at bounding box center [631, 136] width 1078 height 26
type input "2"
type input "702"
type input "1070"
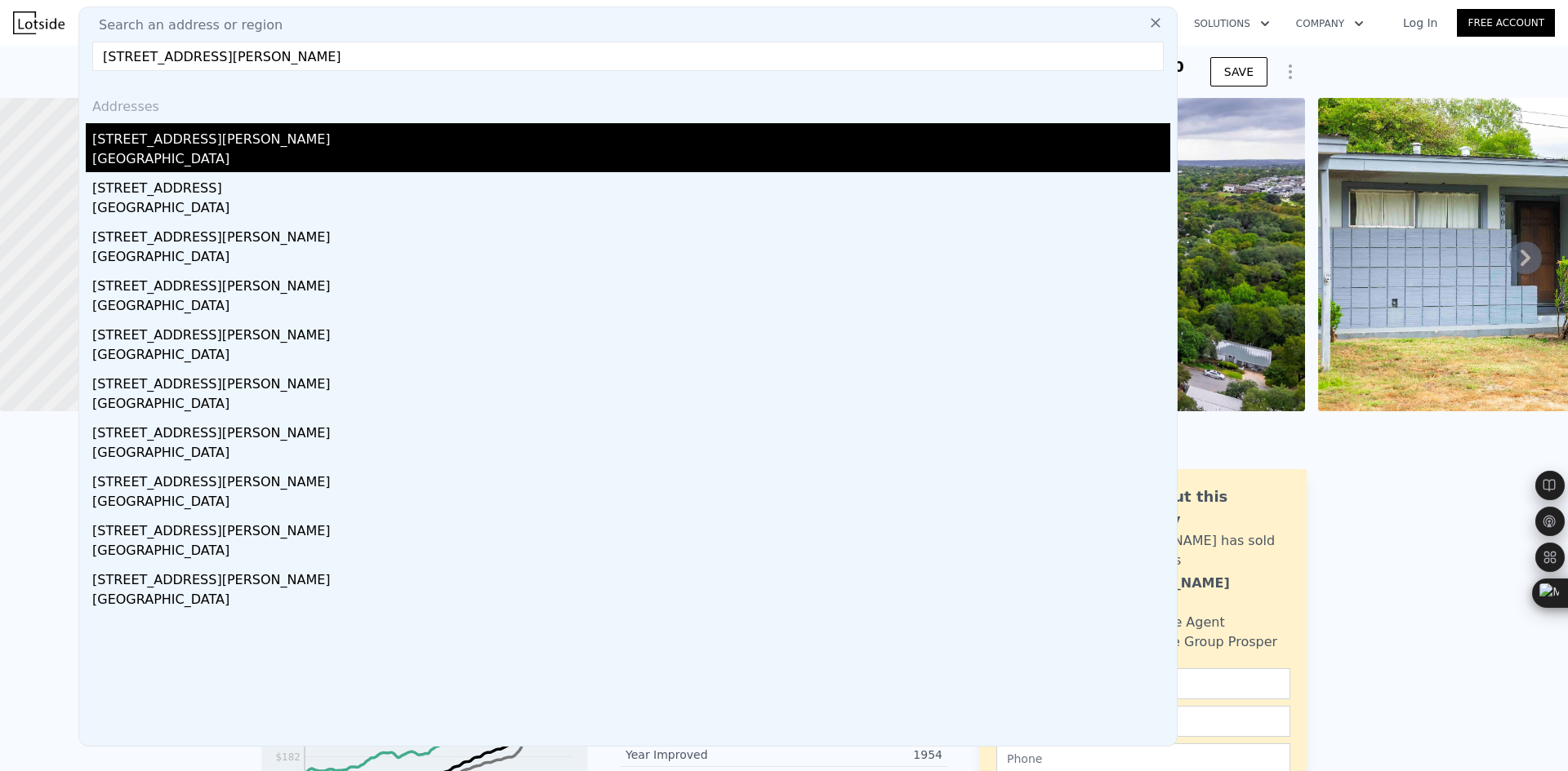
type input "3441.2400000000002"
type input "8363.52"
type input "$ 148,000"
type input "4"
type input "$ 48,165"
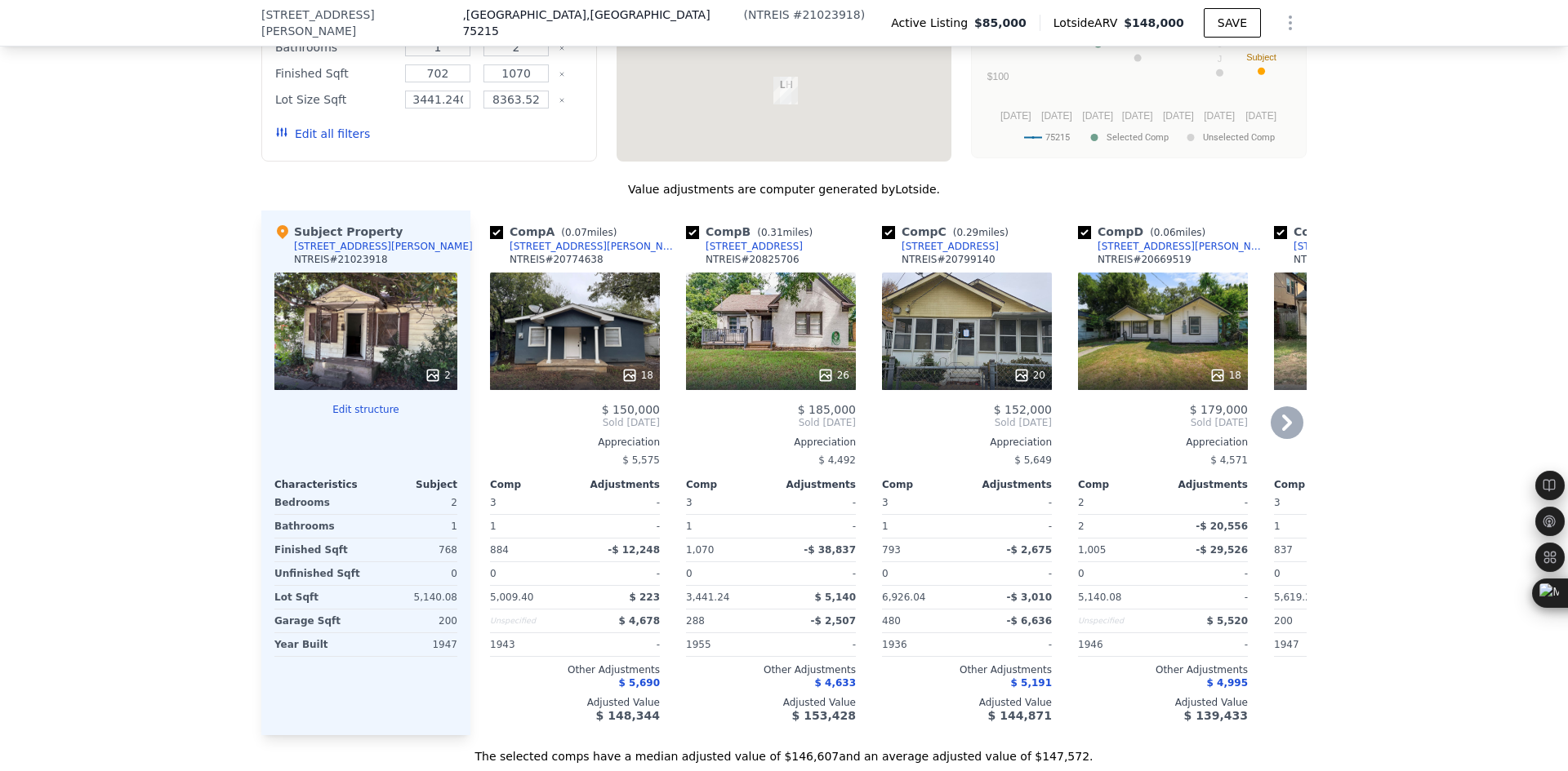
scroll to position [1626, 0]
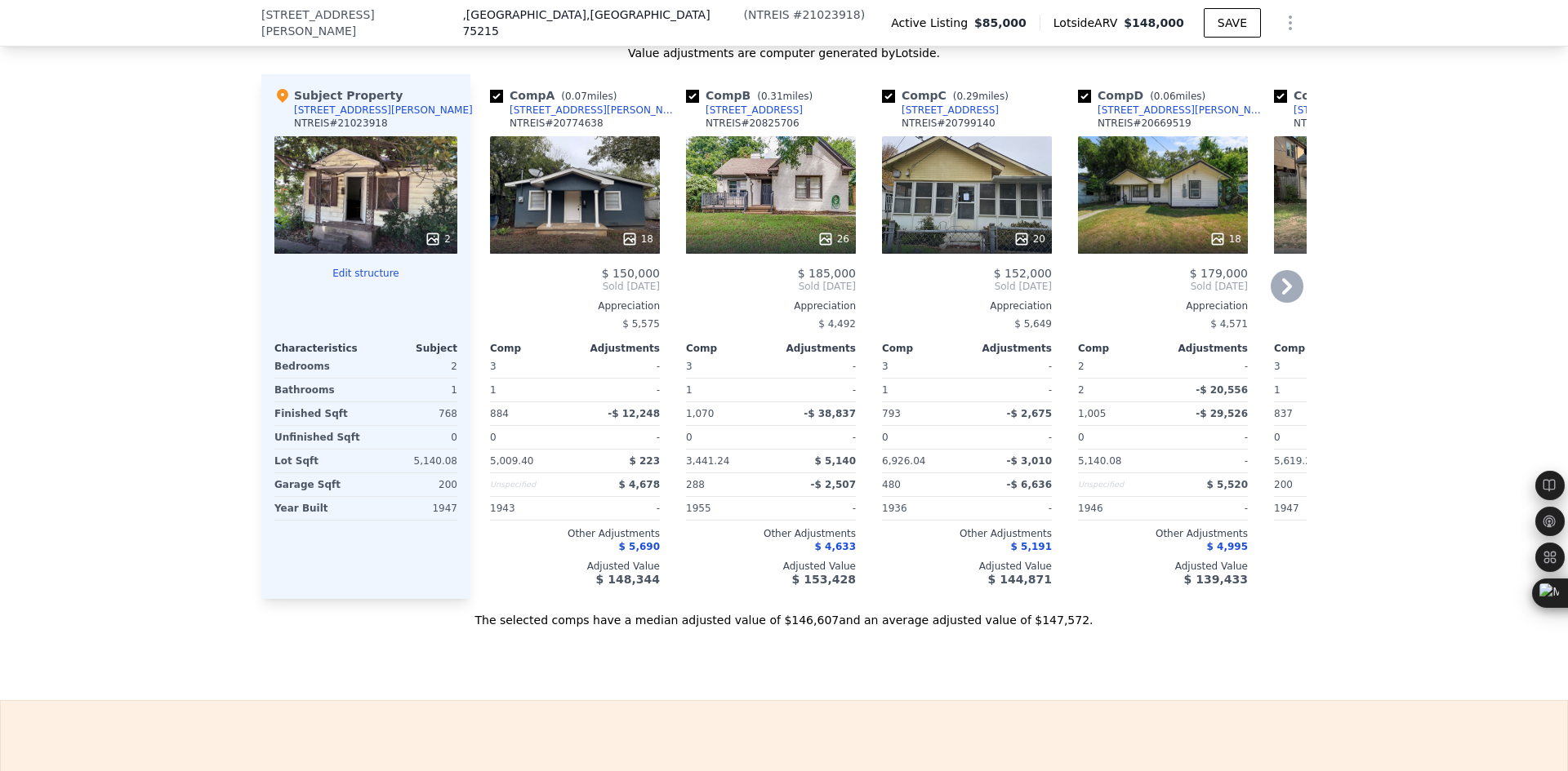
click at [1274, 303] on icon at bounding box center [1287, 286] width 33 height 33
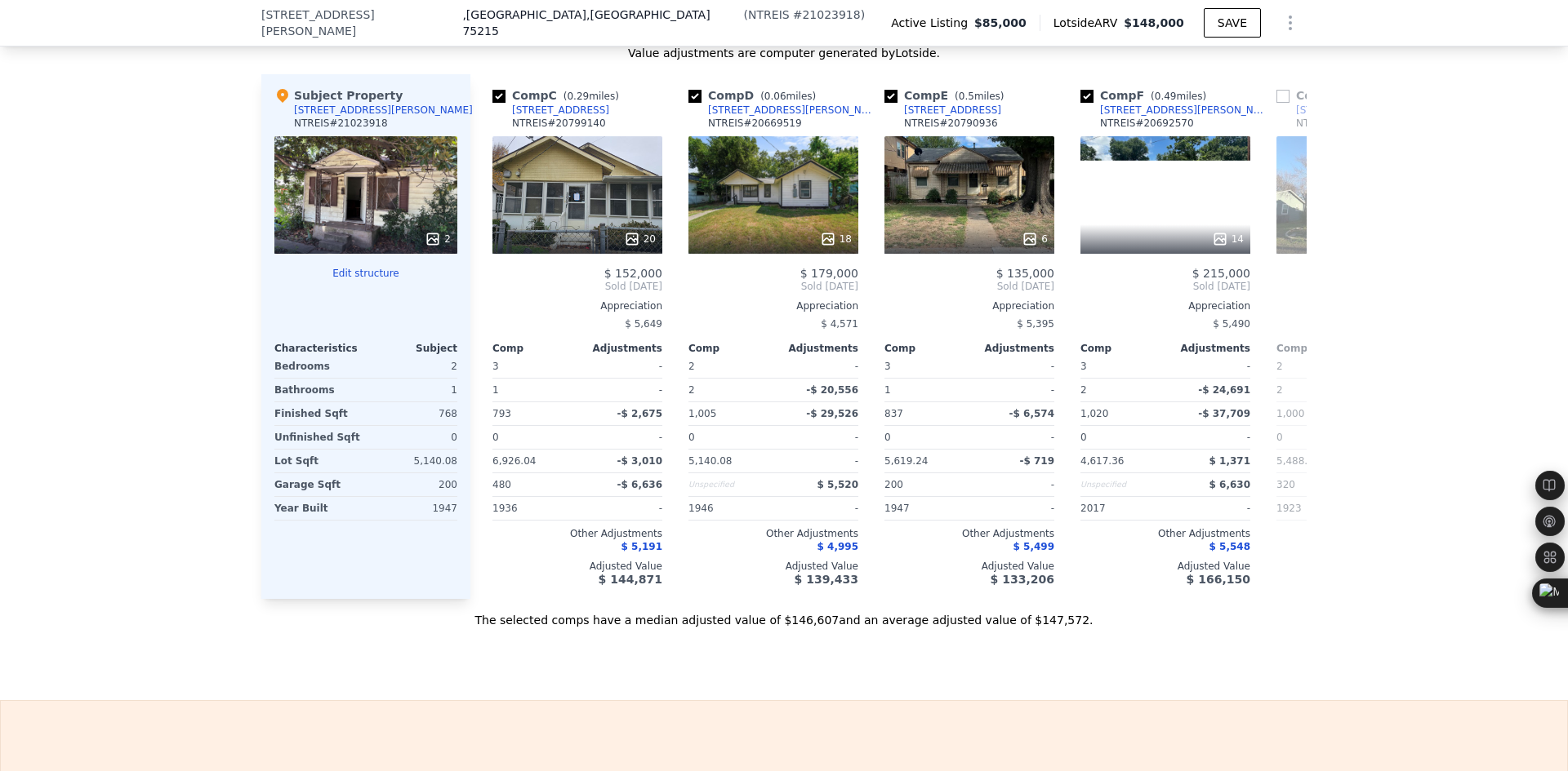
scroll to position [0, 392]
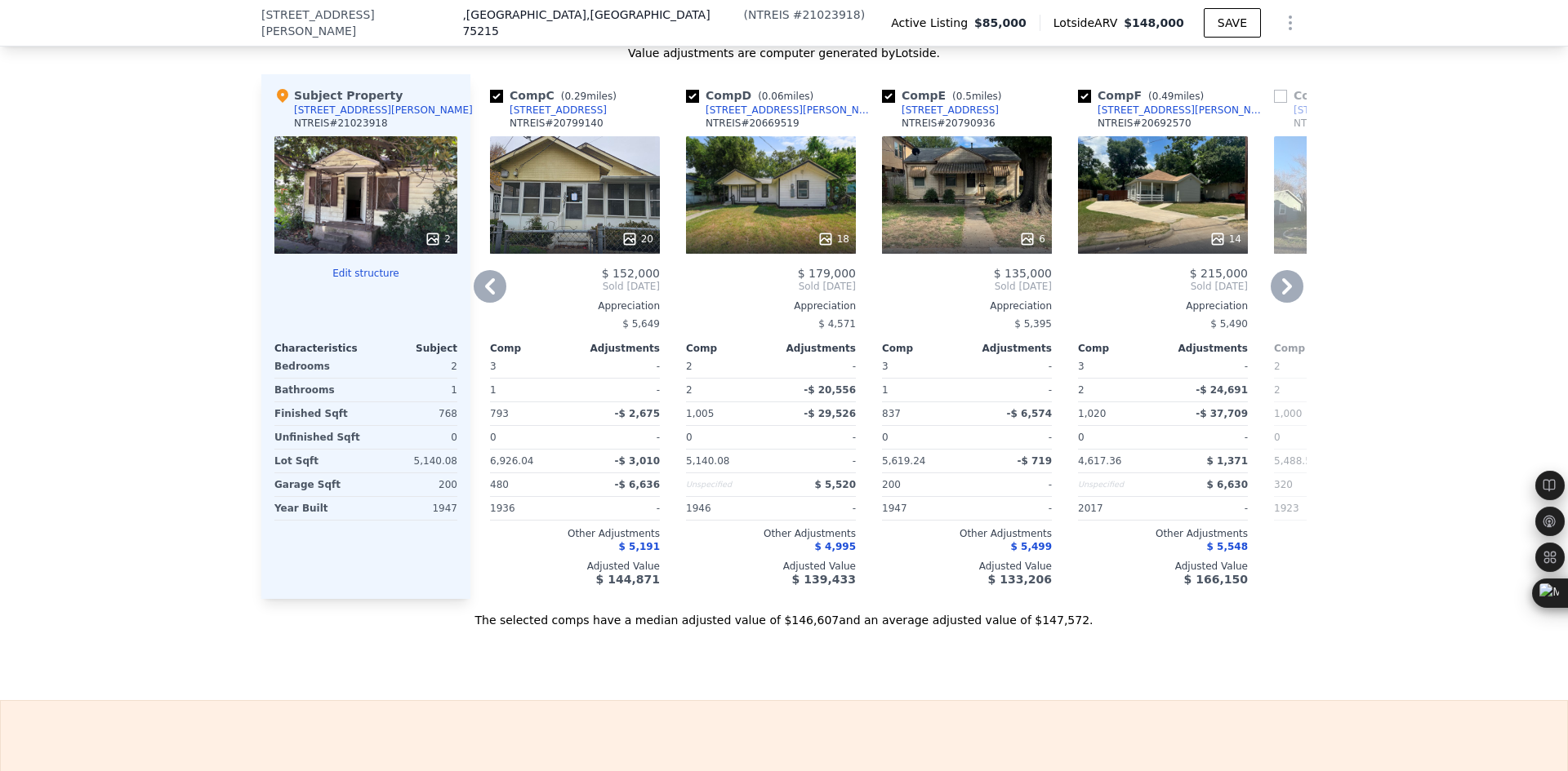
click at [1274, 303] on icon at bounding box center [1287, 286] width 33 height 33
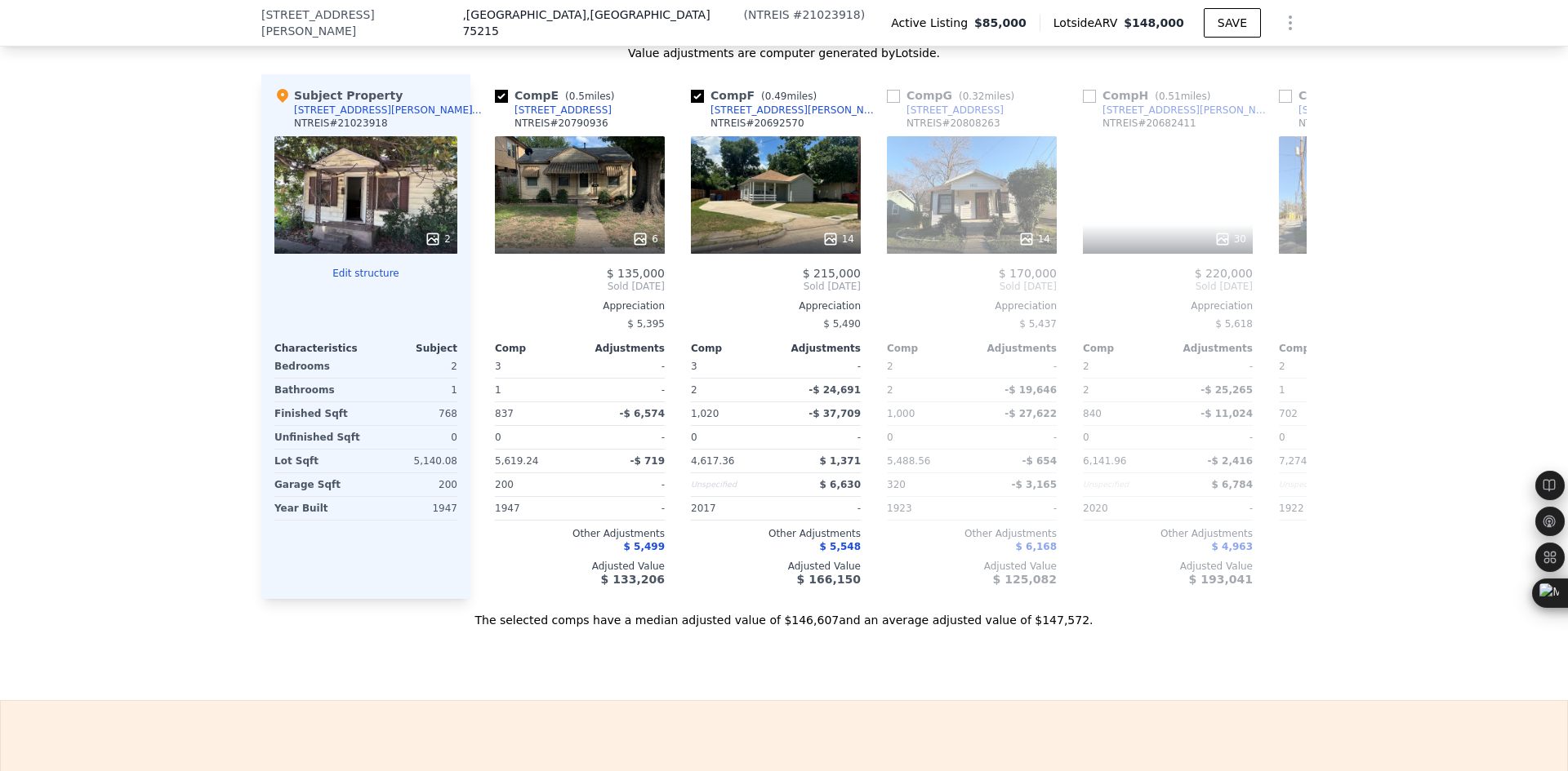
scroll to position [0, 784]
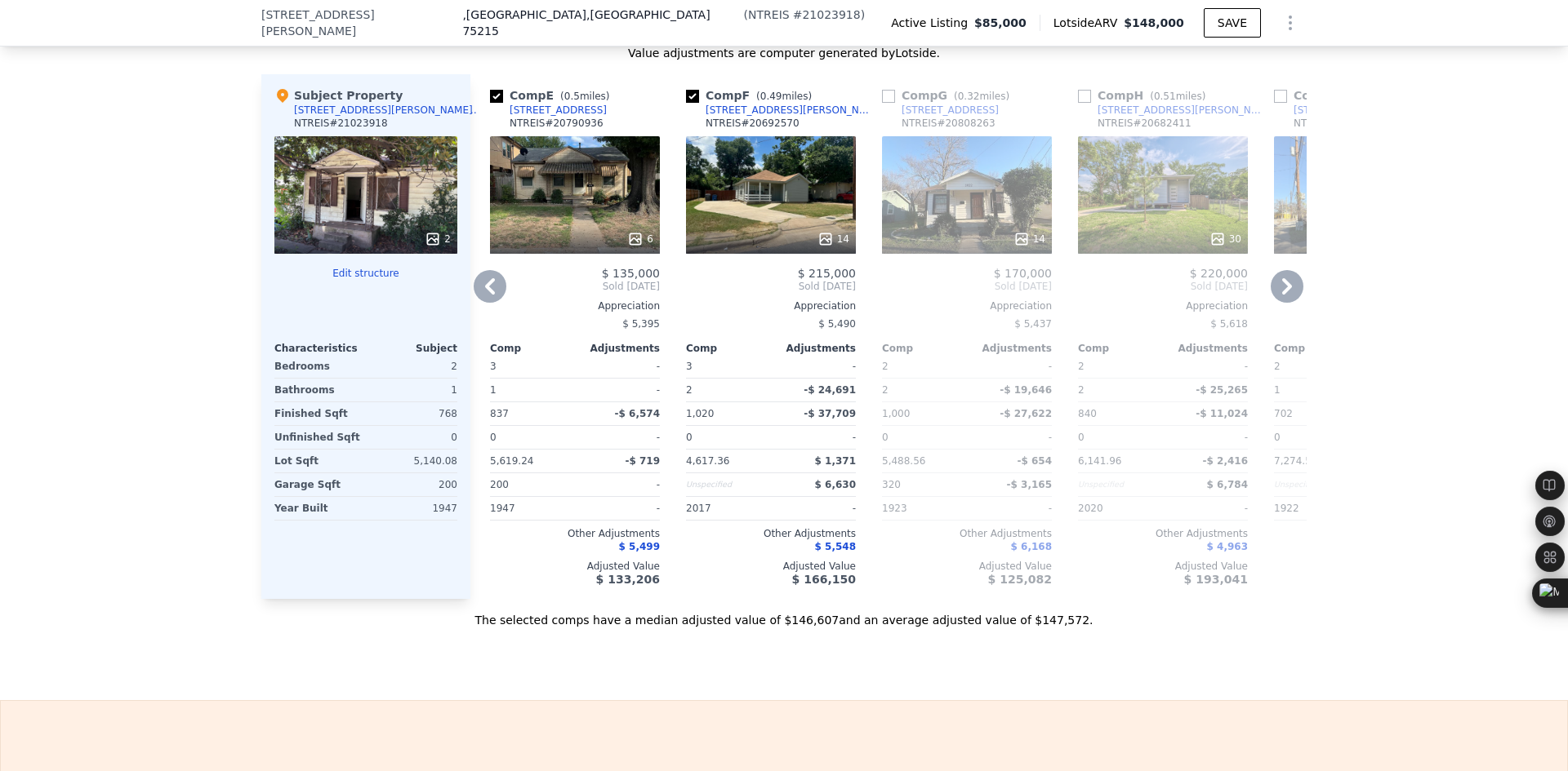
click at [1282, 295] on icon at bounding box center [1286, 286] width 10 height 17
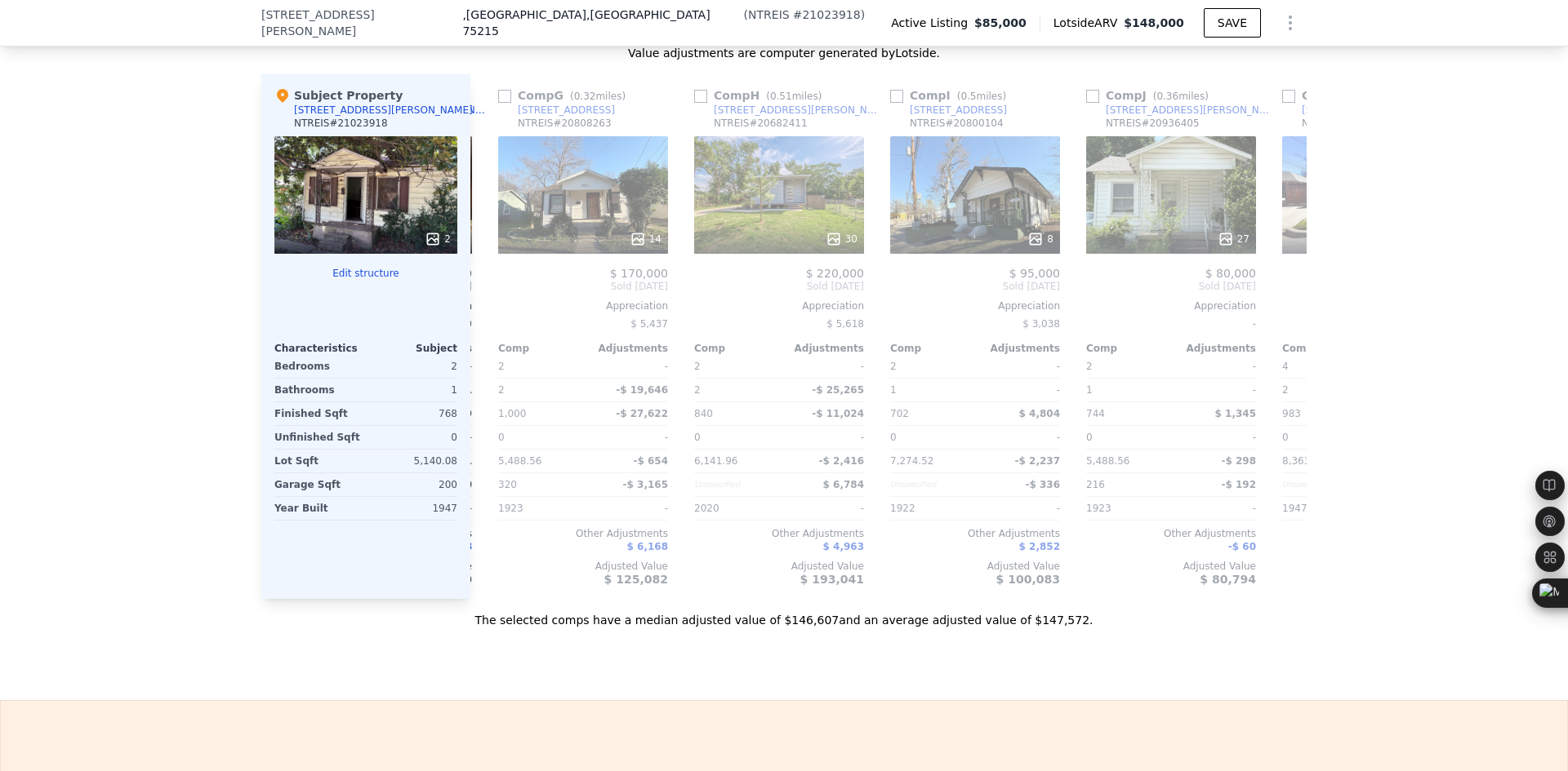
scroll to position [0, 1176]
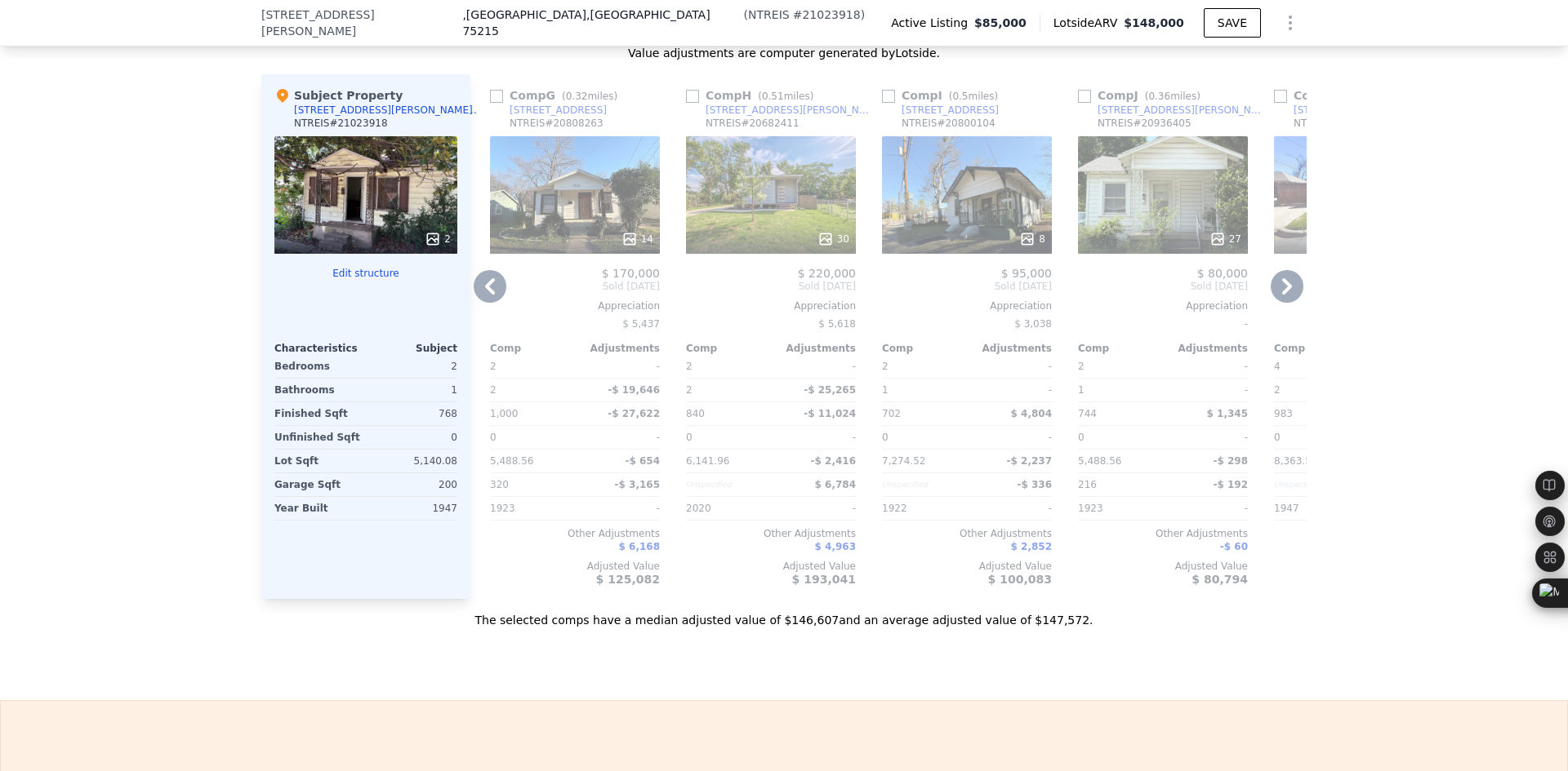
click at [1280, 298] on icon at bounding box center [1287, 286] width 33 height 33
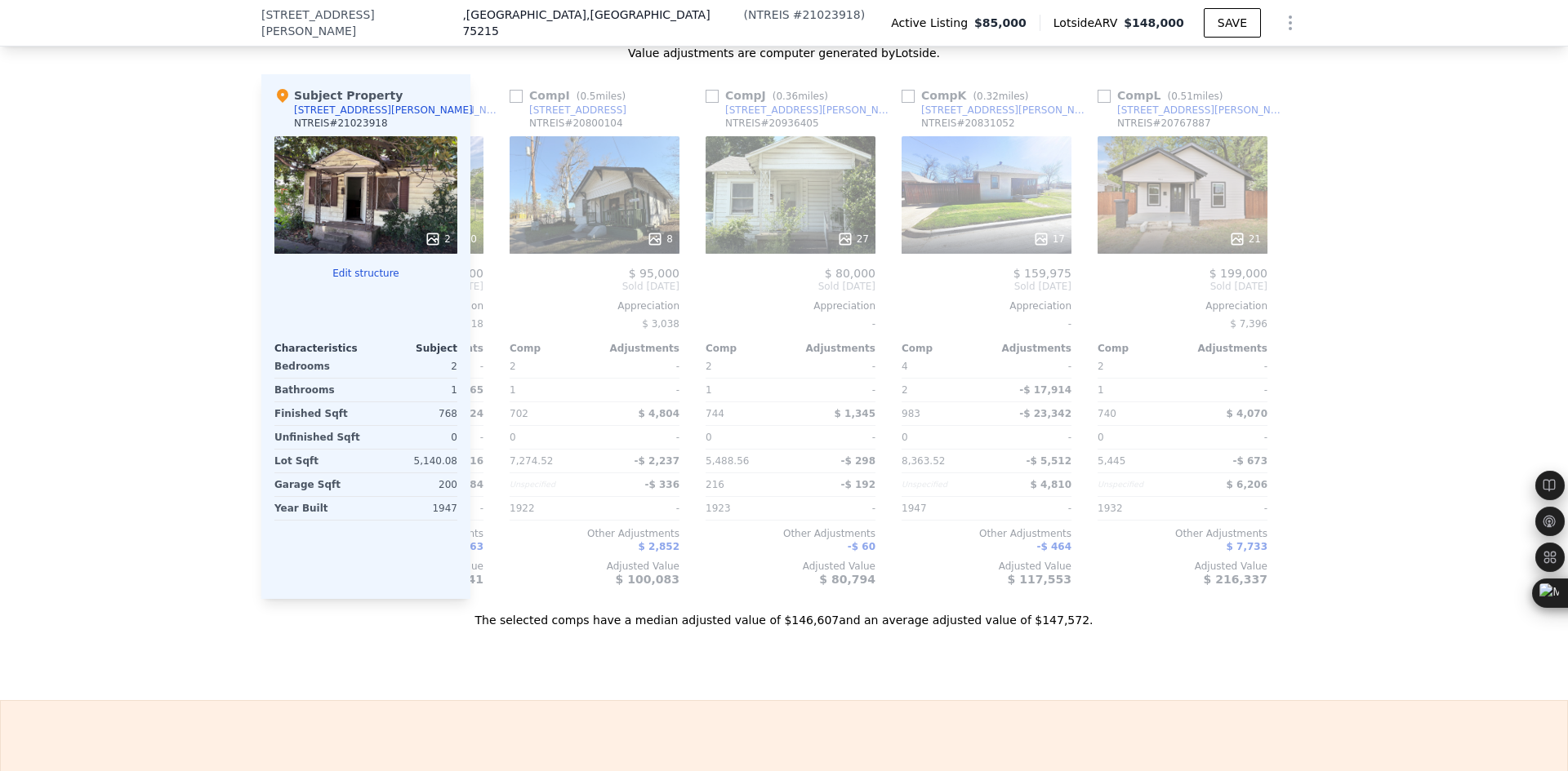
scroll to position [0, 1554]
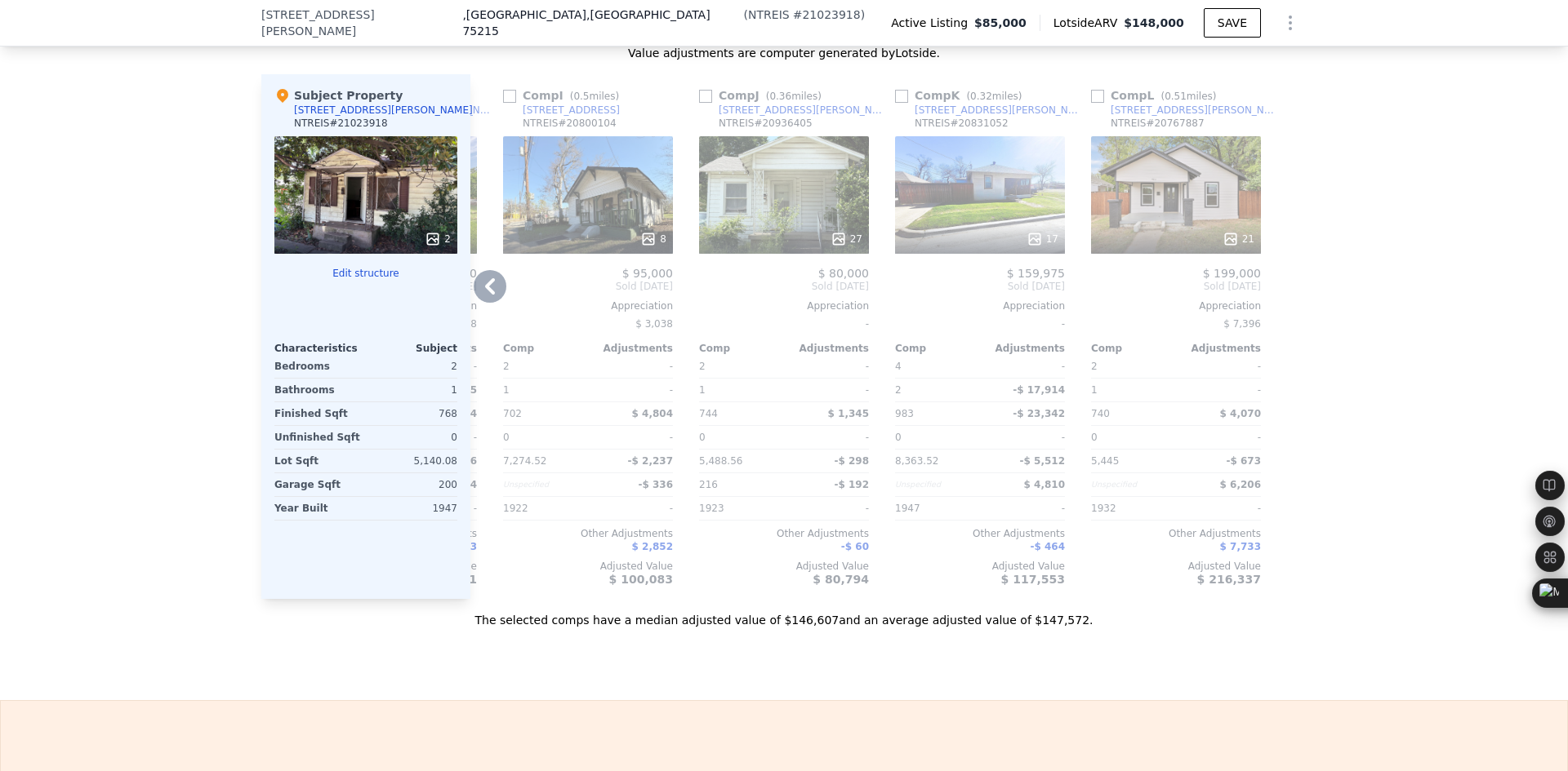
click at [479, 303] on icon at bounding box center [490, 286] width 33 height 33
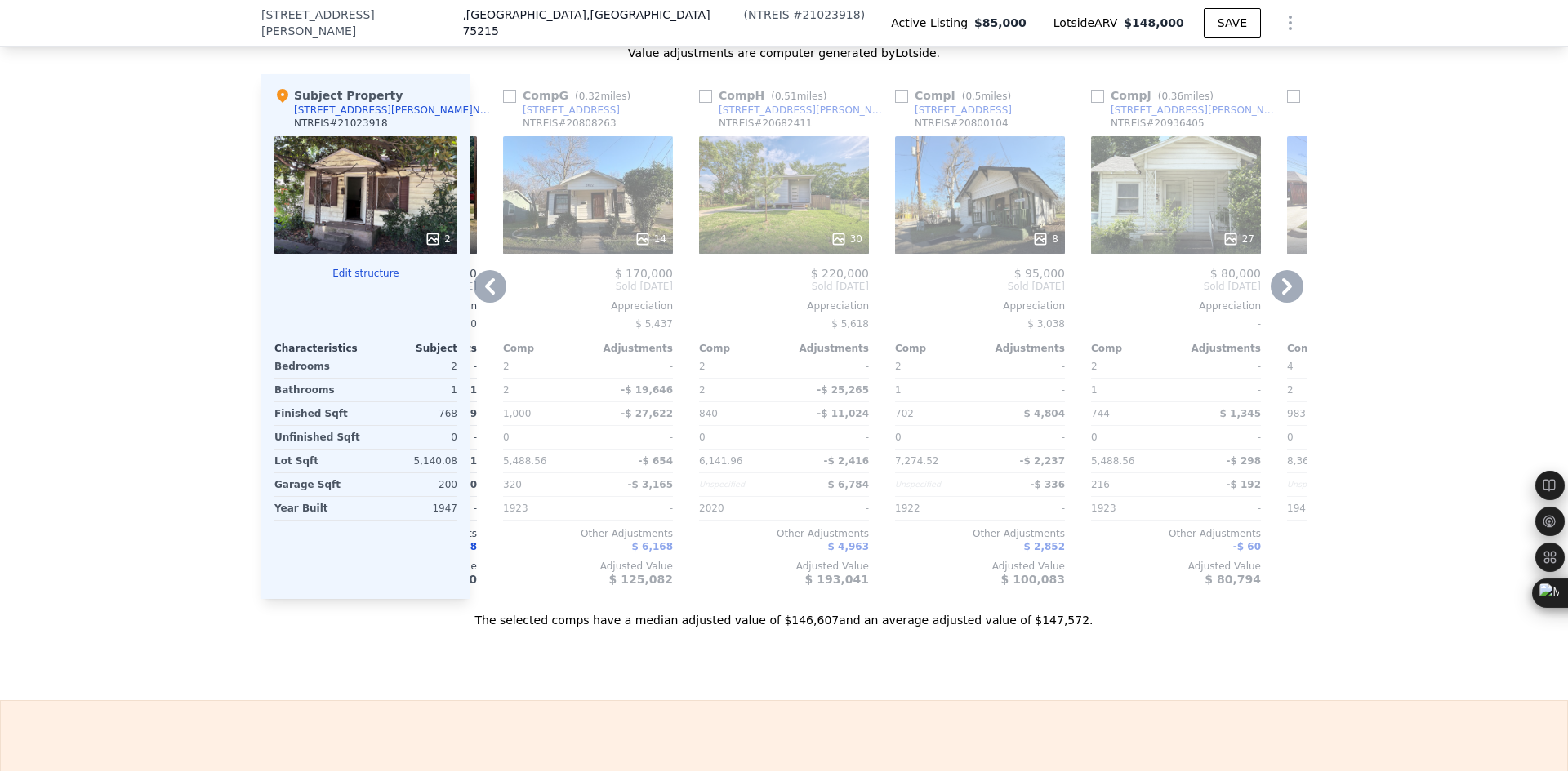
click at [479, 303] on icon at bounding box center [490, 286] width 33 height 33
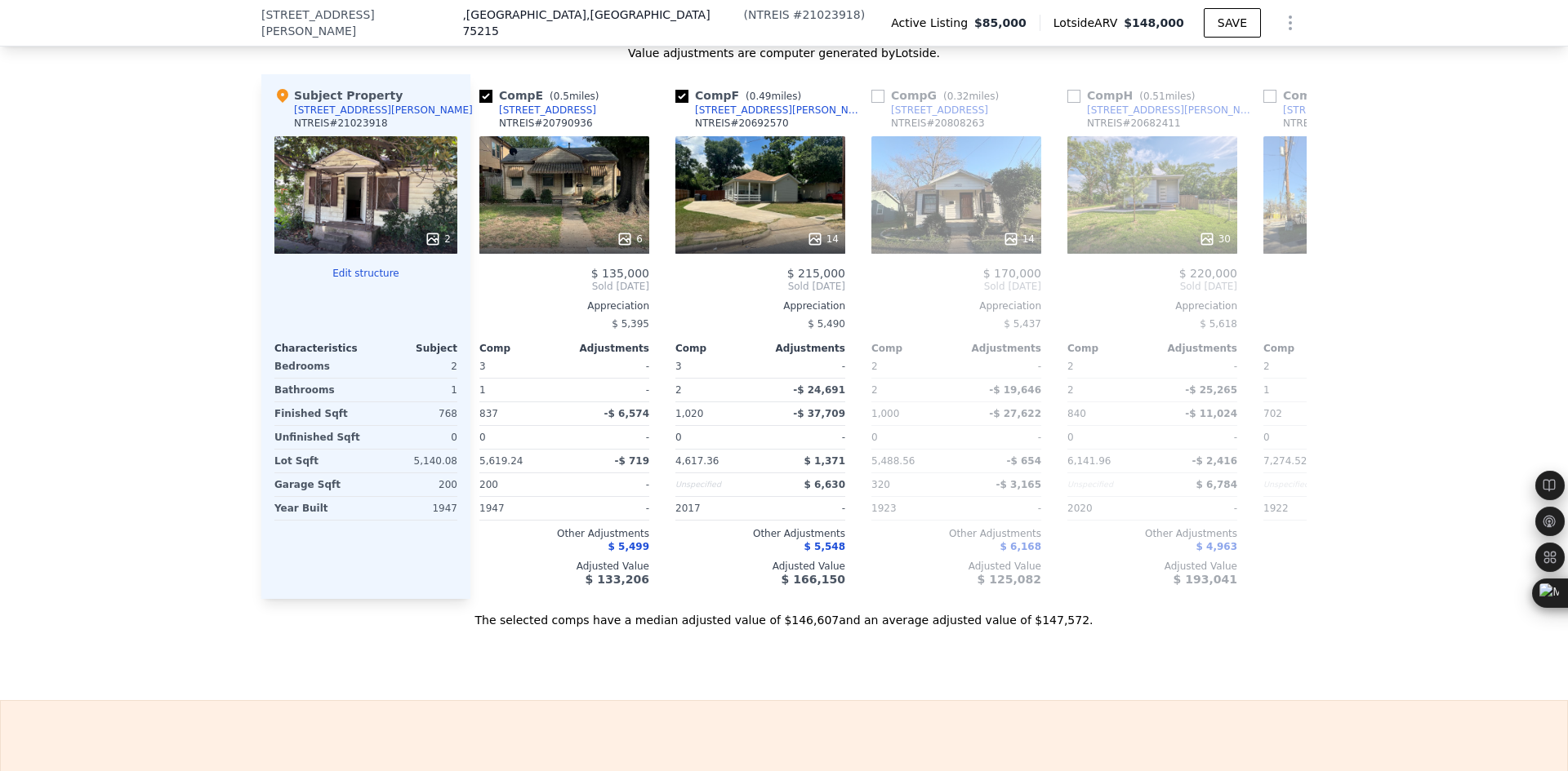
scroll to position [0, 771]
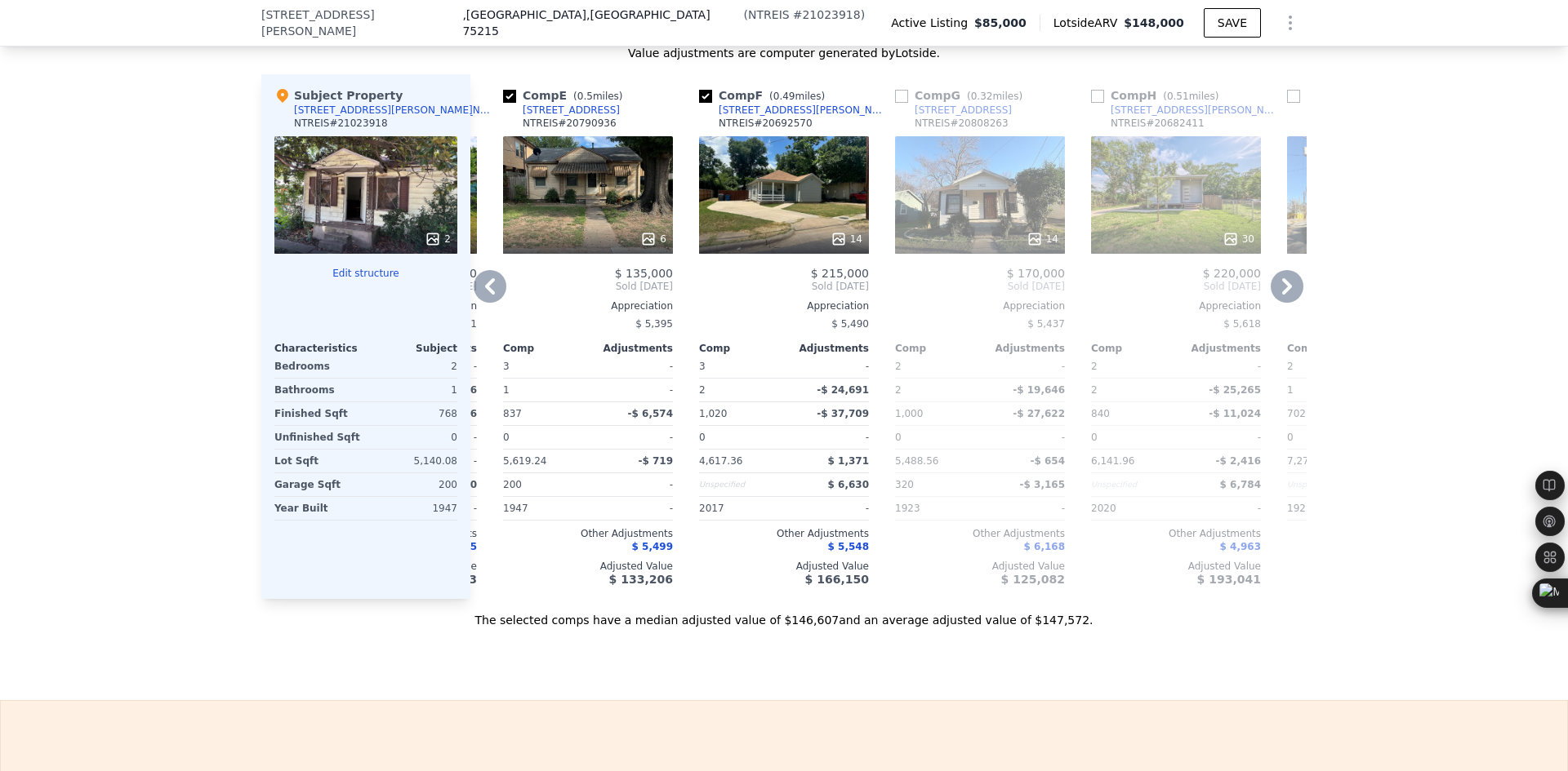
click at [479, 303] on icon at bounding box center [490, 286] width 33 height 33
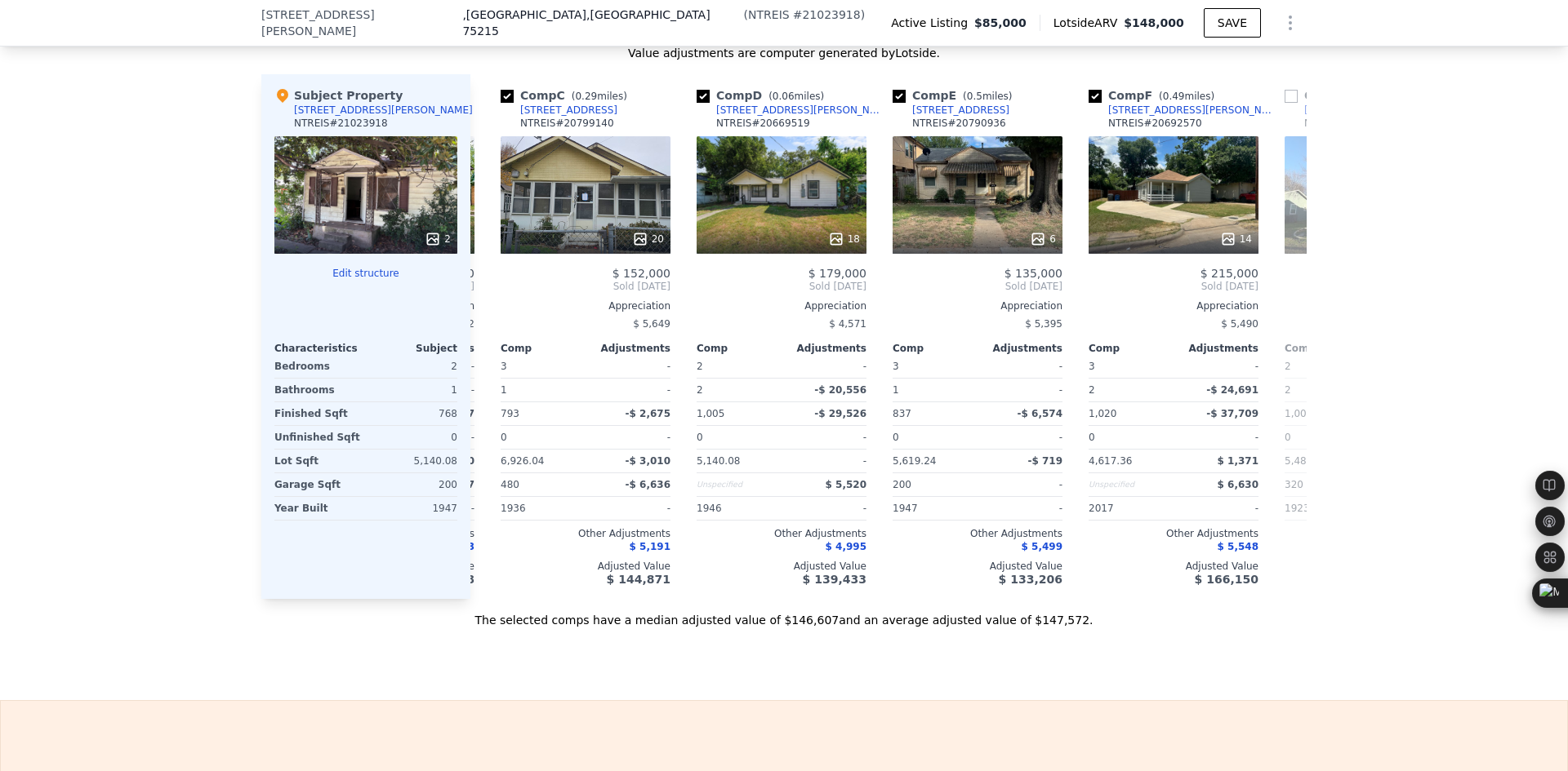
scroll to position [0, 379]
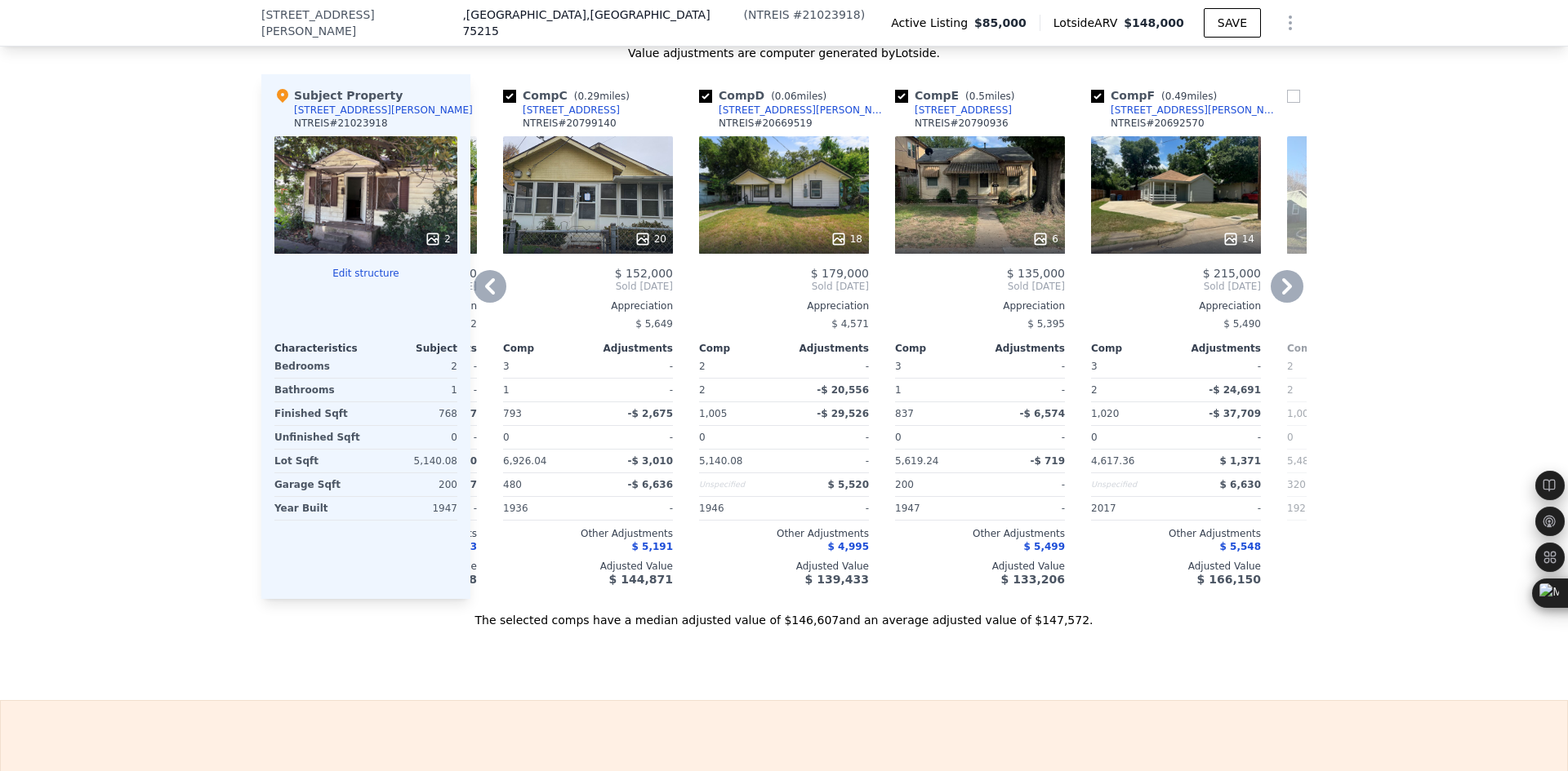
click at [479, 303] on icon at bounding box center [490, 286] width 33 height 33
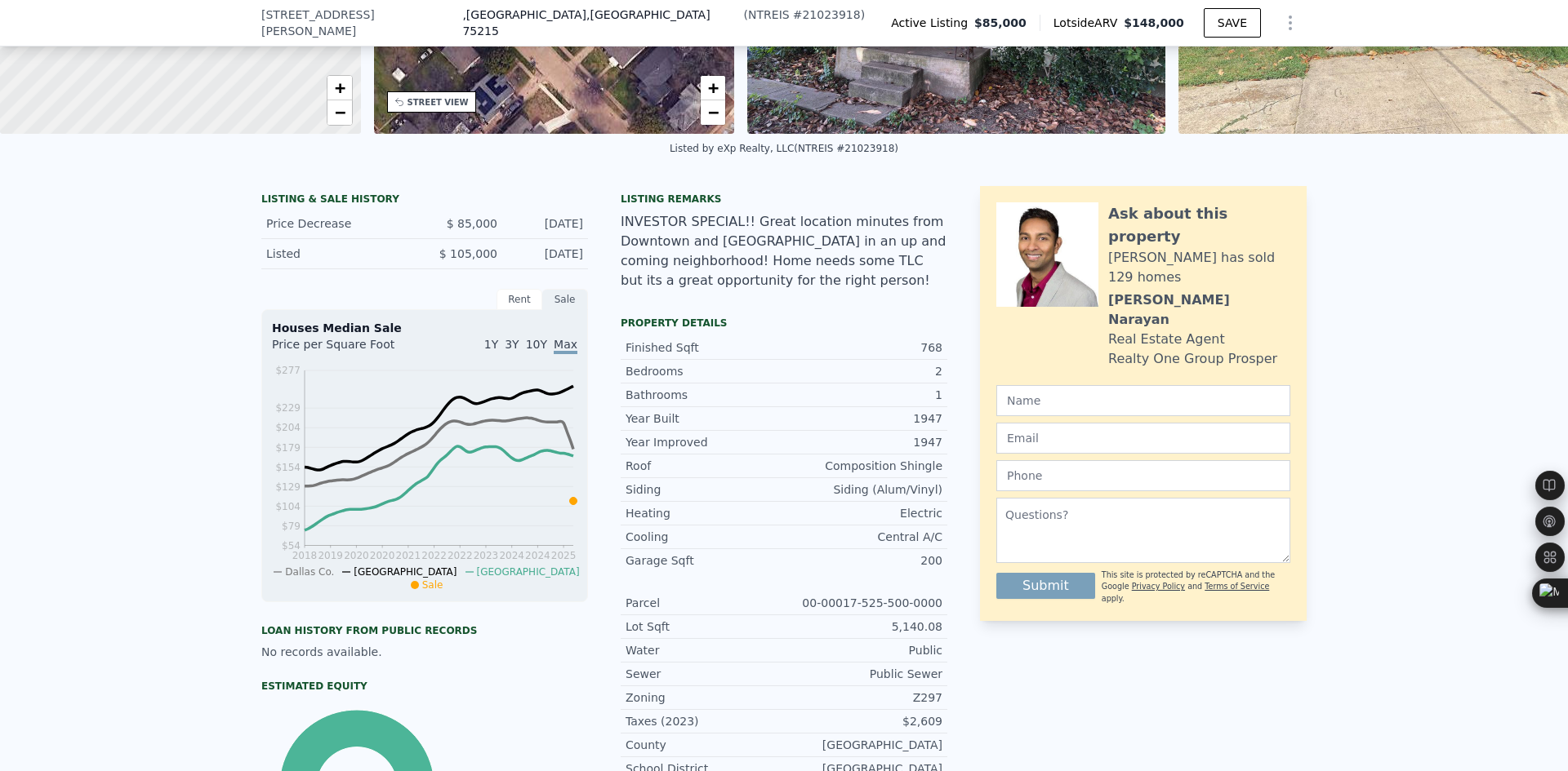
scroll to position [0, 0]
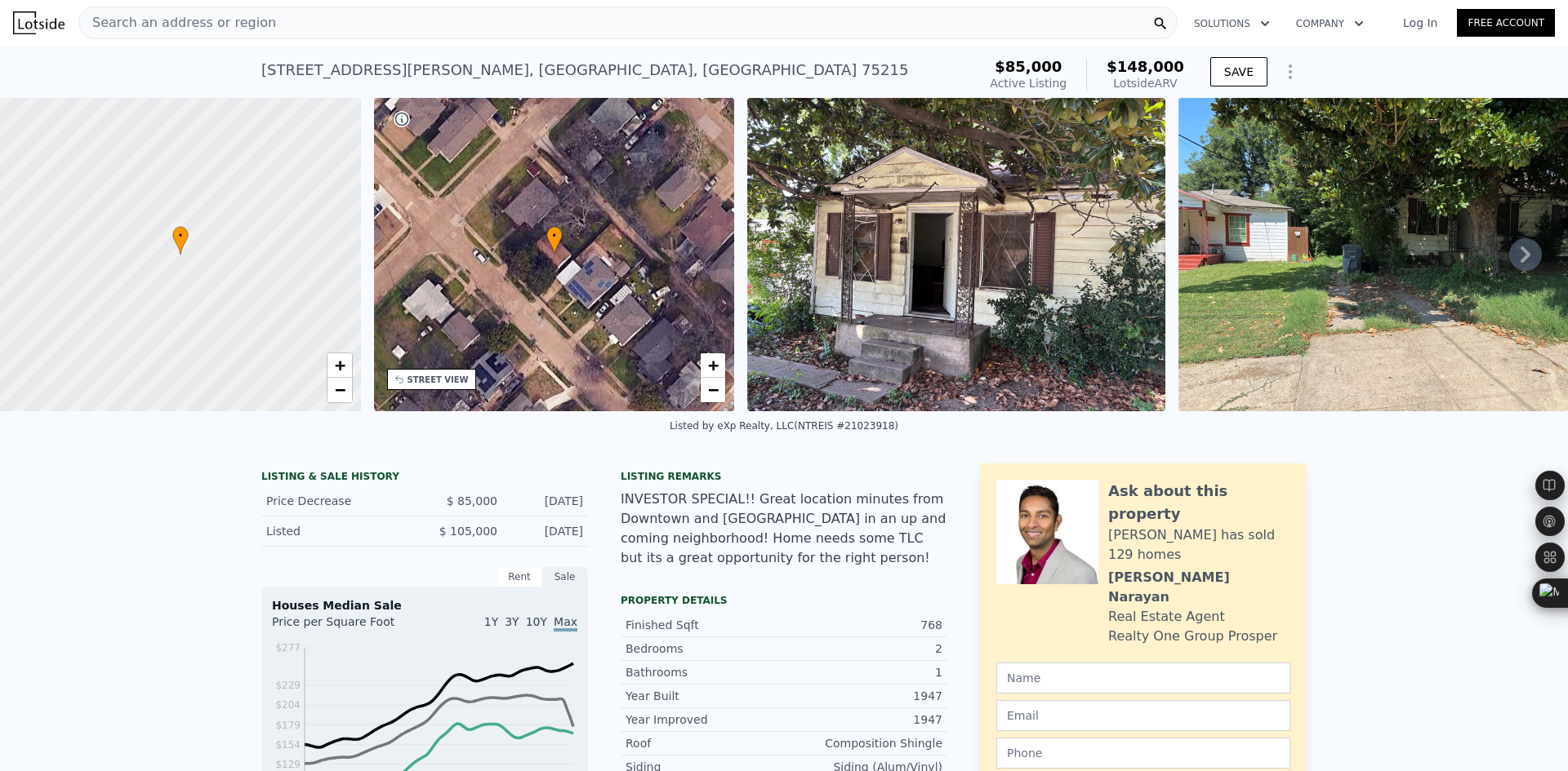
click at [246, 18] on span "Search an address or region" at bounding box center [177, 22] width 196 height 19
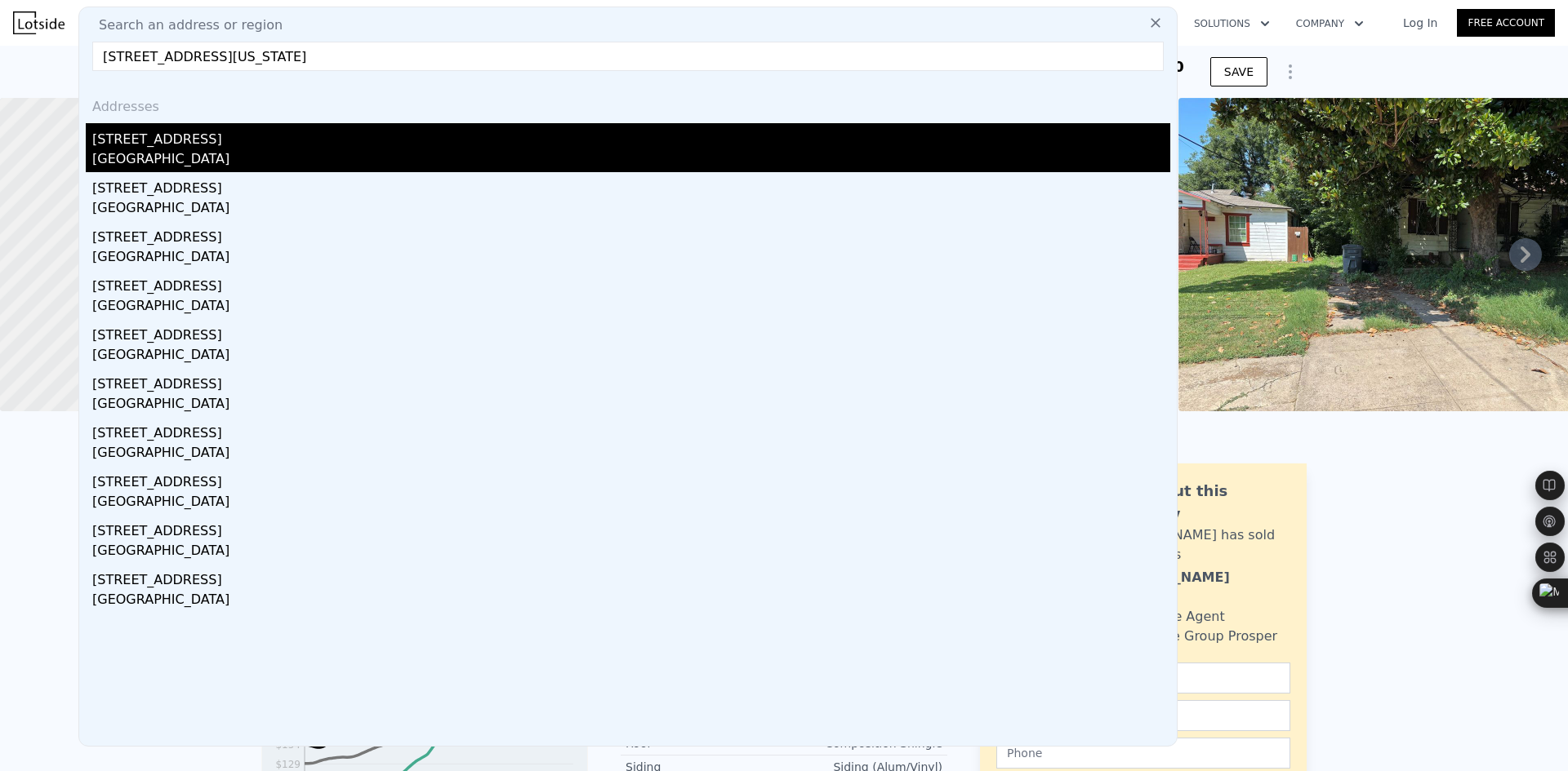
type input "[STREET_ADDRESS][US_STATE]"
click at [218, 144] on div "[STREET_ADDRESS]" at bounding box center [631, 136] width 1078 height 26
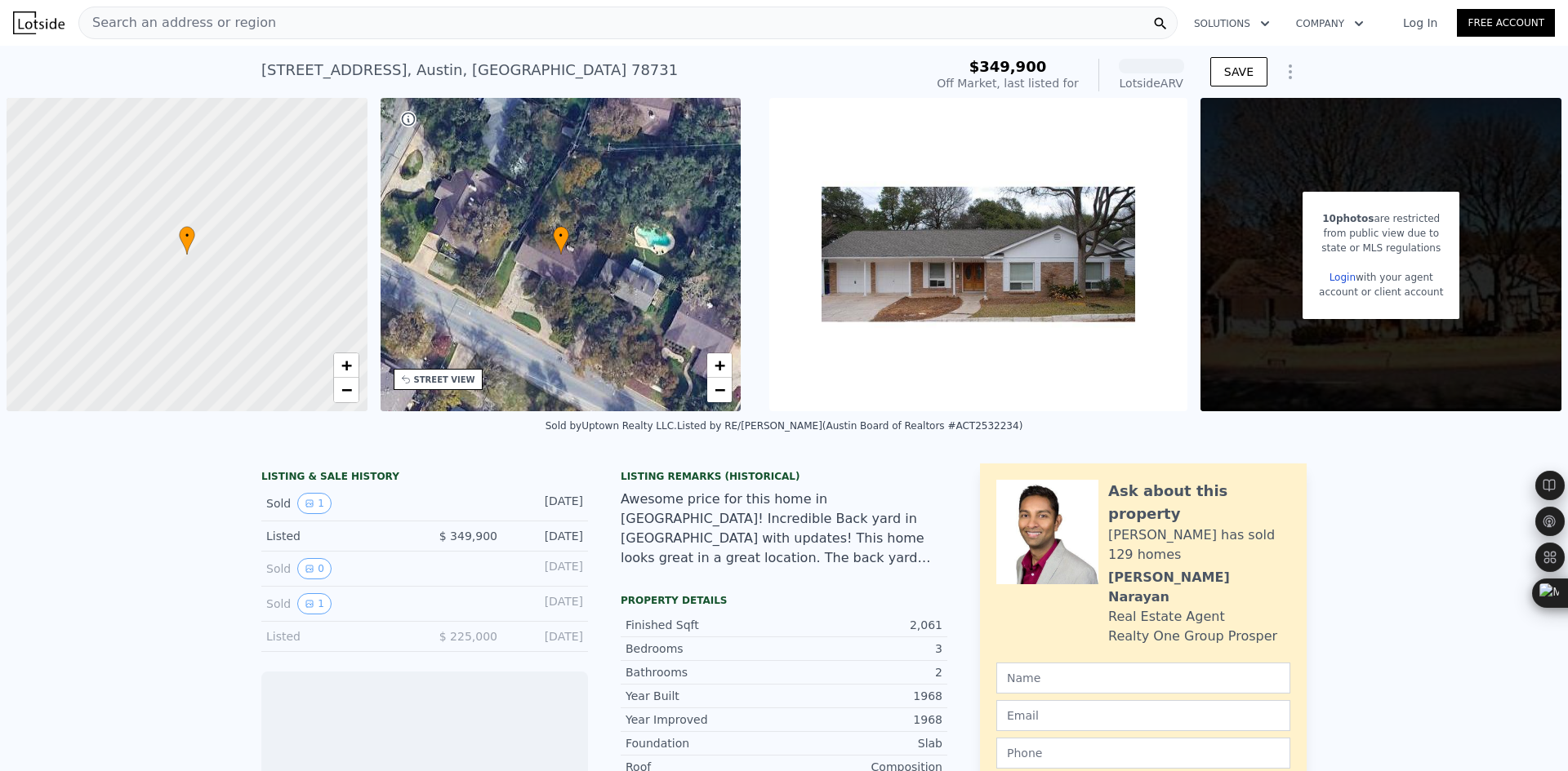
click at [498, 325] on div "• + −" at bounding box center [560, 255] width 361 height 314
click at [218, 29] on span "Search an address or region" at bounding box center [177, 22] width 196 height 19
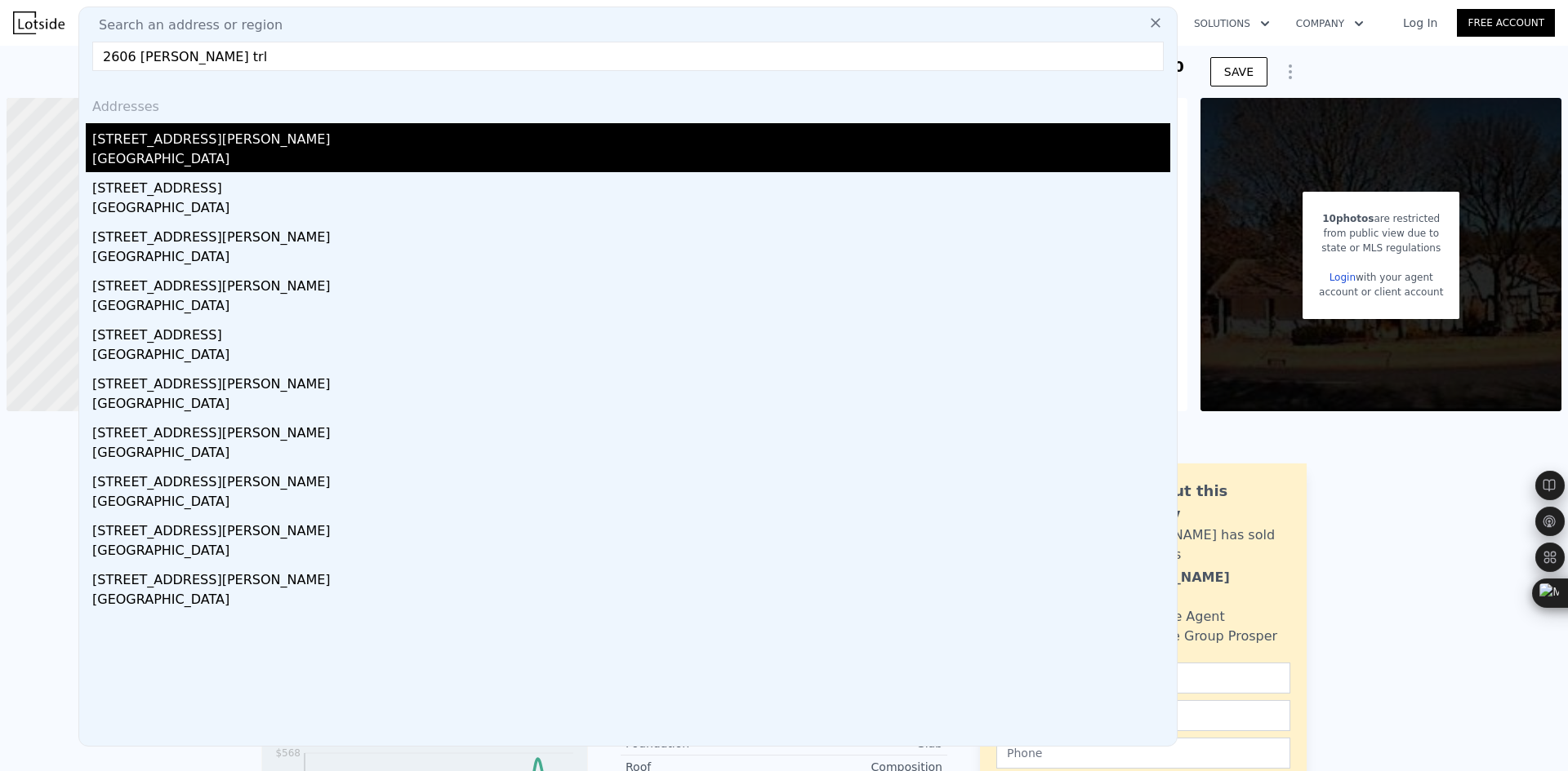
type input "2606 [PERSON_NAME] trl"
click at [281, 147] on div "[STREET_ADDRESS][PERSON_NAME]" at bounding box center [631, 136] width 1078 height 26
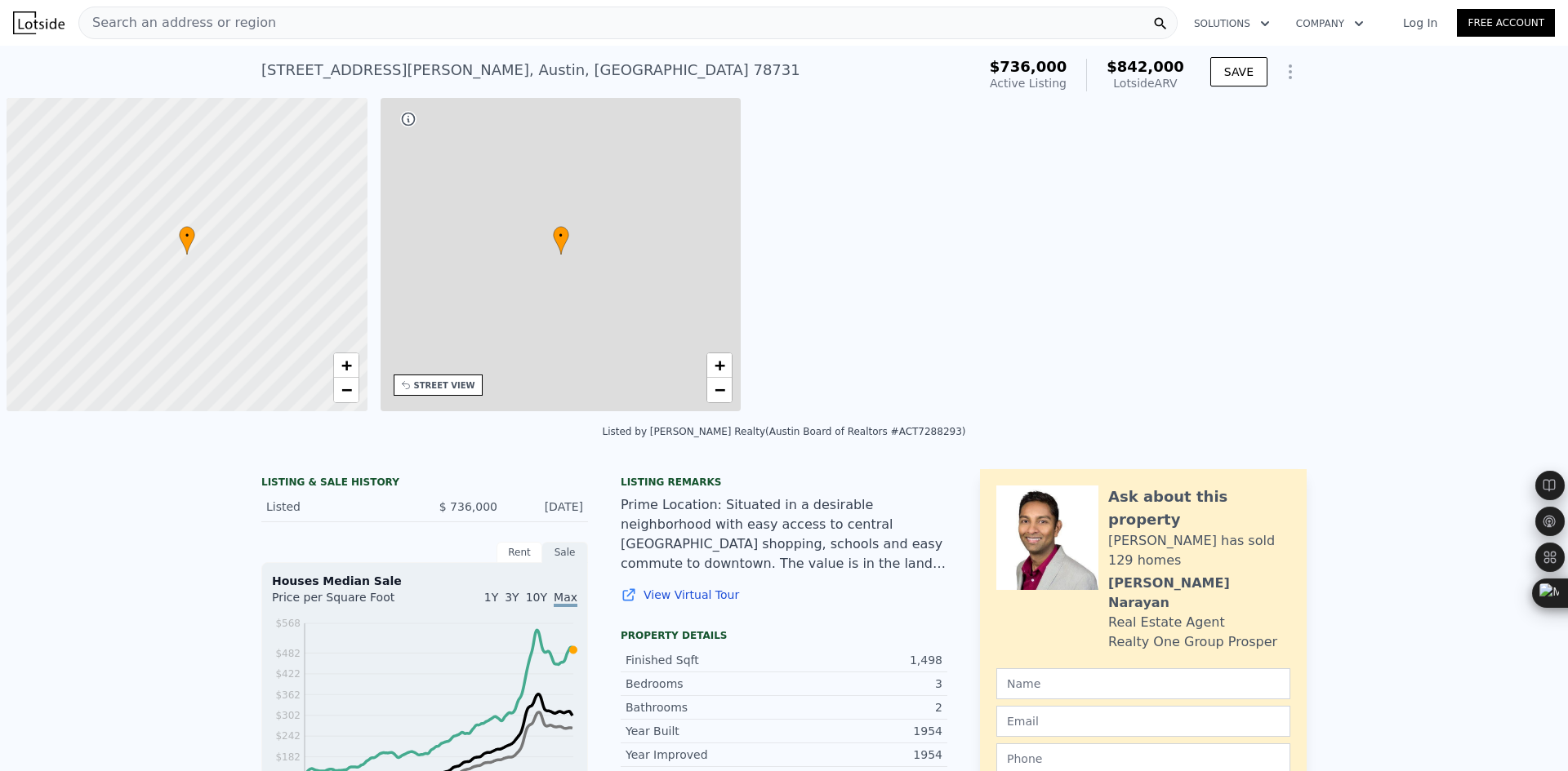
type input "2"
type input "4"
type input "1"
type input "4.5"
type input "1092"
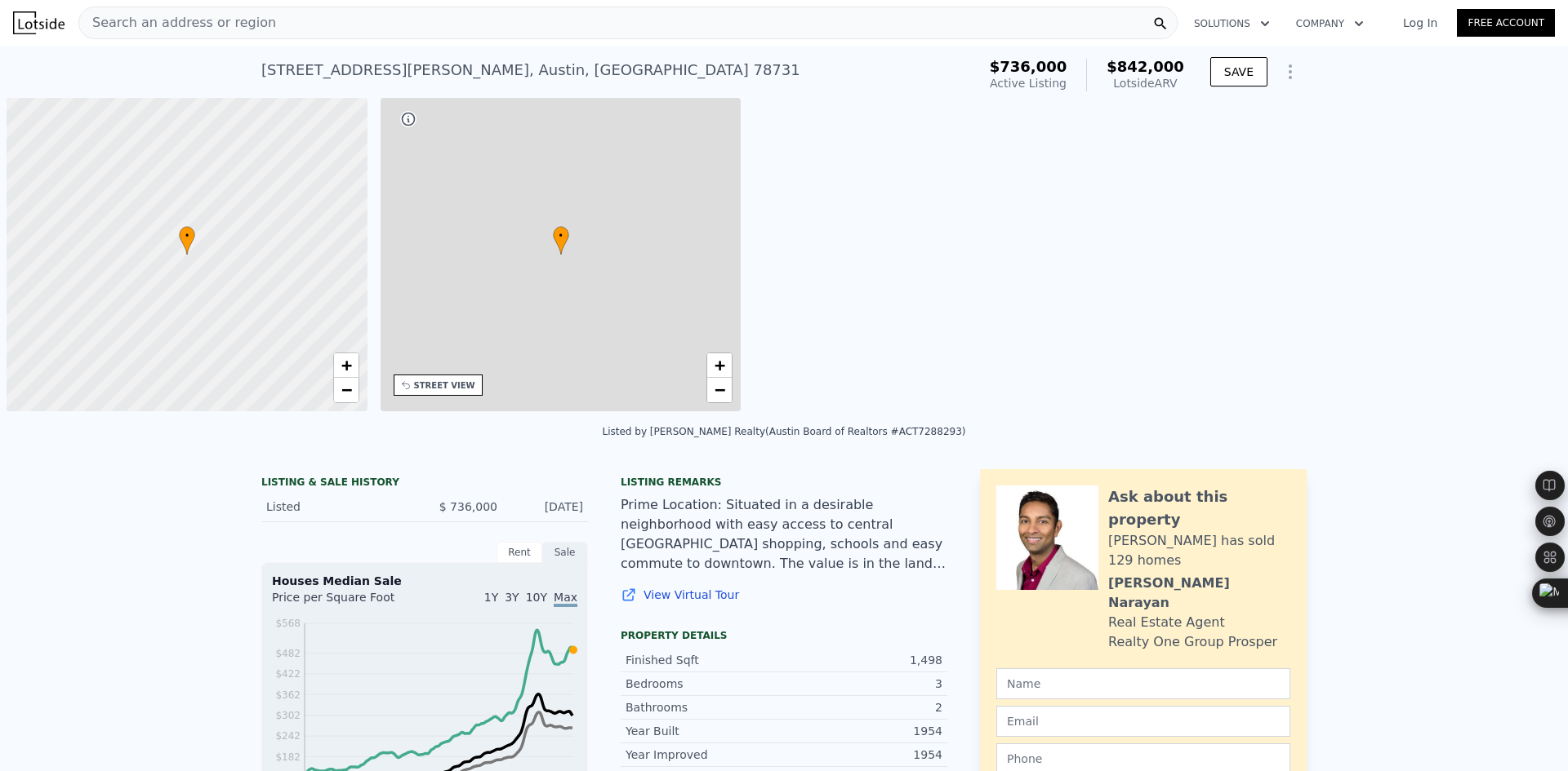
type input "2580"
type input "5815.26"
type input "12466.87"
type input "$ 842,000"
type input "6"
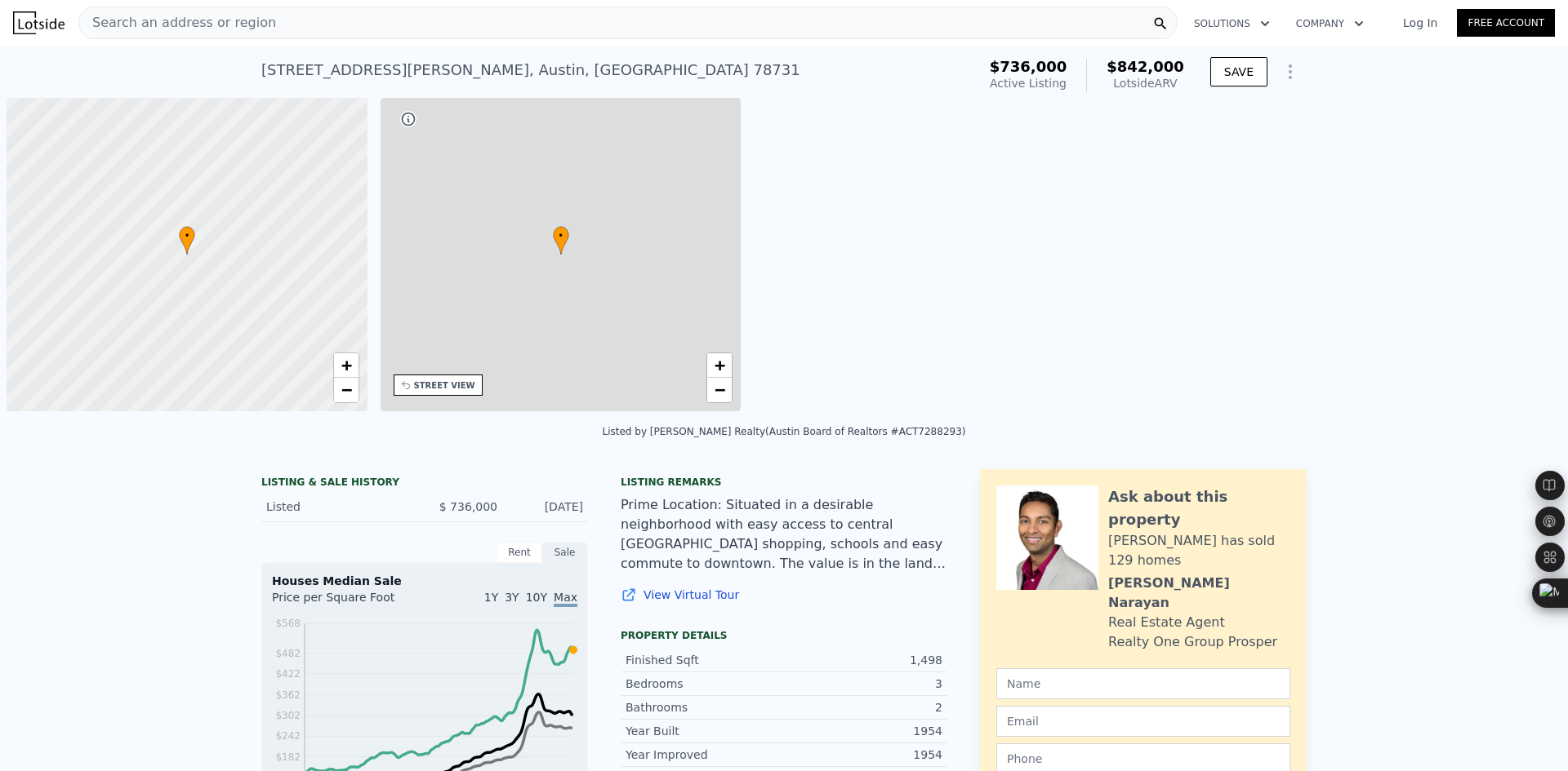
type input "$ 8,729"
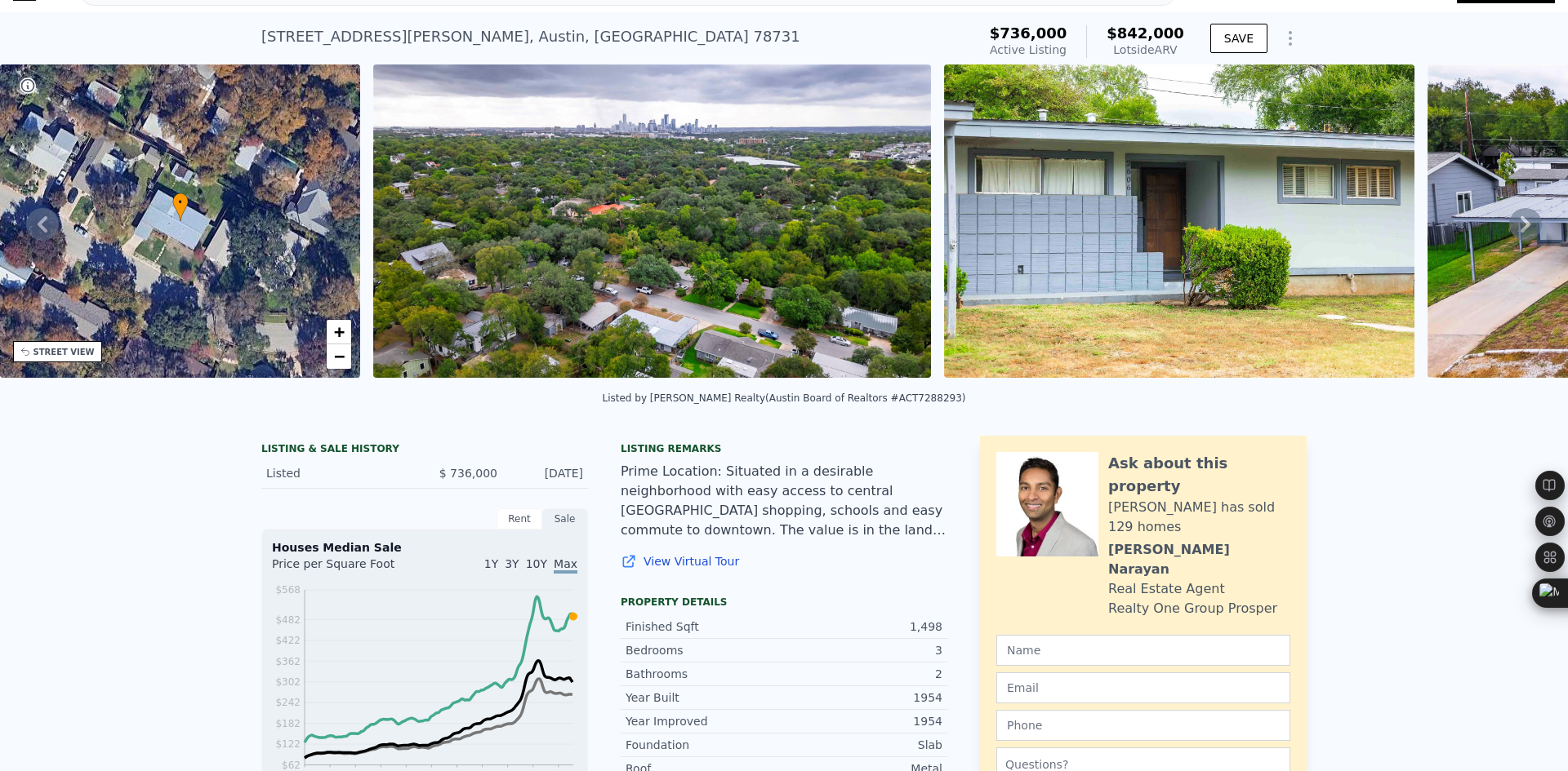
scroll to position [6, 0]
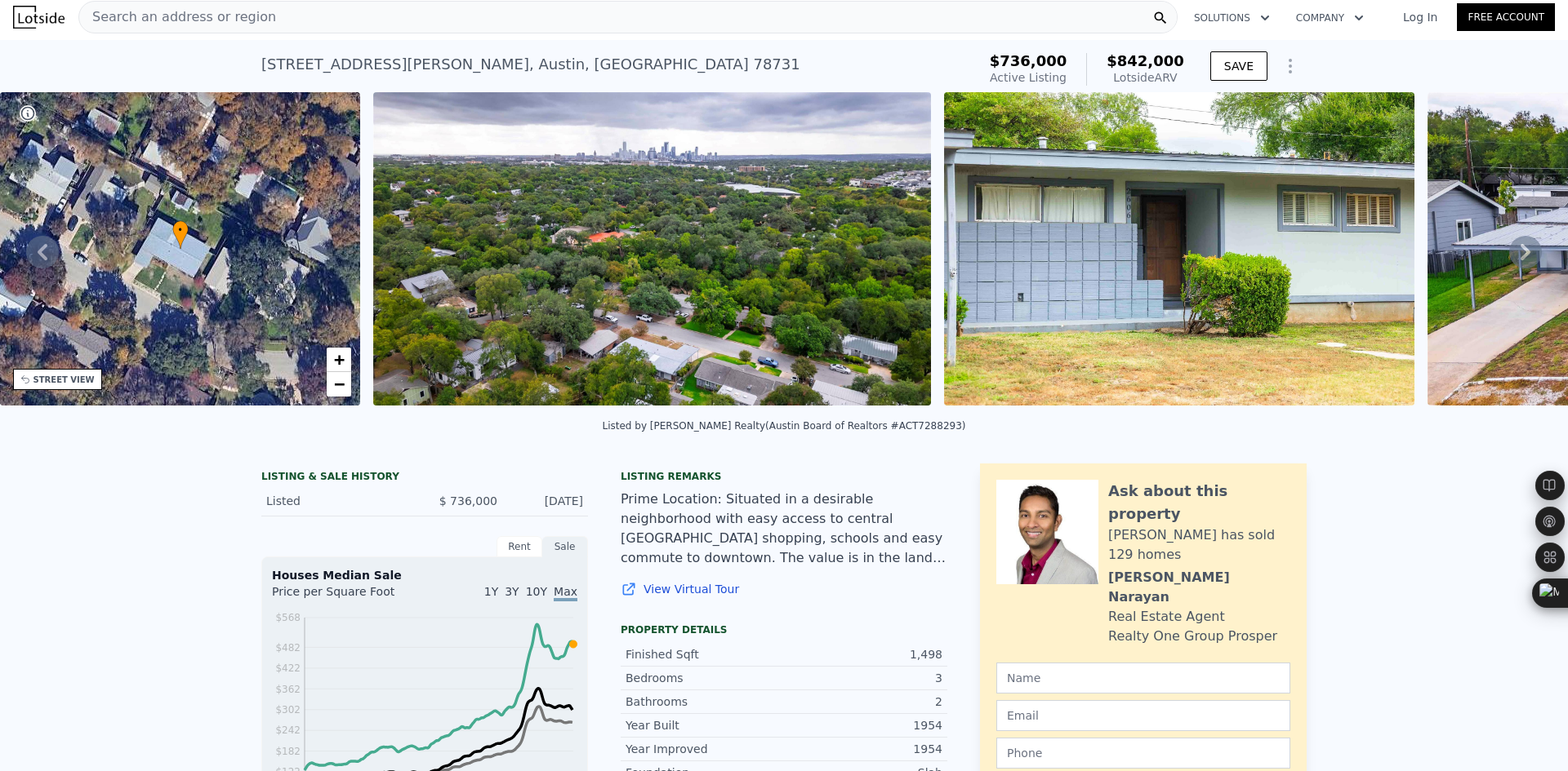
click at [310, 30] on div "Search an address or region" at bounding box center [627, 17] width 1099 height 33
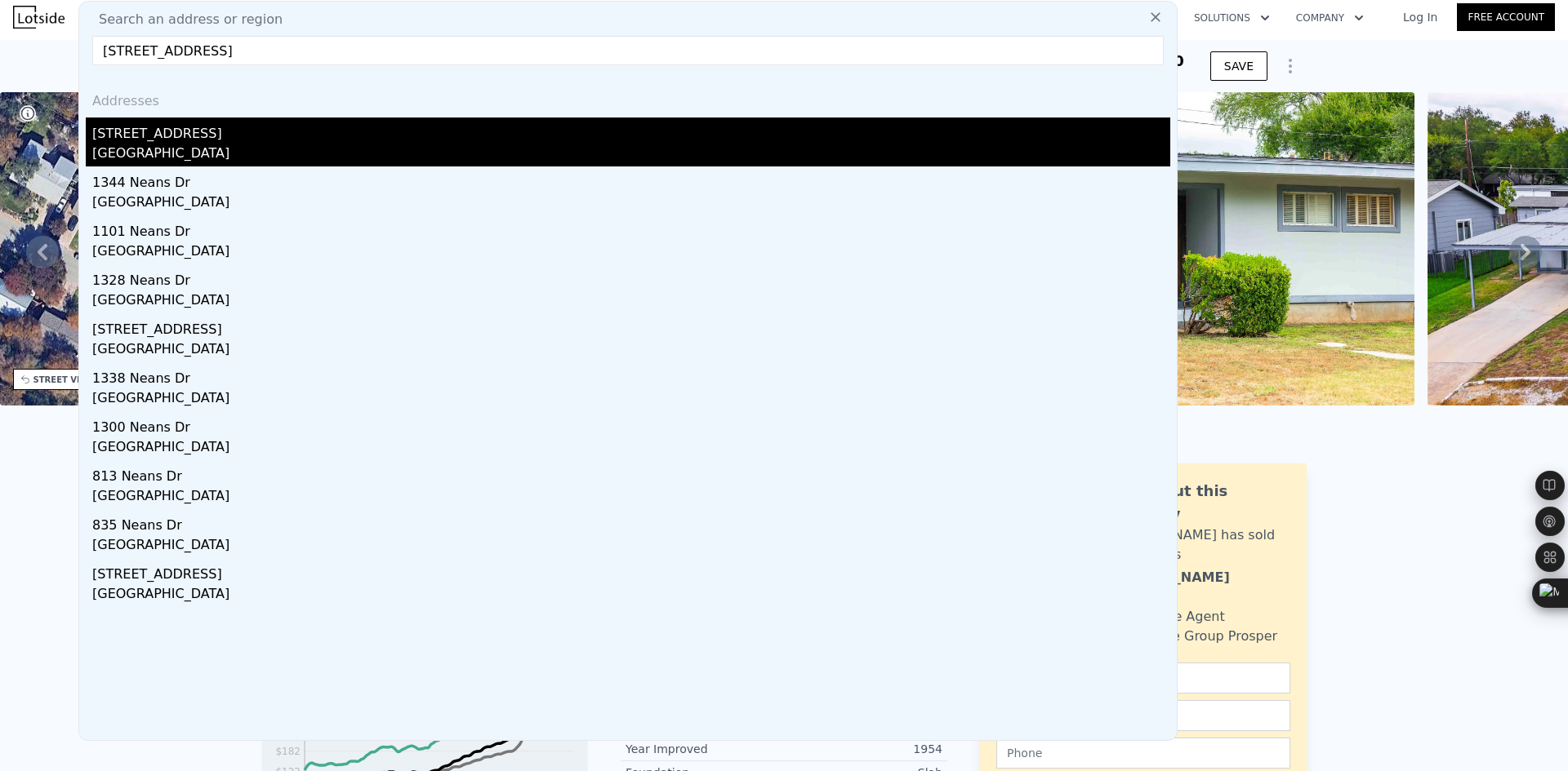
type input "[STREET_ADDRESS]"
click at [224, 154] on div "[GEOGRAPHIC_DATA]" at bounding box center [631, 155] width 1078 height 23
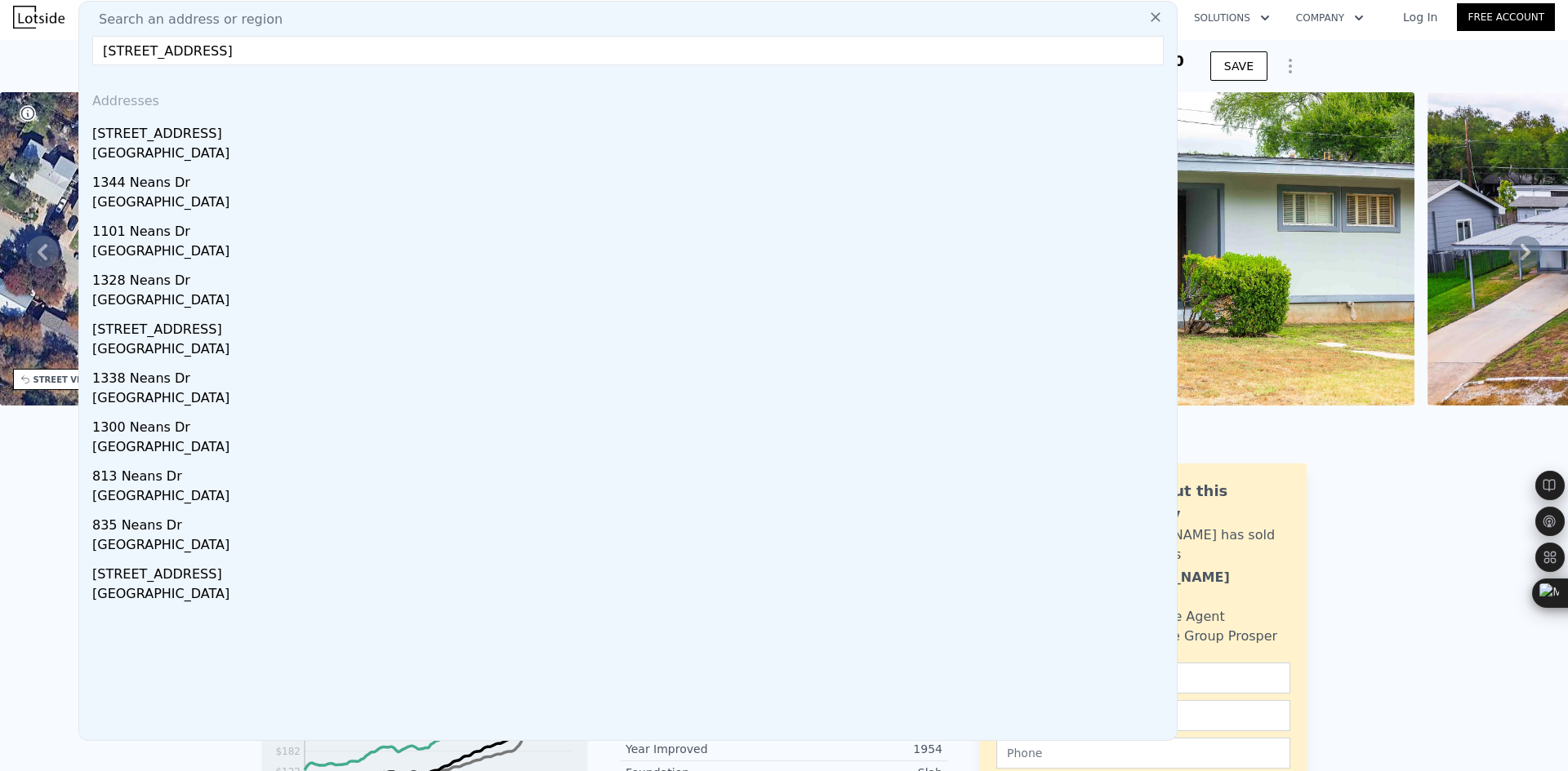
type input "2"
type input "922"
type input "1380"
type input "6468.66"
type input "15202.44"
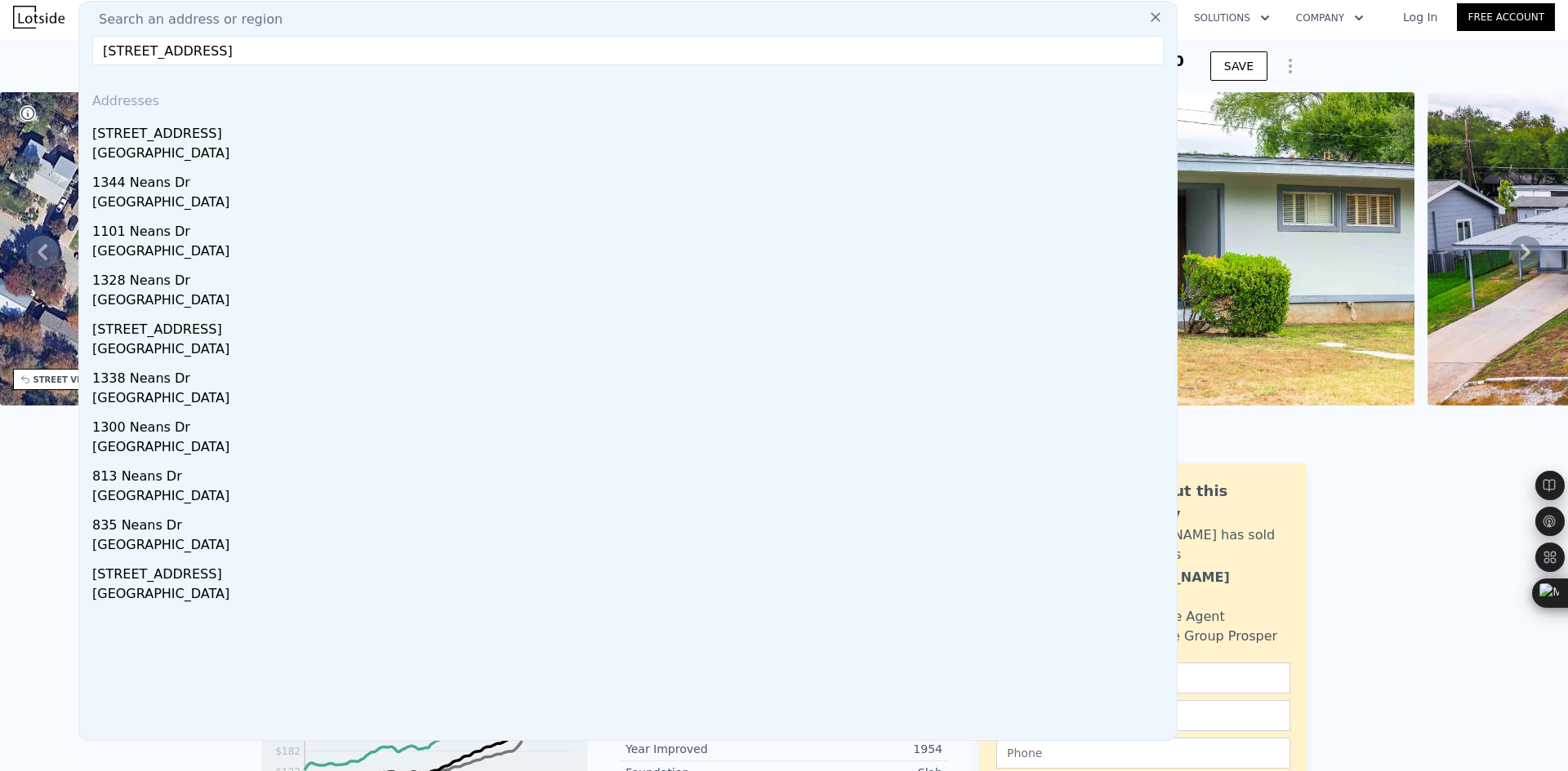
type input "$ 311,000"
type input "4"
type input "$ 30,001"
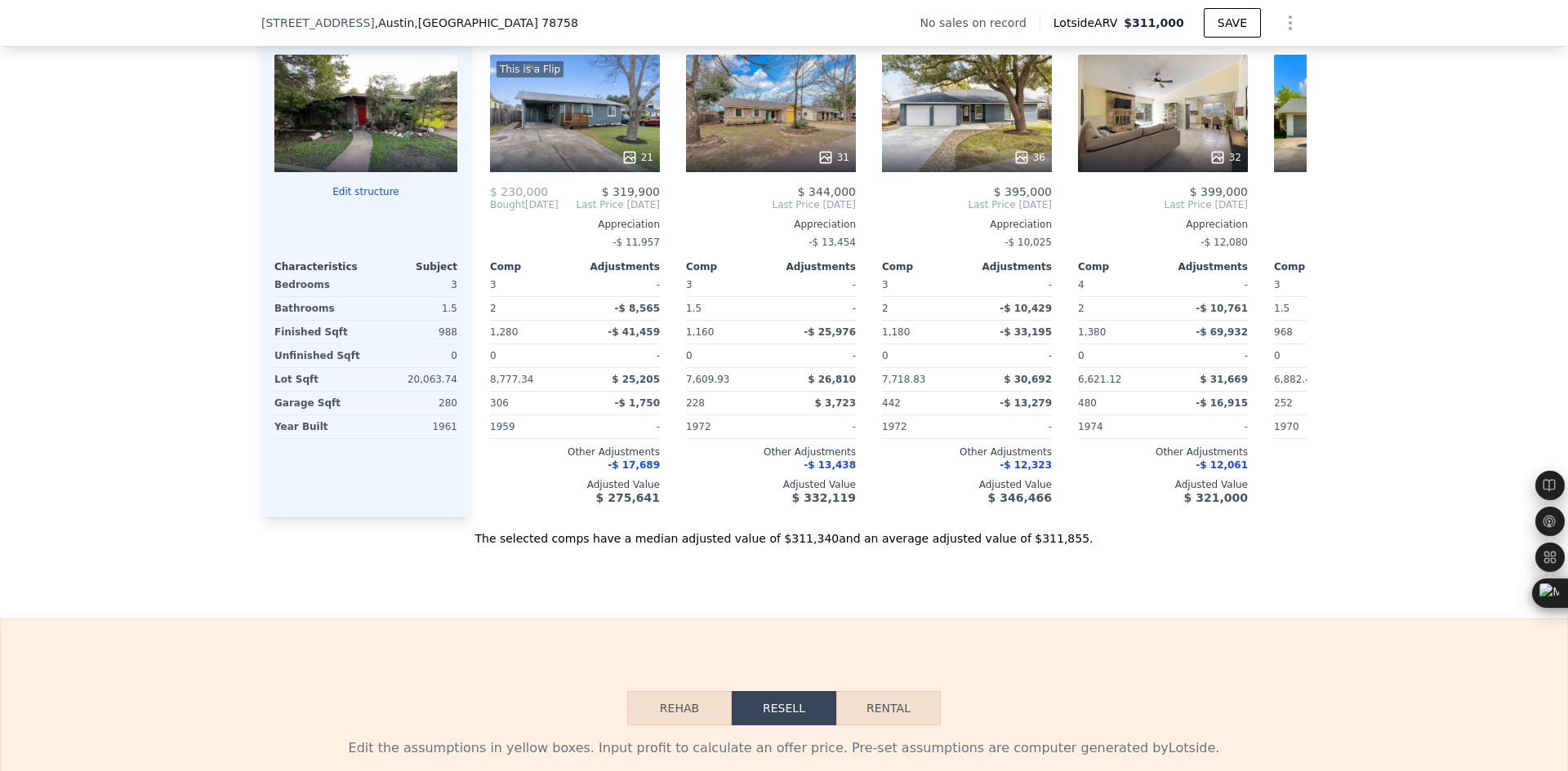
scroll to position [1633, 0]
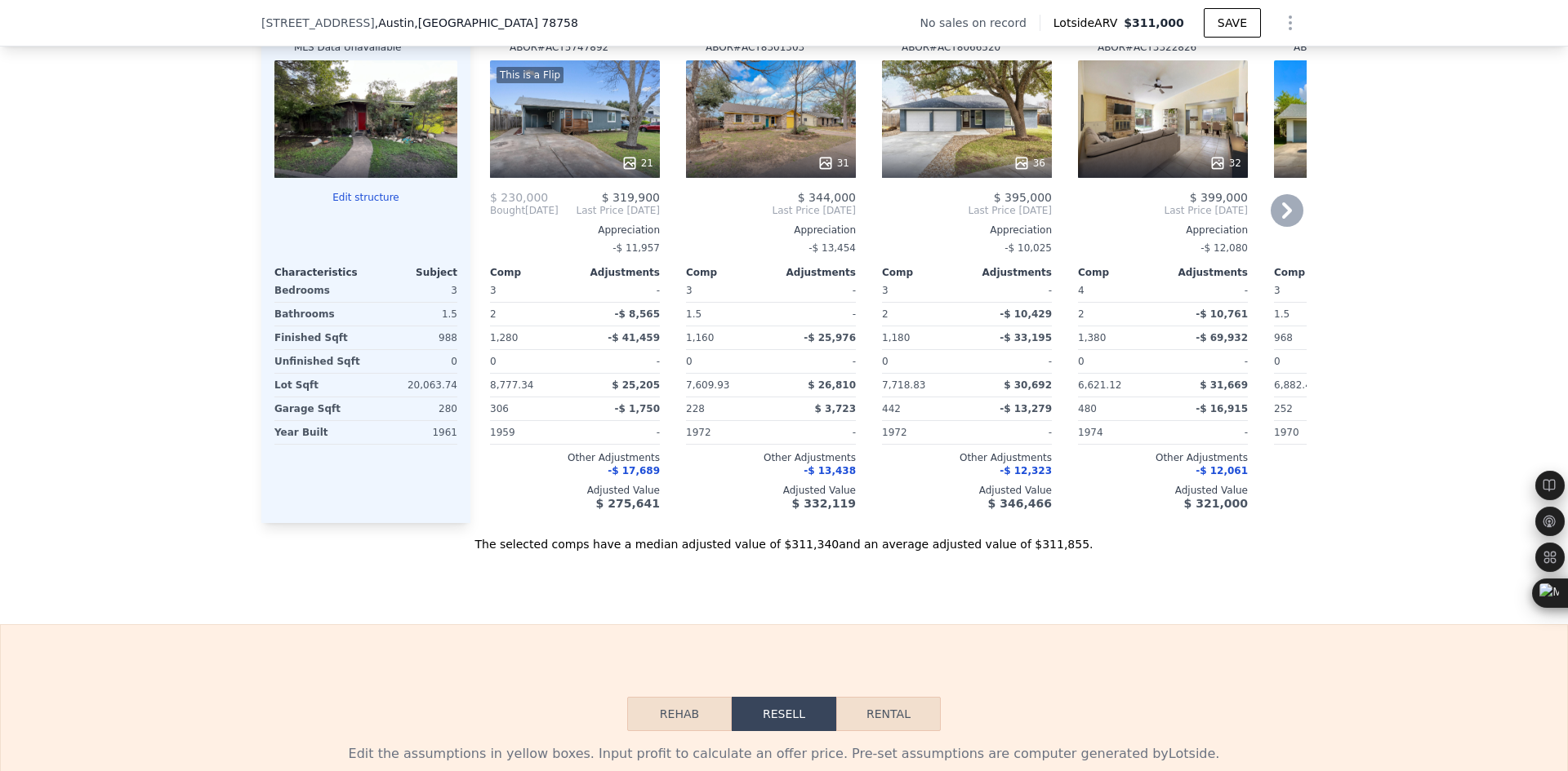
click at [1284, 226] on icon at bounding box center [1287, 211] width 33 height 33
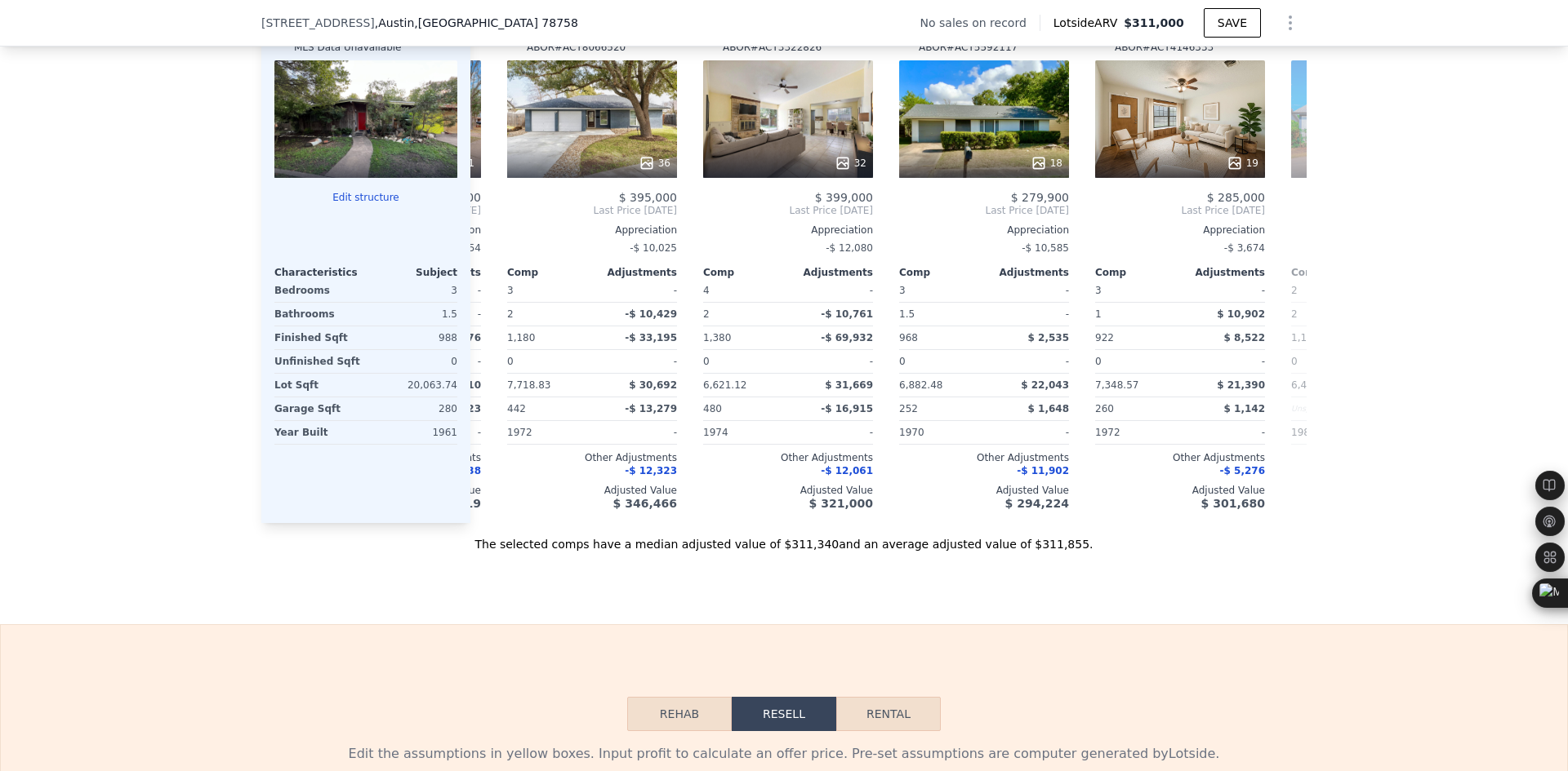
scroll to position [0, 392]
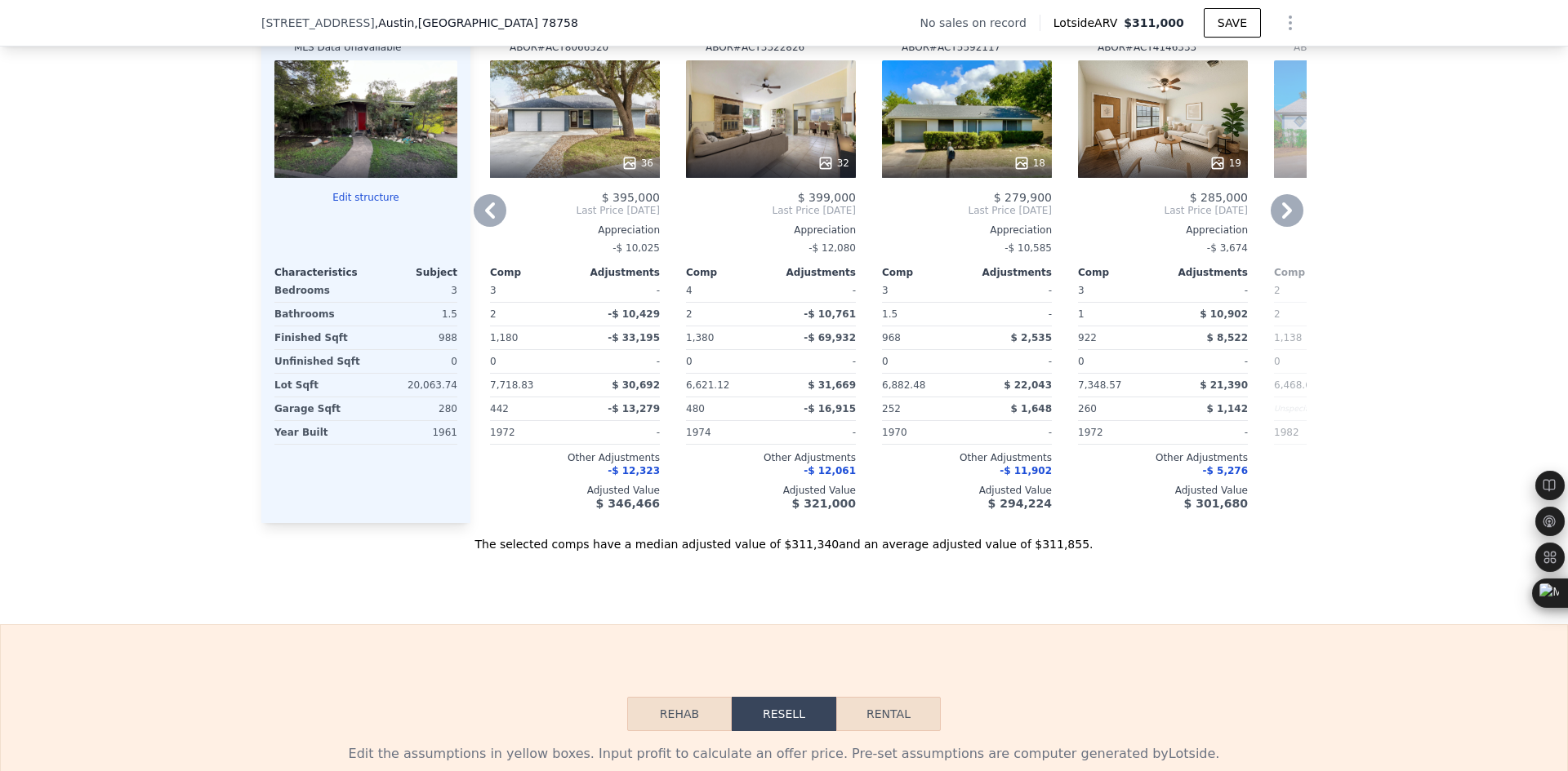
type input "$ 320,000"
type input "$ 29,999"
checkbox input "false"
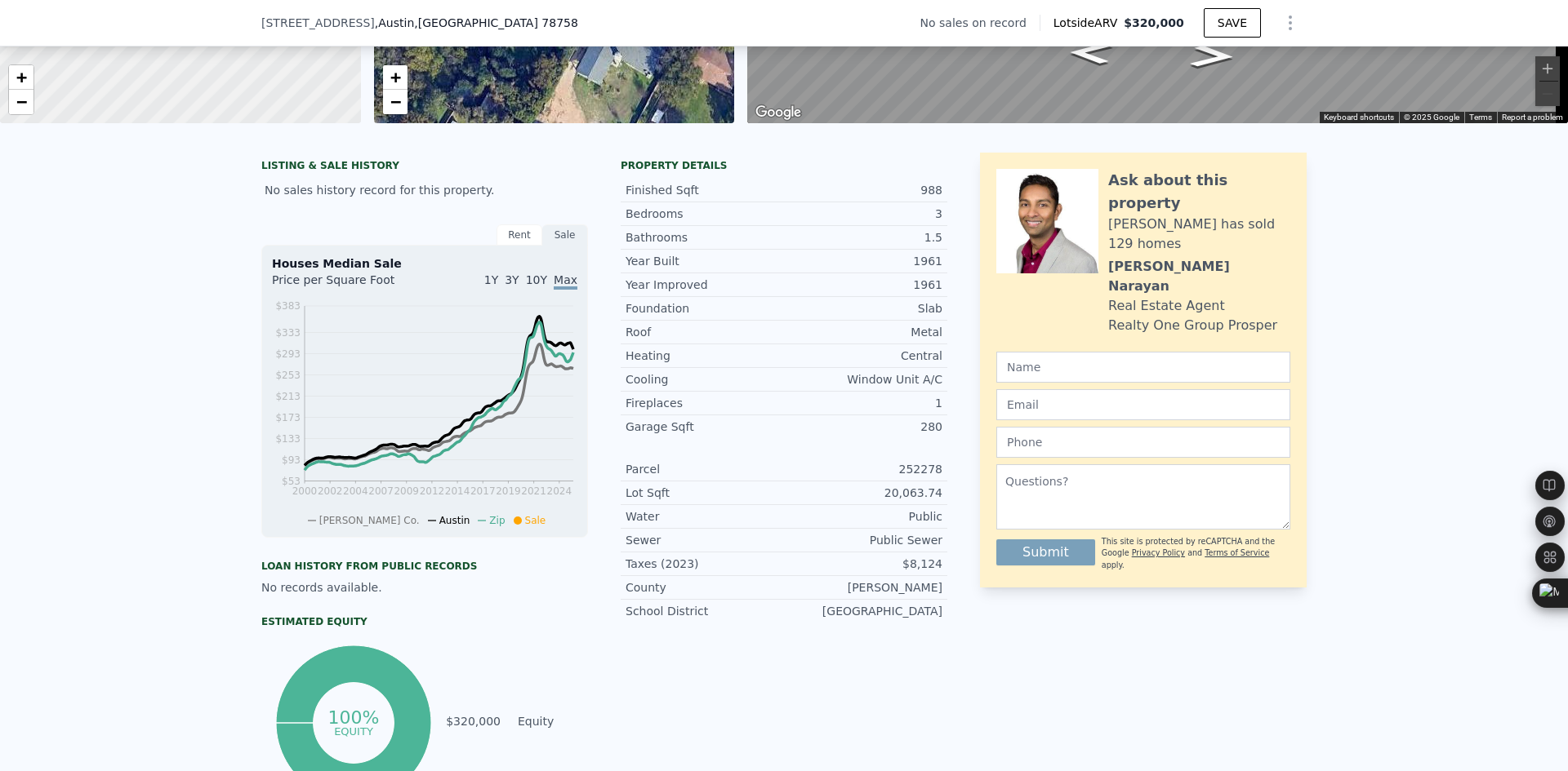
scroll to position [408, 0]
